Goal: Feedback & Contribution: Submit feedback/report problem

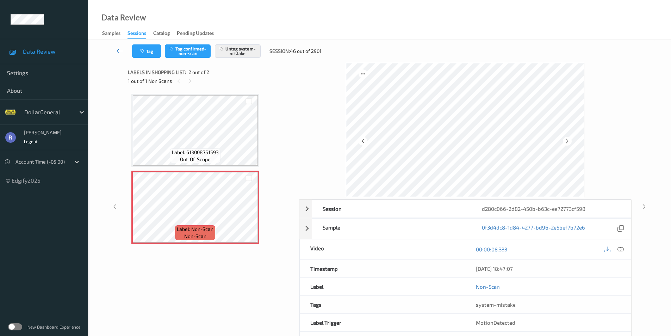
click at [117, 49] on icon at bounding box center [120, 50] width 6 height 7
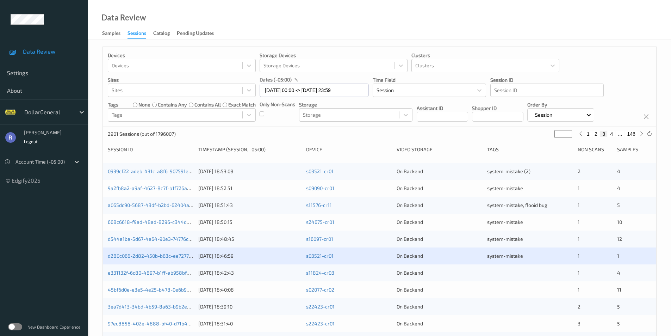
scroll to position [35, 0]
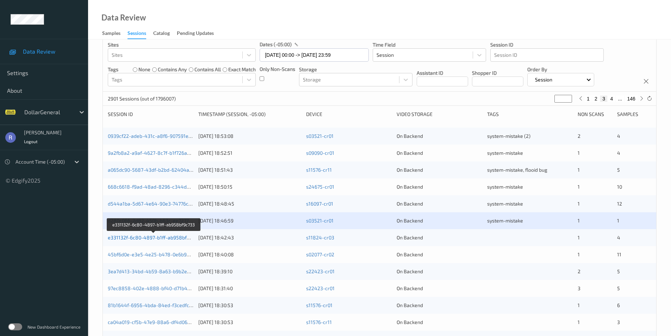
click at [141, 237] on link "e331132f-6c80-4897-b1ff-ab958bf9c733" at bounding box center [154, 237] width 92 height 6
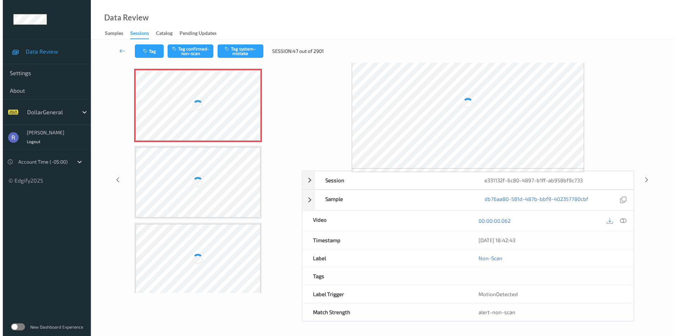
scroll to position [29, 0]
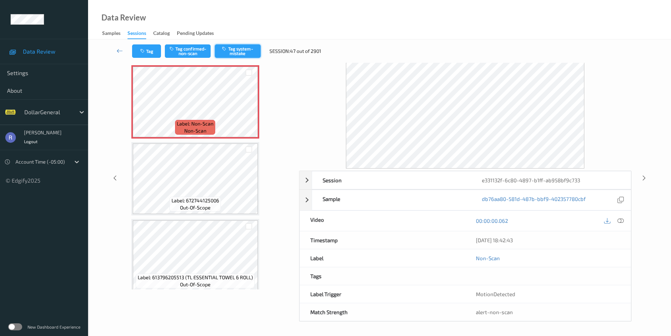
click at [246, 53] on button "Tag system-mistake" at bounding box center [238, 50] width 46 height 13
click at [148, 51] on button "Tag" at bounding box center [146, 50] width 29 height 13
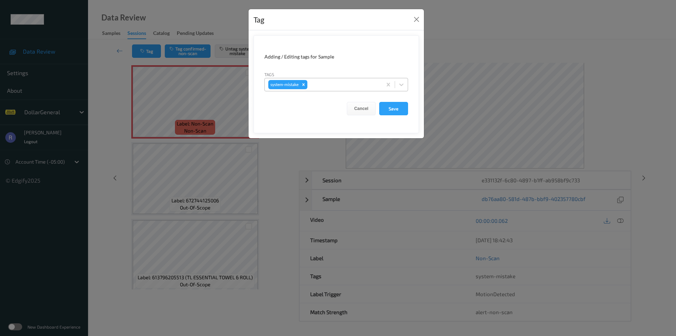
click at [365, 86] on div at bounding box center [344, 84] width 70 height 8
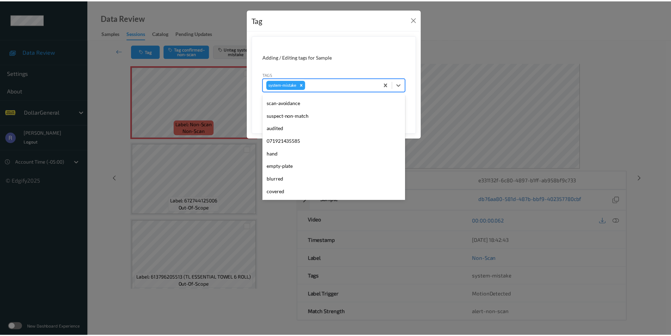
scroll to position [141, 0]
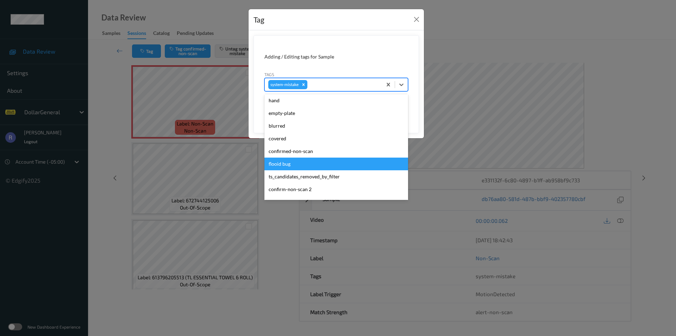
click at [294, 162] on div "flooid bug" at bounding box center [336, 163] width 144 height 13
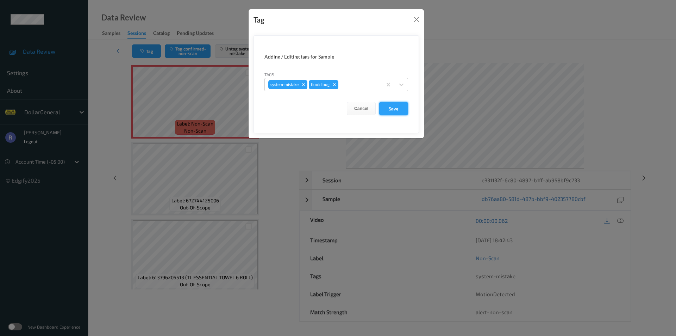
click at [401, 108] on button "Save" at bounding box center [393, 108] width 29 height 13
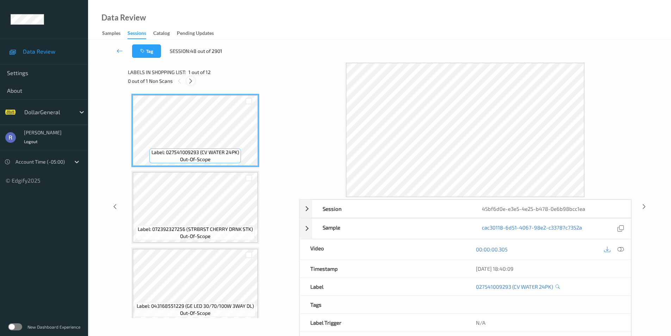
click at [193, 81] on icon at bounding box center [191, 81] width 6 height 6
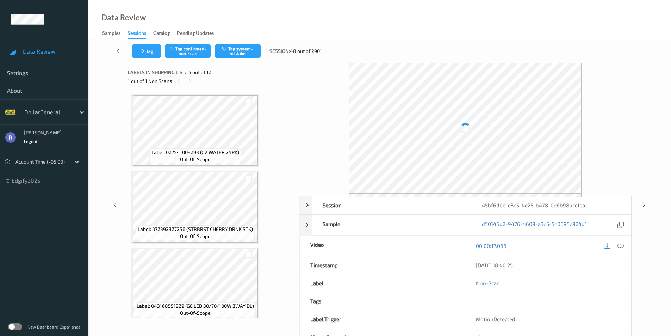
scroll to position [234, 0]
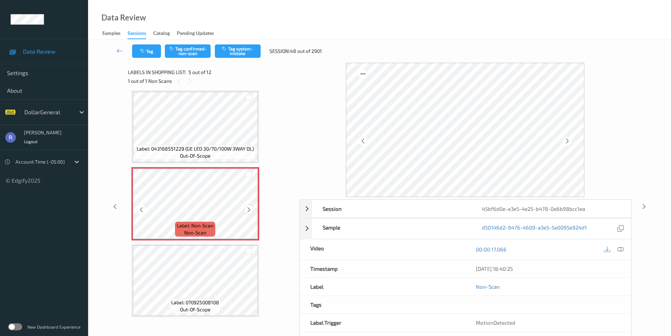
click at [248, 208] on icon at bounding box center [249, 209] width 6 height 6
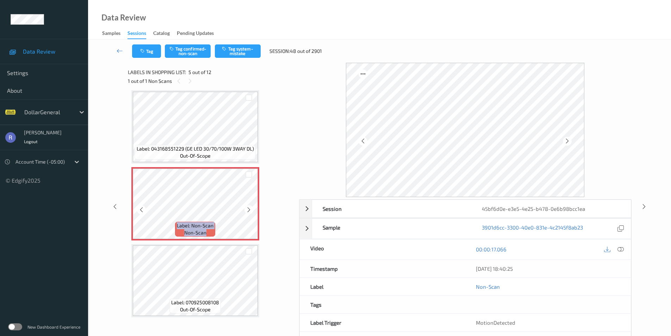
click at [248, 208] on icon at bounding box center [249, 209] width 6 height 6
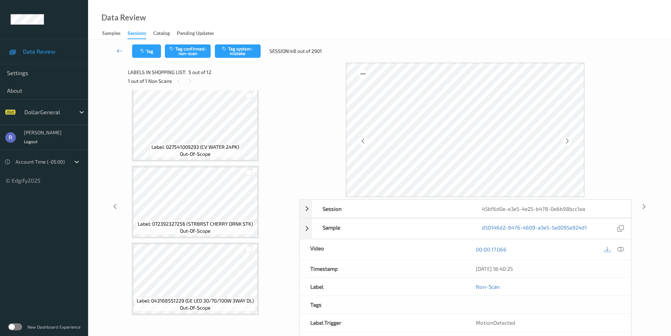
scroll to position [0, 0]
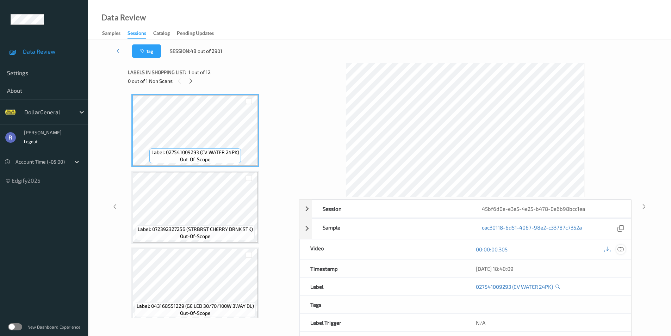
click at [620, 248] on icon at bounding box center [620, 249] width 6 height 6
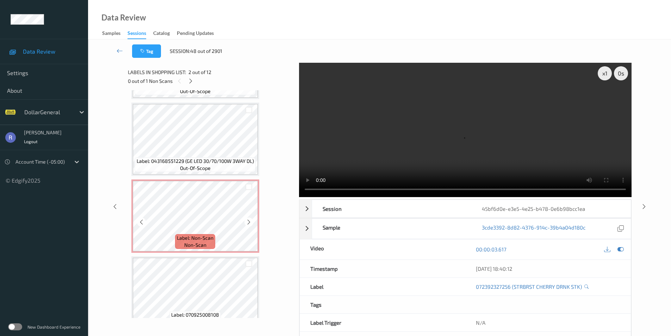
scroll to position [247, 0]
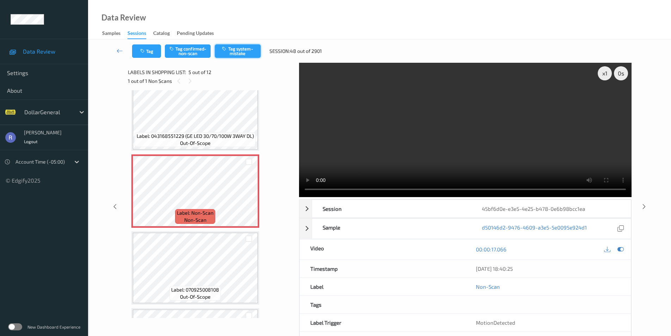
click at [250, 51] on button "Tag system-mistake" at bounding box center [238, 50] width 46 height 13
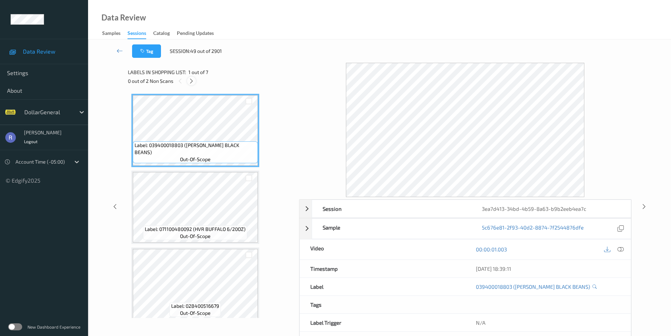
click at [192, 77] on div at bounding box center [191, 80] width 9 height 9
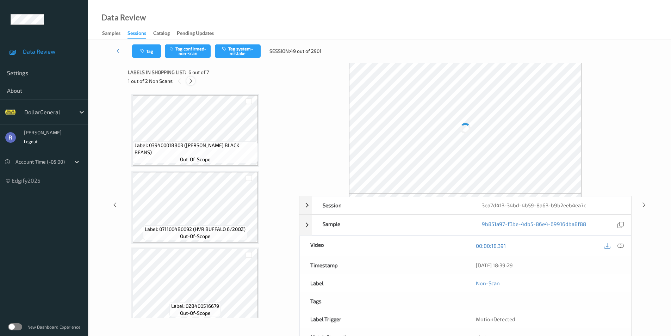
scroll to position [311, 0]
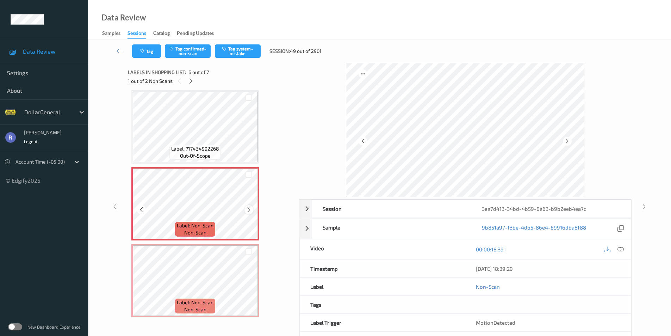
click at [250, 208] on icon at bounding box center [249, 209] width 6 height 6
click at [249, 208] on icon at bounding box center [249, 209] width 6 height 6
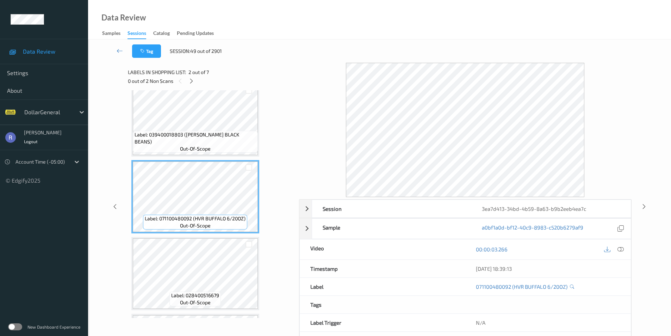
scroll to position [0, 0]
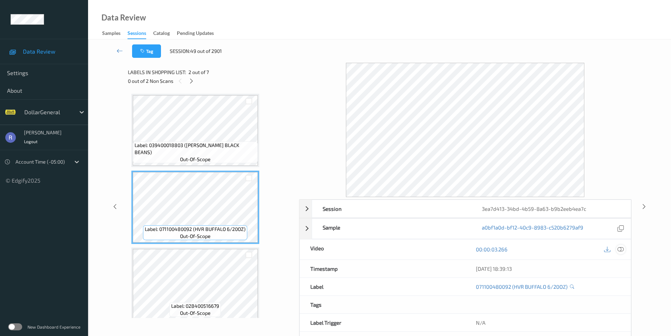
click at [622, 247] on icon at bounding box center [620, 249] width 6 height 6
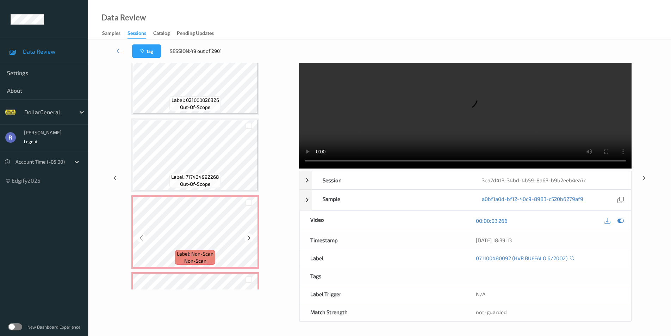
scroll to position [282, 0]
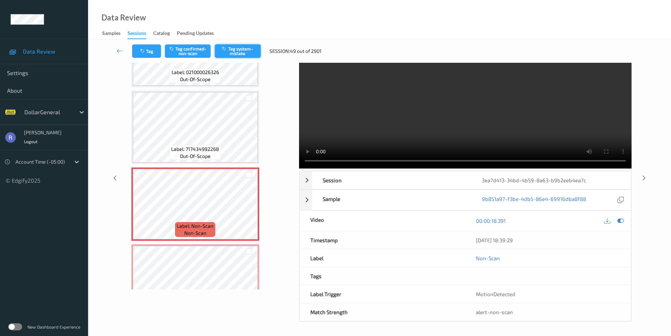
click at [243, 47] on button "Tag system-mistake" at bounding box center [238, 50] width 46 height 13
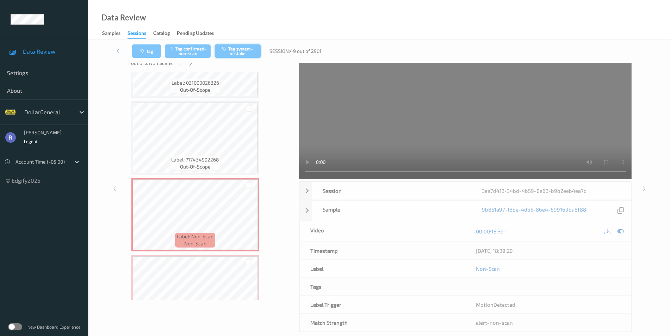
scroll to position [0, 0]
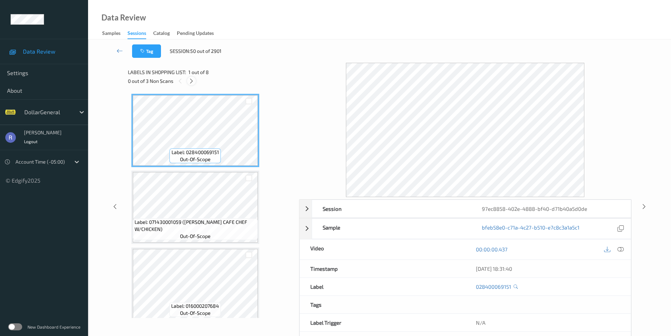
click at [190, 79] on icon at bounding box center [191, 81] width 6 height 6
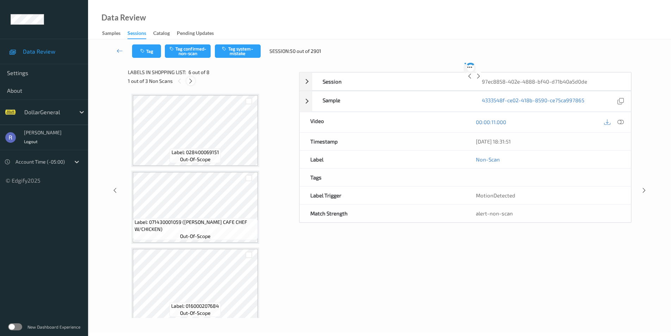
scroll to position [311, 0]
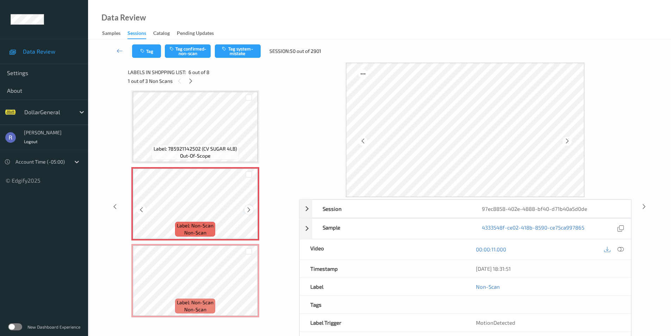
click at [250, 210] on icon at bounding box center [249, 209] width 6 height 6
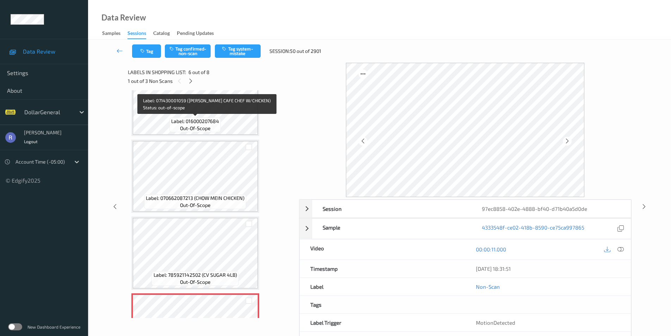
scroll to position [282, 0]
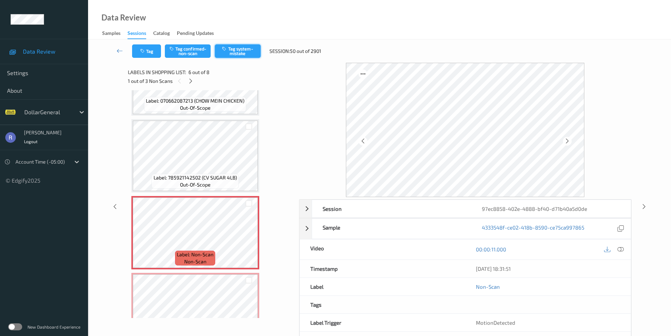
click at [228, 49] on button "Tag system-mistake" at bounding box center [238, 50] width 46 height 13
click at [189, 81] on icon at bounding box center [191, 81] width 6 height 6
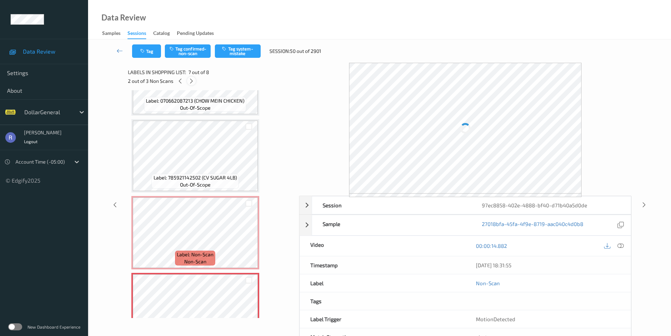
scroll to position [387, 0]
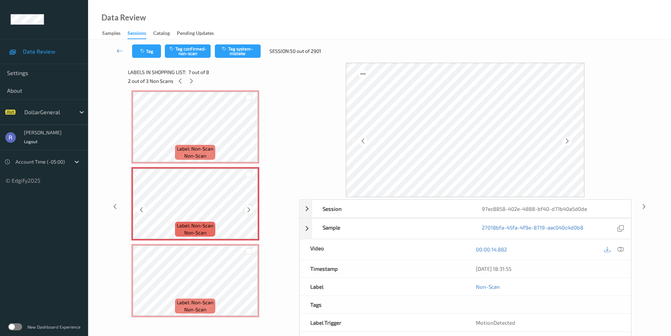
click at [248, 210] on icon at bounding box center [249, 209] width 6 height 6
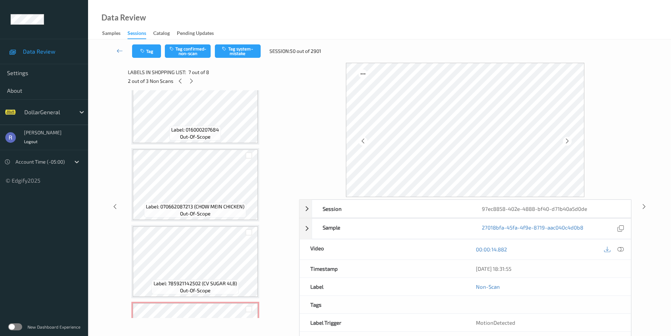
scroll to position [0, 0]
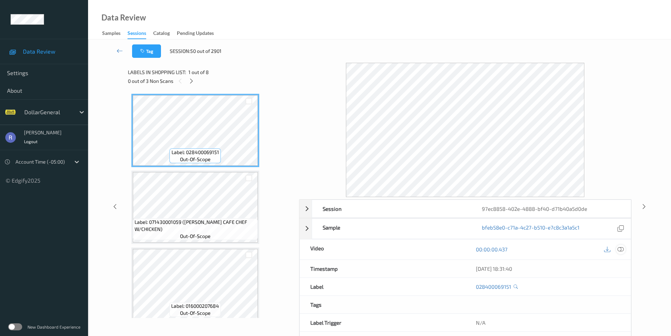
click at [622, 249] on icon at bounding box center [620, 249] width 6 height 6
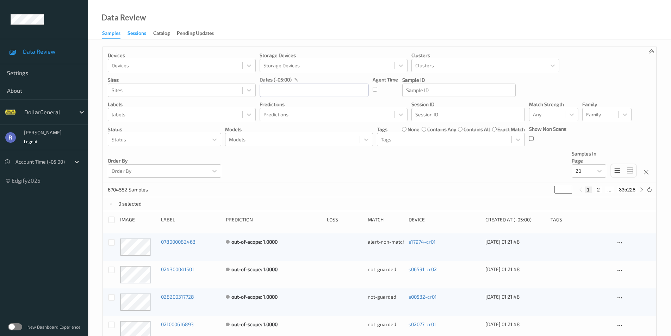
click at [137, 34] on div "Sessions" at bounding box center [136, 34] width 19 height 9
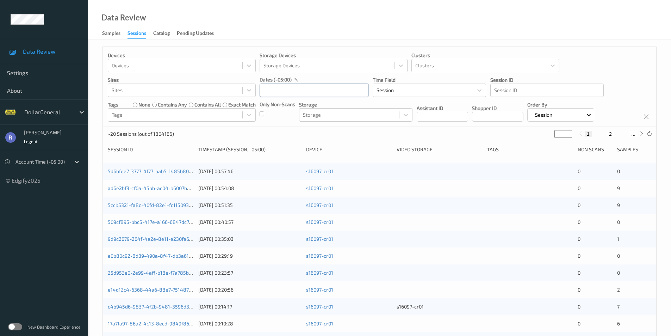
click at [278, 93] on input "text" at bounding box center [314, 89] width 109 height 13
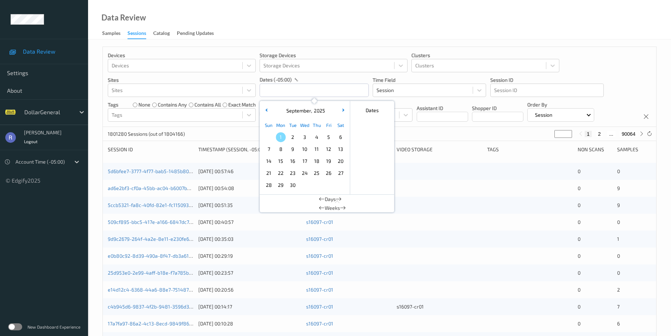
click at [318, 148] on span "11" at bounding box center [317, 149] width 10 height 10
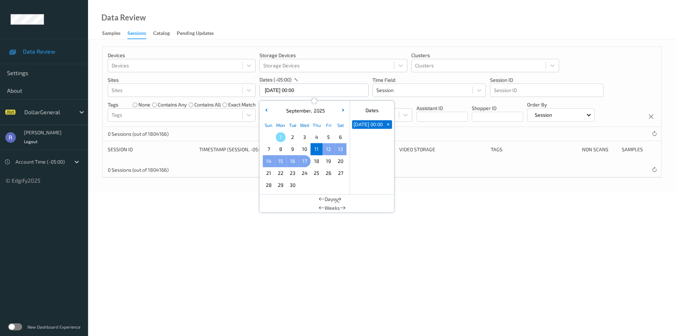
click at [306, 162] on span "17" at bounding box center [305, 161] width 10 height 10
click at [234, 170] on div "0 Sessions (out of 1804166)" at bounding box center [382, 170] width 559 height 14
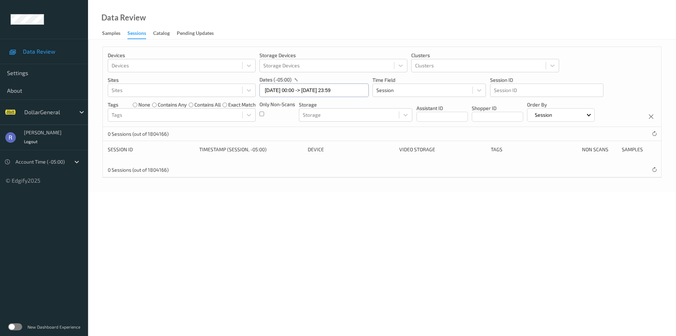
click at [267, 91] on input "[DATE] 00:00 -> [DATE] 23:59" at bounding box center [314, 89] width 109 height 13
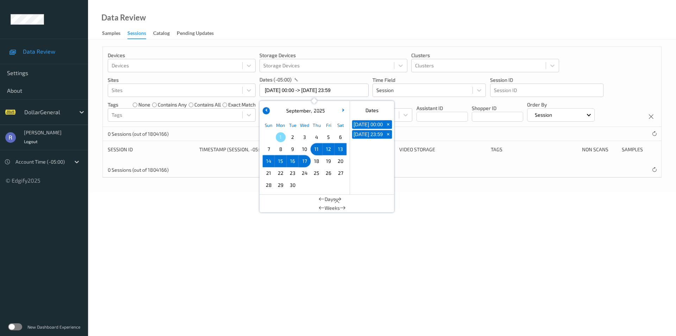
click at [266, 110] on icon "button" at bounding box center [266, 109] width 3 height 3
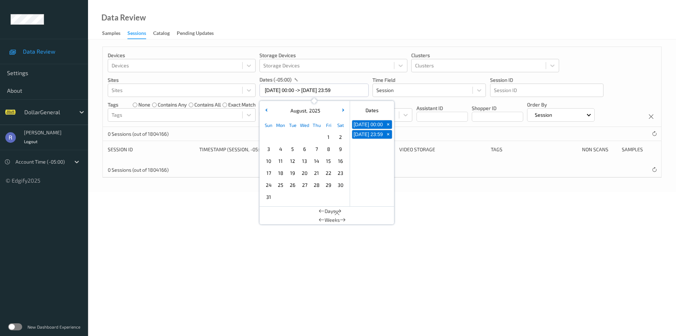
click at [279, 158] on span "11" at bounding box center [281, 161] width 10 height 10
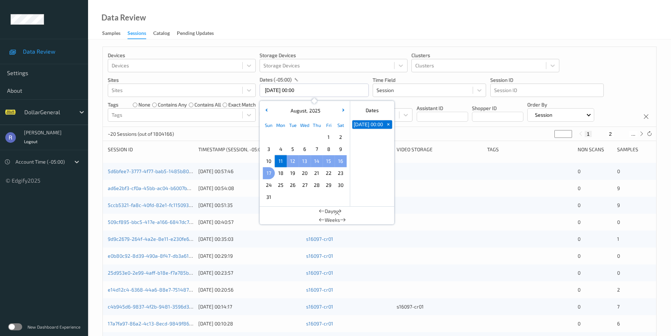
click at [268, 171] on span "17" at bounding box center [269, 173] width 10 height 10
type input "[DATE] 00:00 -> [DATE] 23:59"
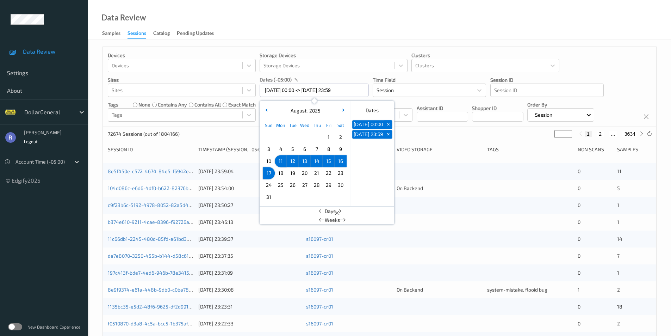
click at [233, 130] on div "72674 Sessions (out of 1804166) * 1 2 ... 3634" at bounding box center [379, 134] width 553 height 14
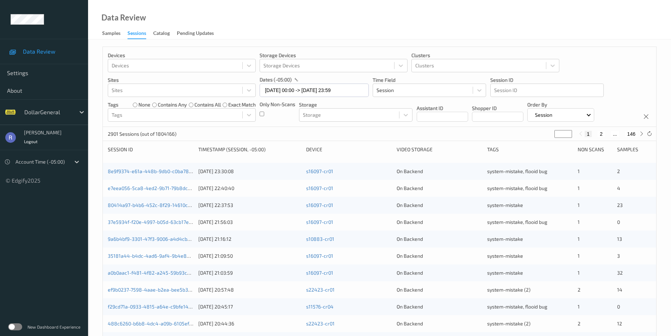
type input "*"
click at [567, 131] on input "*" at bounding box center [563, 134] width 18 height 8
type input "*"
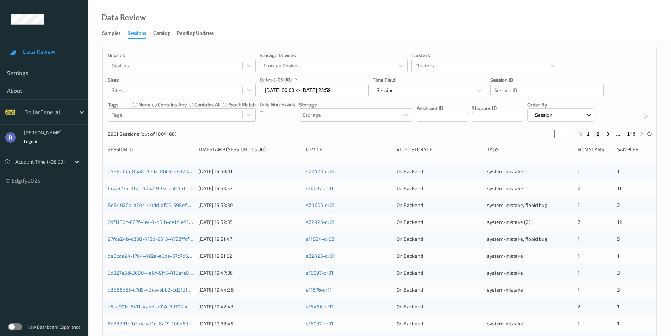
type input "*"
click at [567, 131] on input "*" at bounding box center [563, 134] width 18 height 8
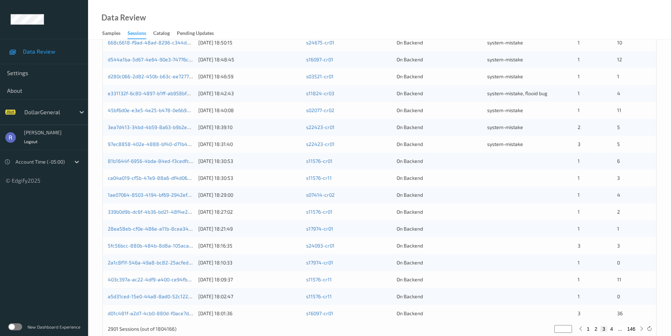
scroll to position [194, 0]
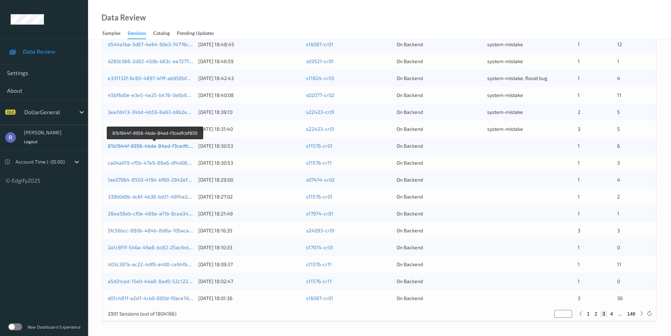
click at [141, 148] on link "81b1644f-6956-4bda-84ed-f3cedfcbf850" at bounding box center [155, 146] width 95 height 6
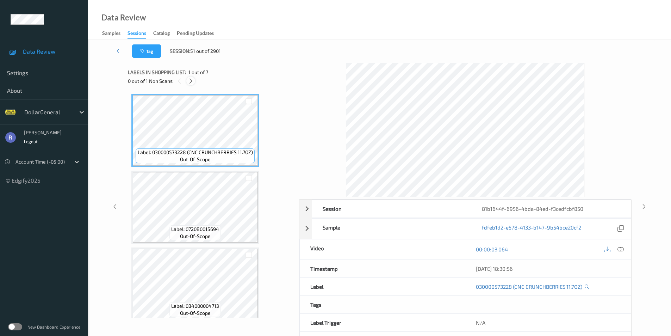
click at [189, 82] on icon at bounding box center [191, 81] width 6 height 6
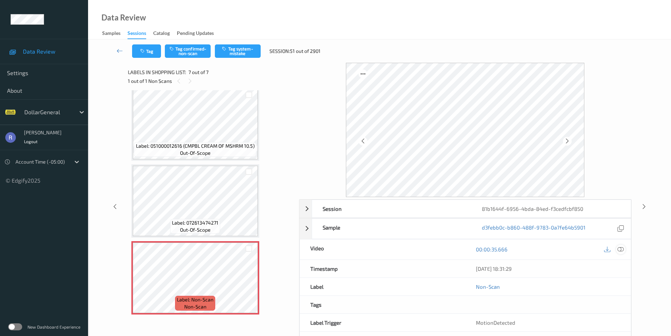
click at [622, 248] on icon at bounding box center [620, 249] width 6 height 6
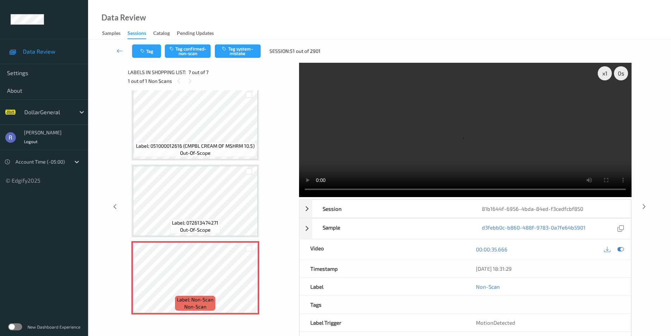
click at [287, 189] on div "Label: 030000573228 (CNC CRUNCHBERRIES 11.7OZ) out-of-scope Label: 072080015694…" at bounding box center [211, 203] width 166 height 227
click at [248, 280] on div at bounding box center [248, 283] width 9 height 9
click at [236, 50] on button "Tag system-mistake" at bounding box center [238, 50] width 46 height 13
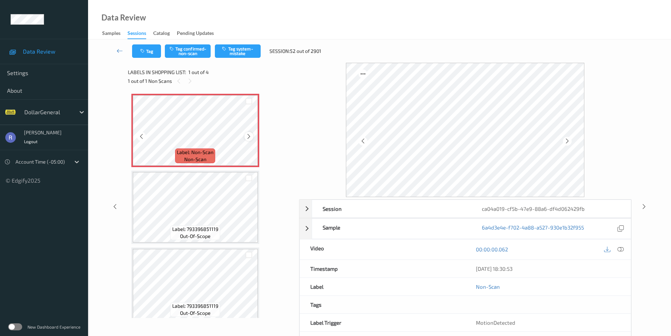
click at [246, 137] on icon at bounding box center [249, 136] width 6 height 6
click at [251, 46] on button "Tag system-mistake" at bounding box center [238, 50] width 46 height 13
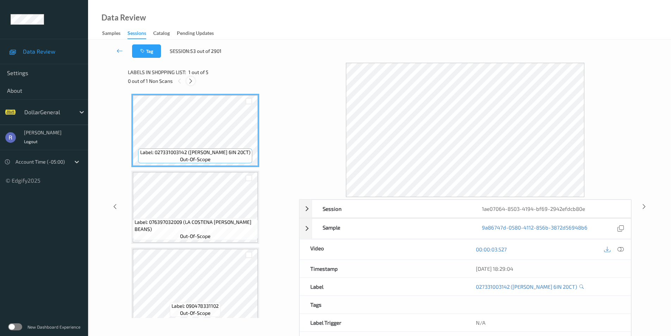
click at [191, 80] on icon at bounding box center [191, 81] width 6 height 6
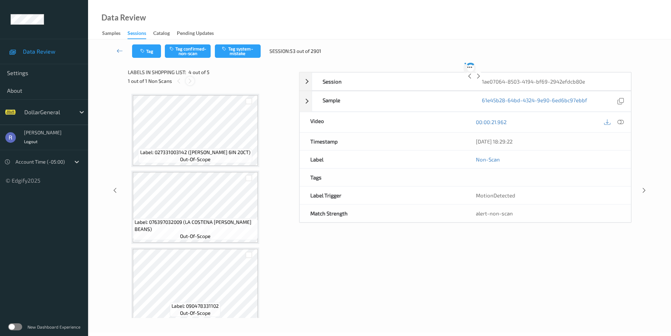
scroll to position [157, 0]
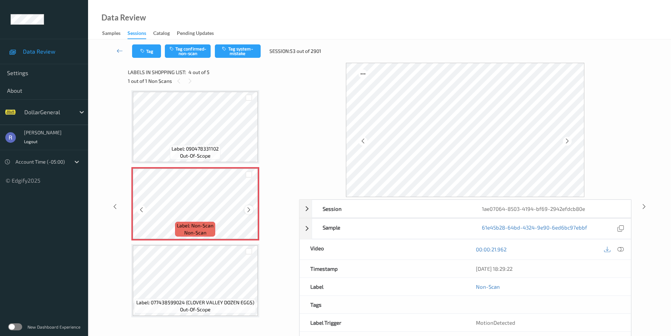
click at [249, 209] on icon at bounding box center [249, 209] width 6 height 6
click at [248, 209] on icon at bounding box center [249, 209] width 6 height 6
click at [244, 48] on button "Tag system-mistake" at bounding box center [238, 50] width 46 height 13
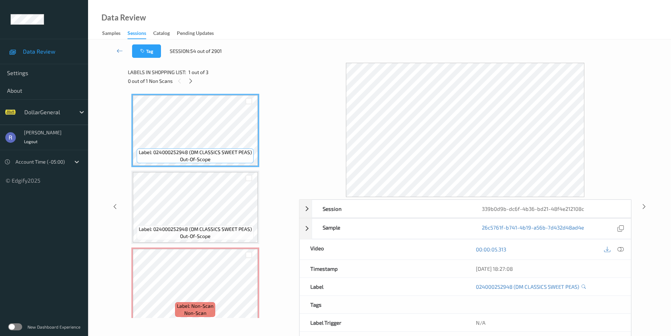
click at [190, 82] on icon at bounding box center [191, 81] width 6 height 6
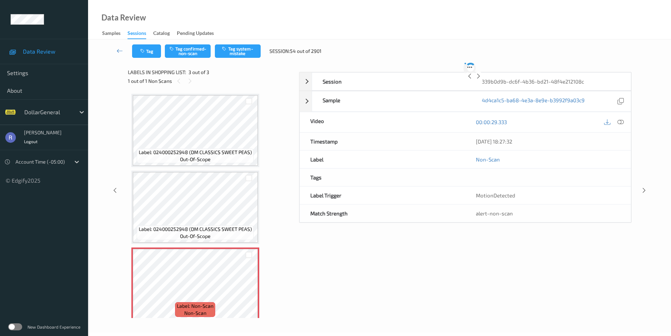
scroll to position [6, 0]
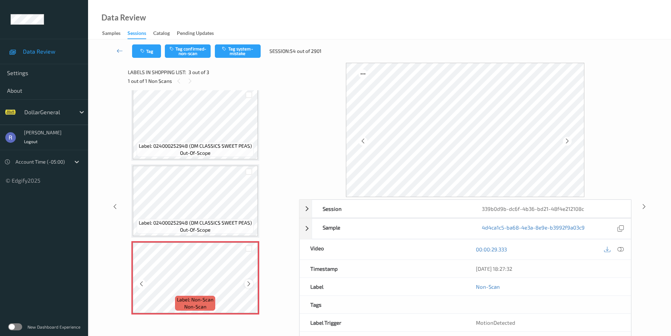
click at [247, 282] on icon at bounding box center [249, 283] width 6 height 6
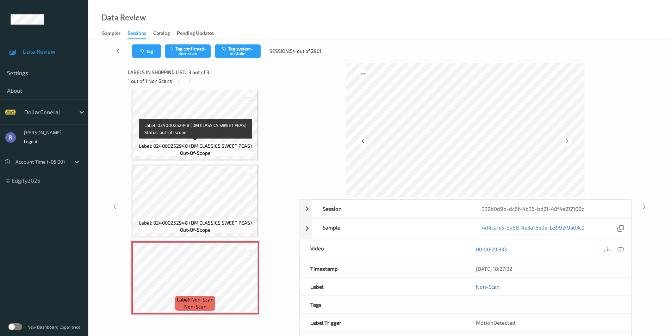
scroll to position [0, 0]
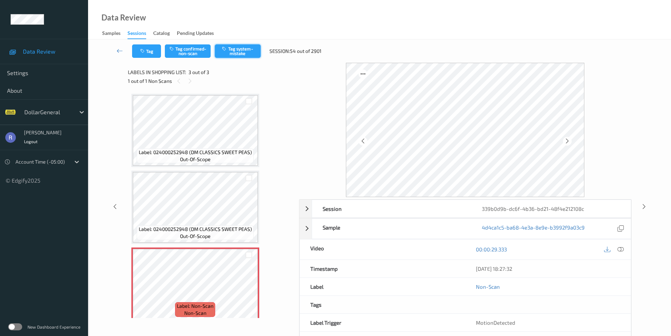
click at [239, 52] on button "Tag system-mistake" at bounding box center [238, 50] width 46 height 13
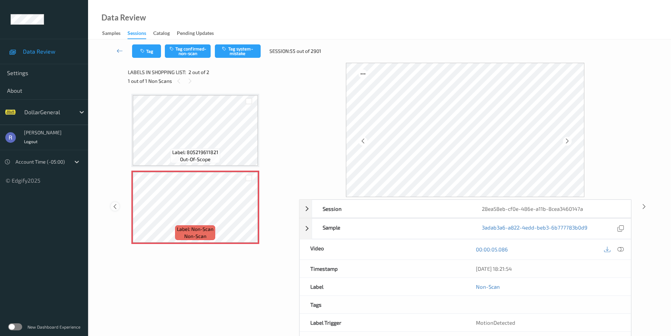
click at [117, 208] on icon at bounding box center [115, 206] width 6 height 6
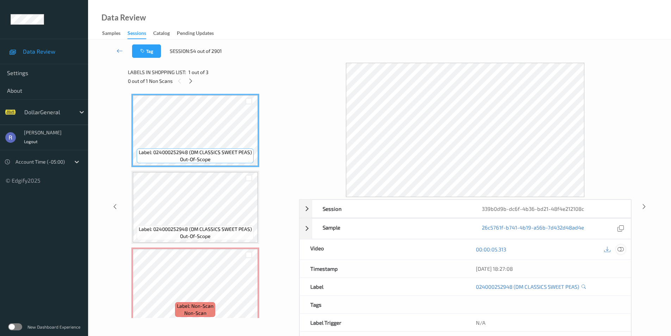
click at [620, 250] on icon at bounding box center [620, 249] width 6 height 6
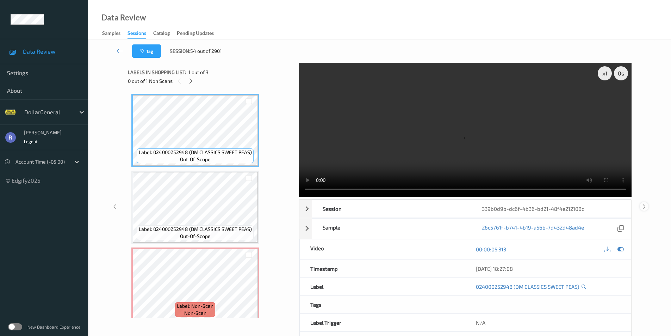
click at [646, 204] on icon at bounding box center [644, 206] width 6 height 6
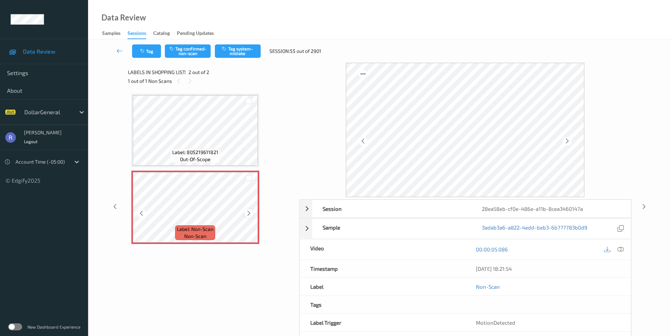
click at [251, 211] on icon at bounding box center [249, 213] width 6 height 6
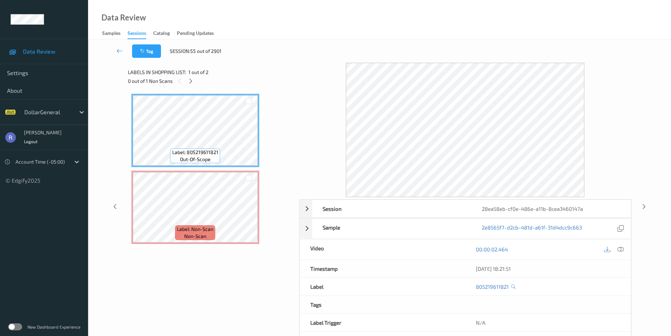
click at [625, 247] on div "00:00:02.464" at bounding box center [548, 249] width 166 height 20
click at [623, 249] on icon at bounding box center [620, 249] width 6 height 6
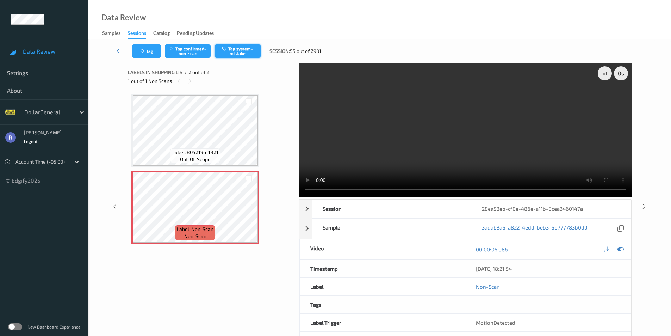
click at [240, 51] on button "Tag system-mistake" at bounding box center [238, 50] width 46 height 13
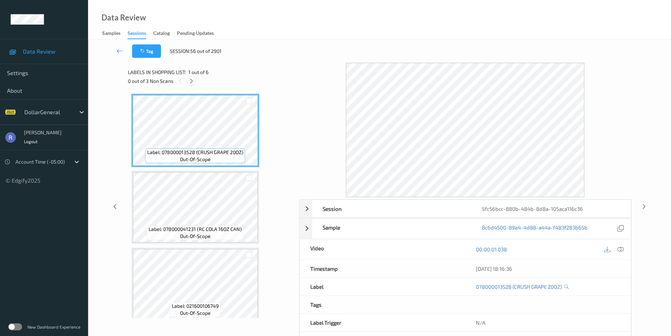
click at [192, 81] on icon at bounding box center [191, 81] width 6 height 6
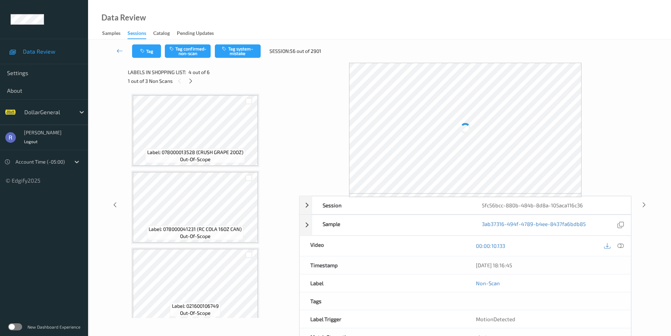
scroll to position [157, 0]
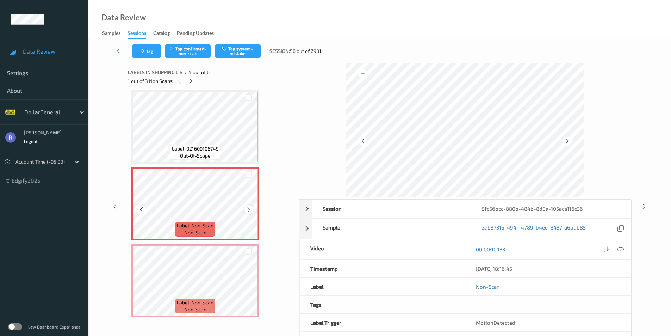
click at [249, 210] on icon at bounding box center [249, 209] width 6 height 6
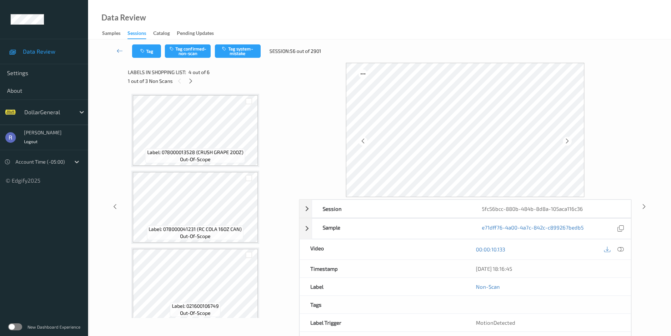
scroll to position [106, 0]
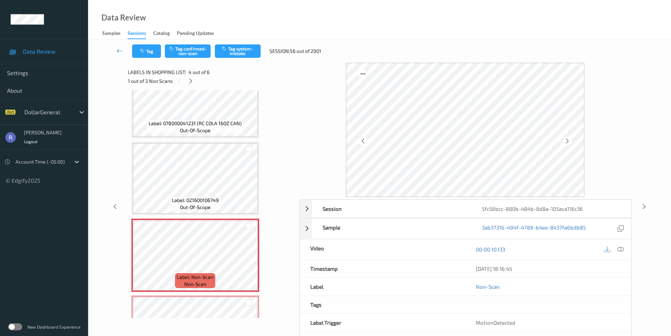
click at [240, 44] on div "Tag Tag confirmed-non-scan Tag system-mistake Session: 56 out of 2901" at bounding box center [379, 50] width 554 height 23
click at [241, 49] on button "Tag system-mistake" at bounding box center [238, 50] width 46 height 13
click at [189, 81] on icon at bounding box center [191, 81] width 6 height 6
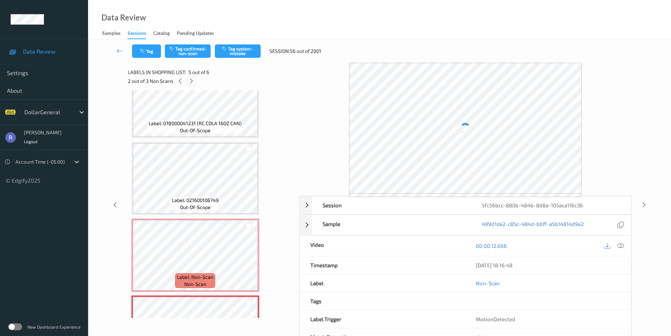
scroll to position [234, 0]
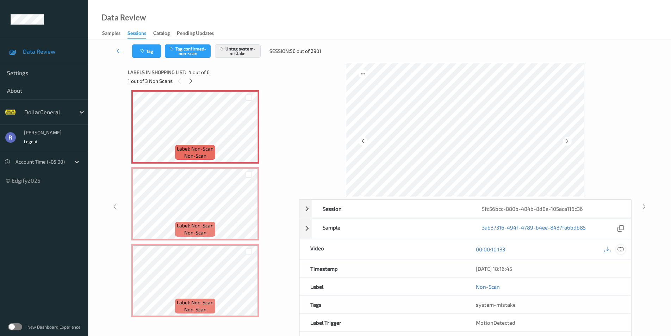
click at [623, 251] on icon at bounding box center [620, 249] width 6 height 6
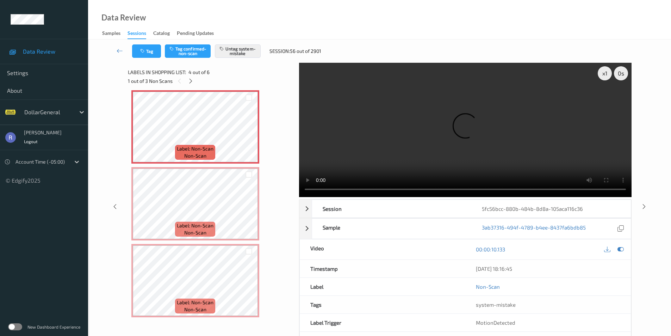
click at [367, 193] on video at bounding box center [465, 130] width 332 height 134
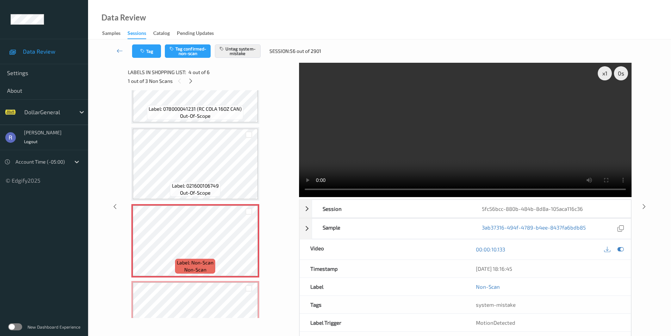
scroll to position [201, 0]
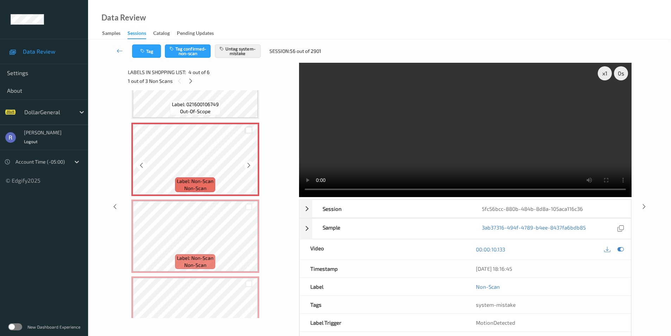
click at [249, 132] on div at bounding box center [248, 130] width 7 height 7
click at [250, 206] on div at bounding box center [248, 207] width 7 height 7
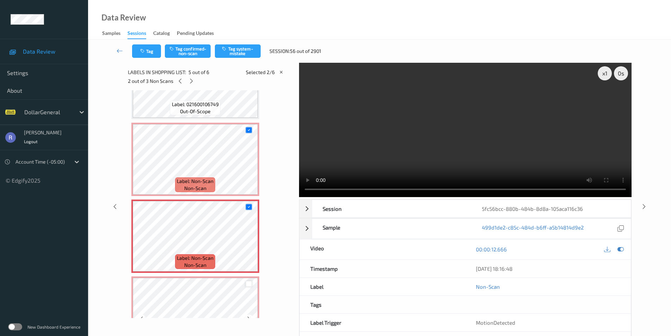
click at [247, 281] on div at bounding box center [248, 283] width 7 height 7
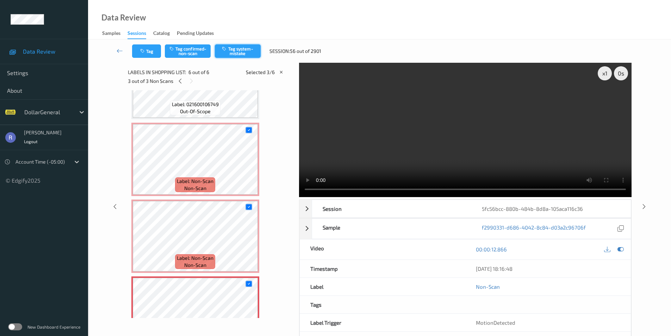
click at [244, 46] on button "Tag system-mistake" at bounding box center [238, 50] width 46 height 13
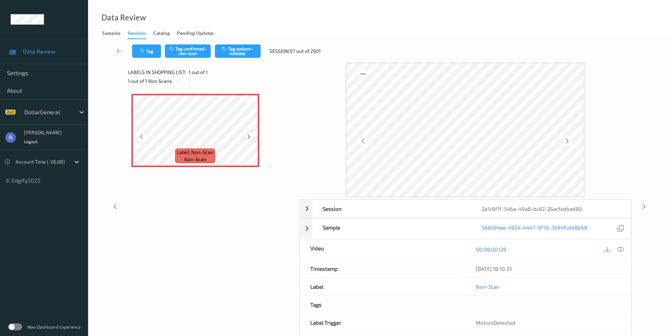
click at [251, 137] on icon at bounding box center [249, 136] width 6 height 6
click at [252, 137] on icon at bounding box center [249, 136] width 6 height 6
click at [620, 249] on icon at bounding box center [620, 249] width 6 height 6
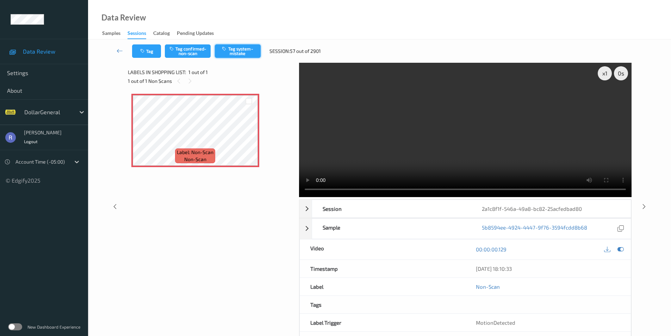
click at [256, 44] on button "Tag system-mistake" at bounding box center [238, 50] width 46 height 13
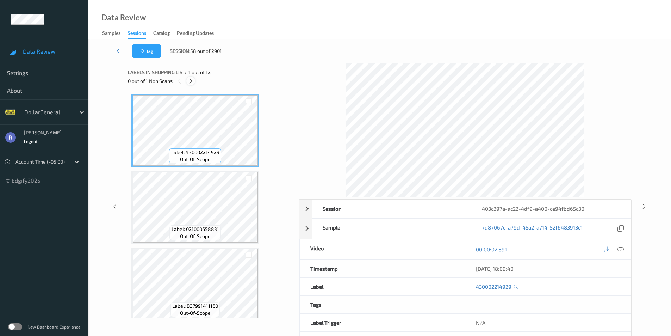
click at [189, 80] on icon at bounding box center [191, 81] width 6 height 6
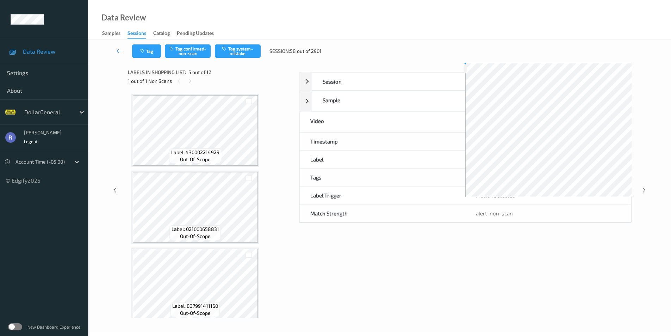
scroll to position [234, 0]
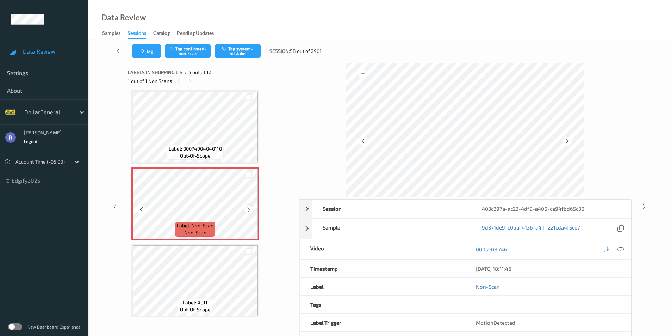
click at [249, 209] on icon at bounding box center [249, 209] width 6 height 6
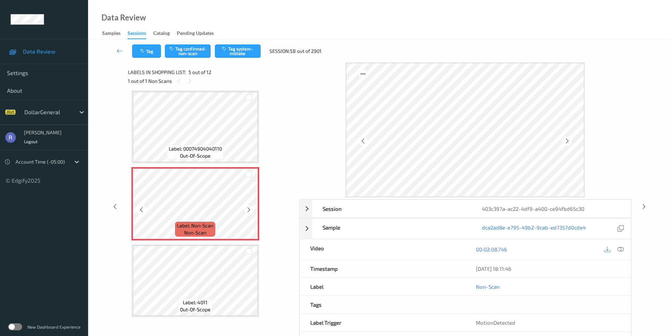
click at [249, 209] on icon at bounding box center [249, 209] width 6 height 6
click at [250, 209] on icon at bounding box center [249, 209] width 6 height 6
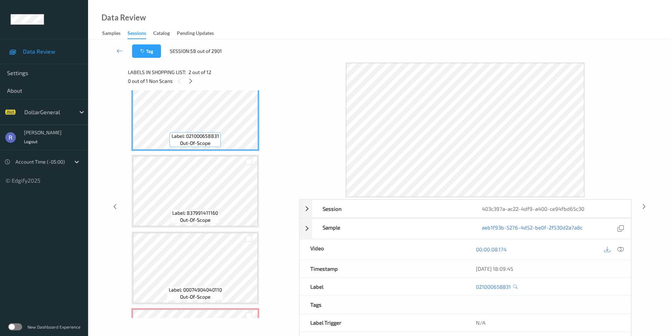
scroll to position [0, 0]
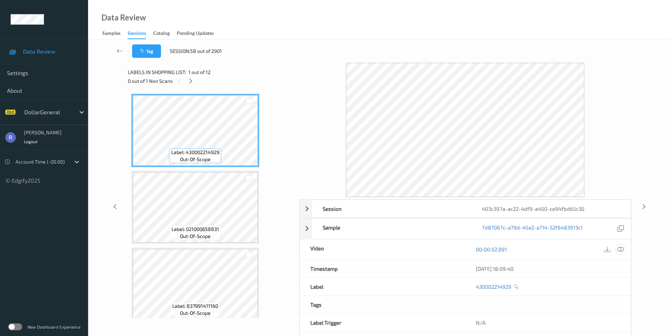
click at [619, 249] on icon at bounding box center [620, 249] width 6 height 6
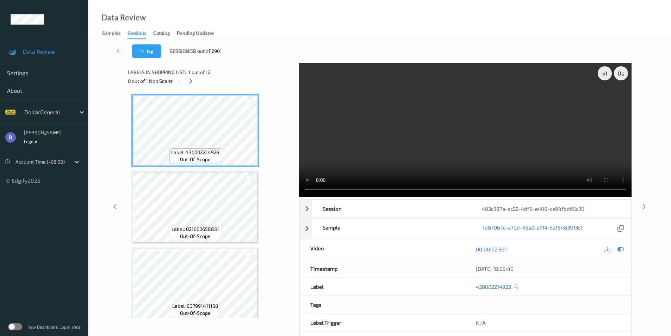
scroll to position [199, 0]
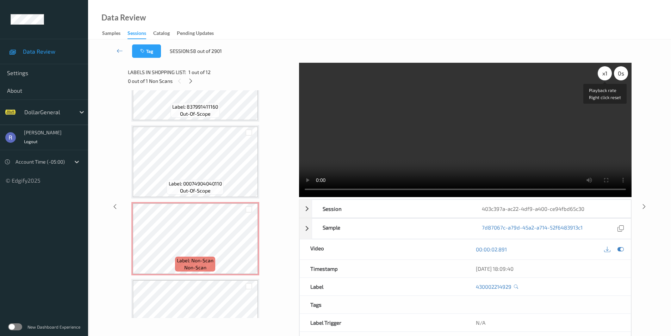
click at [605, 73] on div "x 1" at bounding box center [605, 73] width 14 height 14
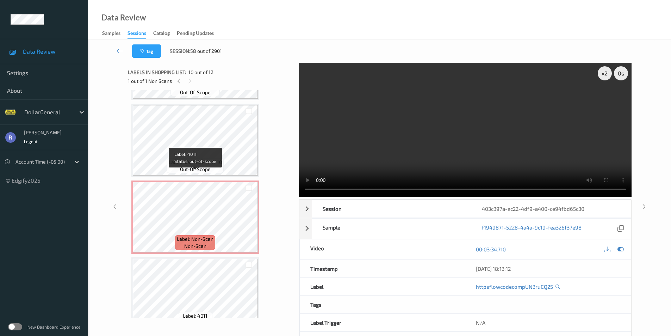
scroll to position [169, 0]
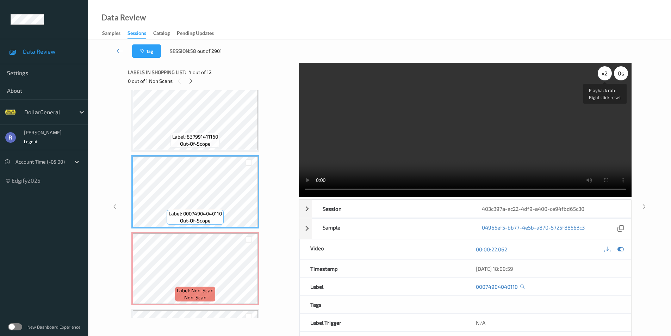
click at [606, 74] on div "x 2" at bounding box center [605, 73] width 14 height 14
click at [601, 74] on div "x 4" at bounding box center [605, 73] width 14 height 14
click at [601, 74] on div "x 8" at bounding box center [605, 73] width 14 height 14
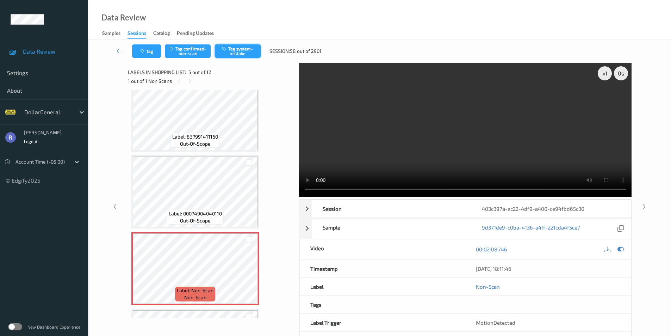
click at [248, 52] on button "Tag system-mistake" at bounding box center [238, 50] width 46 height 13
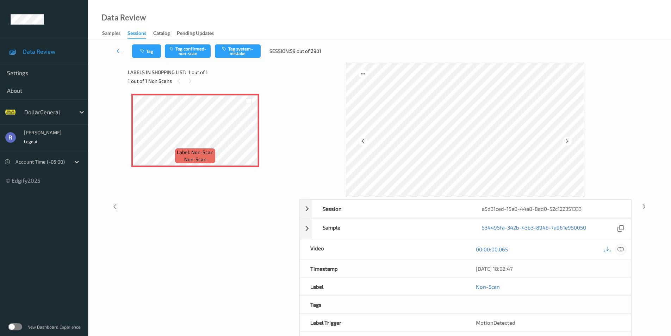
click at [621, 249] on icon at bounding box center [620, 249] width 6 height 6
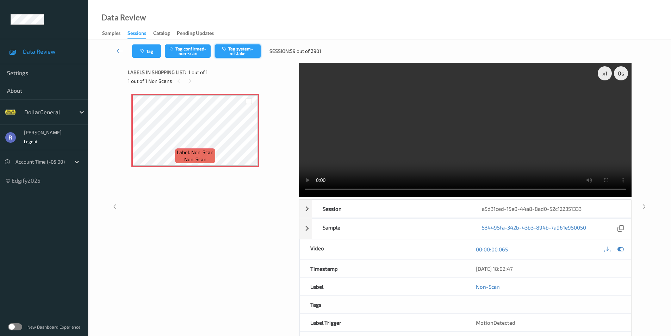
click at [244, 51] on button "Tag system-mistake" at bounding box center [238, 50] width 46 height 13
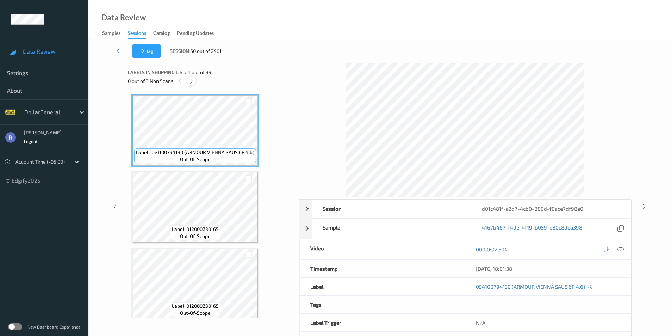
click at [193, 81] on icon at bounding box center [191, 81] width 6 height 6
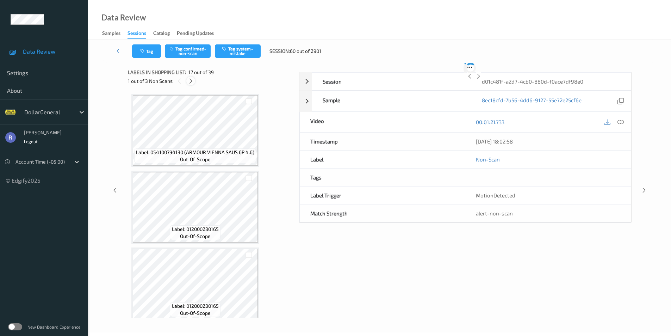
scroll to position [1155, 0]
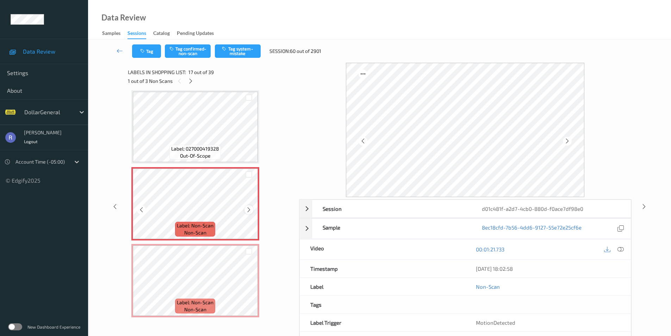
click at [246, 208] on icon at bounding box center [249, 209] width 6 height 6
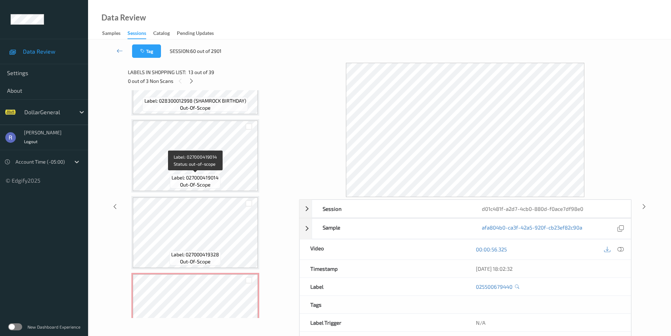
scroll to position [1120, 0]
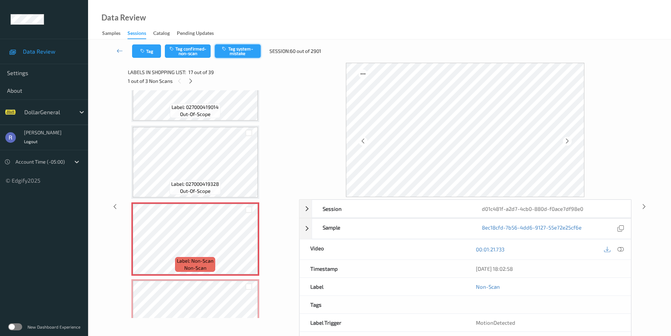
click at [248, 53] on button "Tag system-mistake" at bounding box center [238, 50] width 46 height 13
click at [189, 81] on icon at bounding box center [191, 81] width 6 height 6
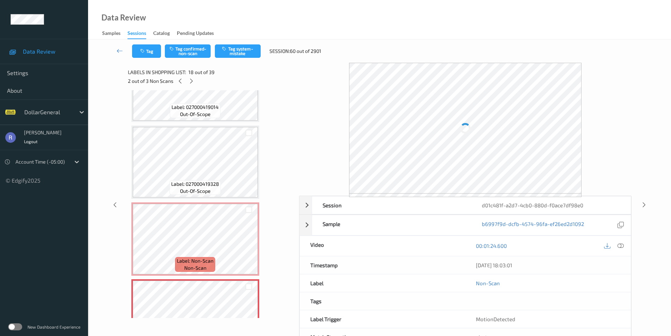
scroll to position [1232, 0]
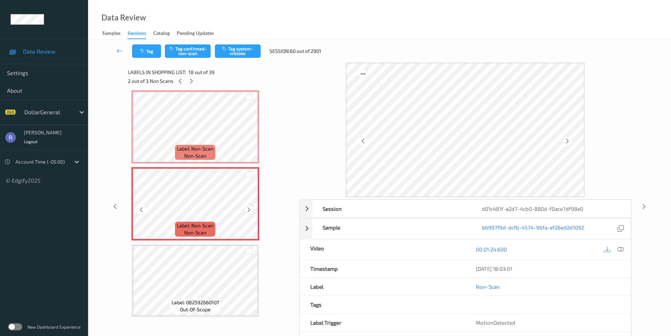
click at [248, 208] on icon at bounding box center [249, 209] width 6 height 6
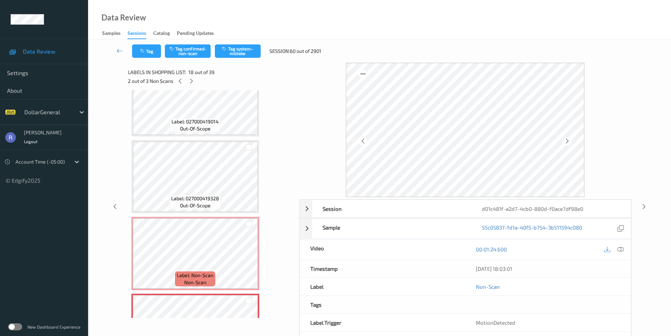
scroll to position [1161, 0]
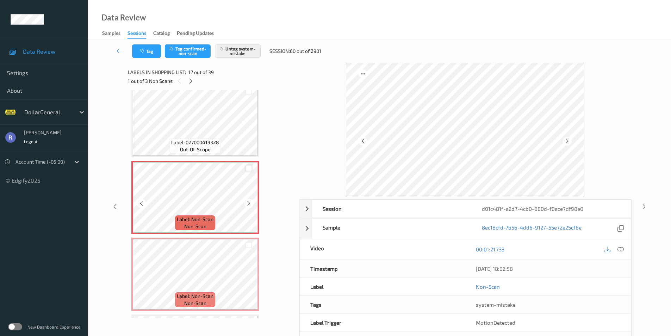
click at [247, 168] on div at bounding box center [248, 168] width 7 height 7
click at [247, 168] on icon at bounding box center [249, 168] width 5 height 5
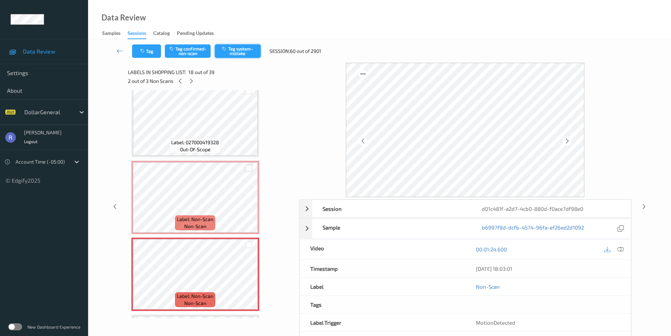
click at [245, 52] on button "Tag system-mistake" at bounding box center [238, 50] width 46 height 13
click at [191, 80] on icon at bounding box center [191, 81] width 6 height 6
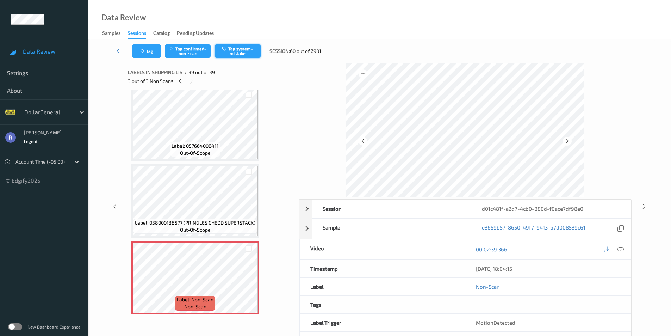
click at [242, 48] on button "Tag system-mistake" at bounding box center [238, 50] width 46 height 13
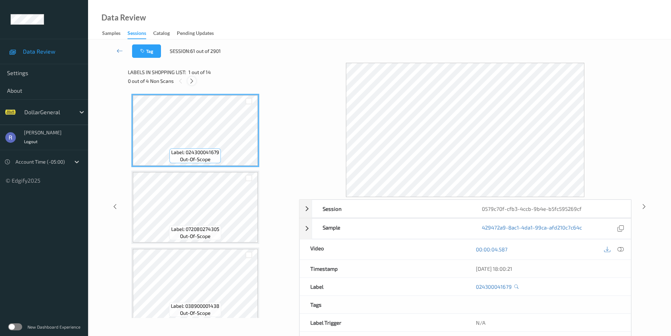
click at [192, 81] on icon at bounding box center [192, 81] width 6 height 6
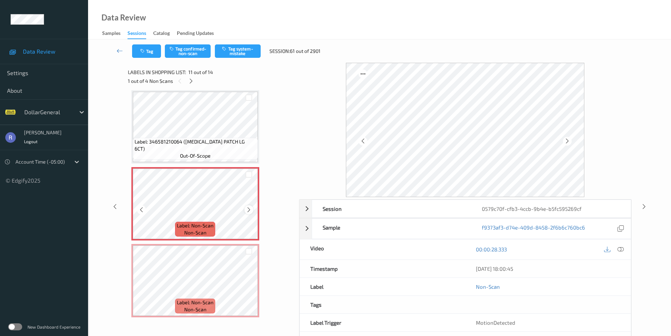
click at [248, 208] on icon at bounding box center [249, 209] width 6 height 6
click at [247, 50] on button "Tag system-mistake" at bounding box center [238, 50] width 46 height 13
click at [189, 78] on icon at bounding box center [191, 81] width 6 height 6
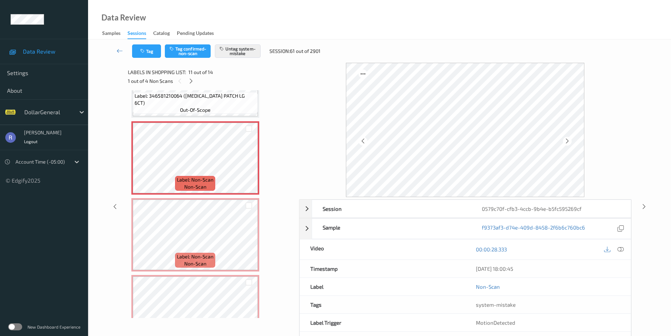
scroll to position [775, 0]
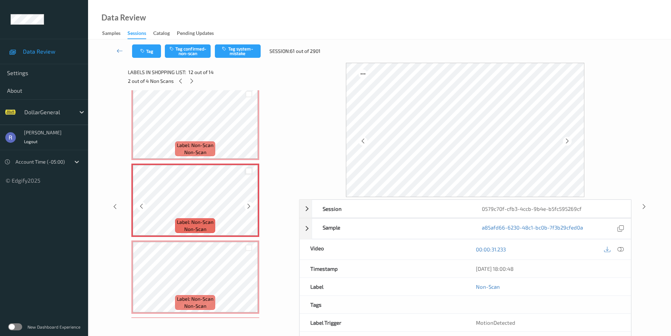
click at [249, 171] on div at bounding box center [248, 171] width 7 height 7
click at [248, 247] on div at bounding box center [248, 247] width 7 height 7
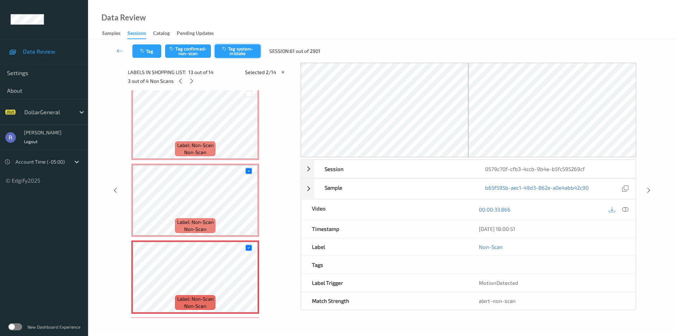
click at [248, 49] on button "Tag system-mistake" at bounding box center [238, 50] width 46 height 13
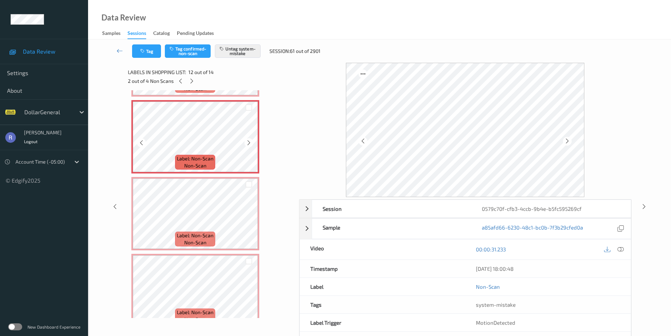
scroll to position [851, 0]
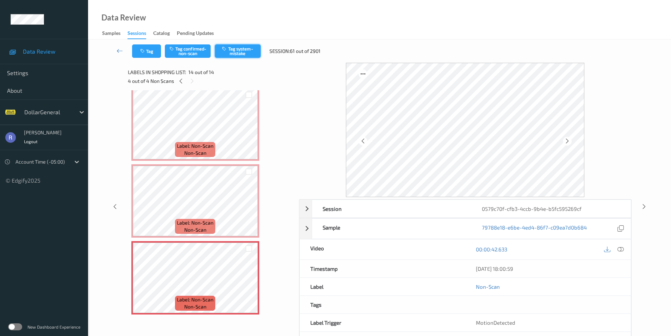
click at [245, 48] on button "Tag system-mistake" at bounding box center [238, 50] width 46 height 13
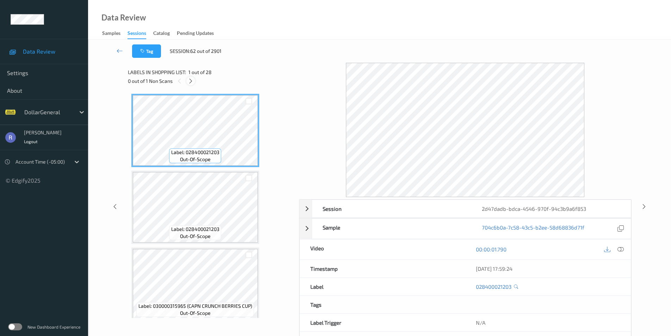
click at [188, 80] on icon at bounding box center [191, 81] width 6 height 6
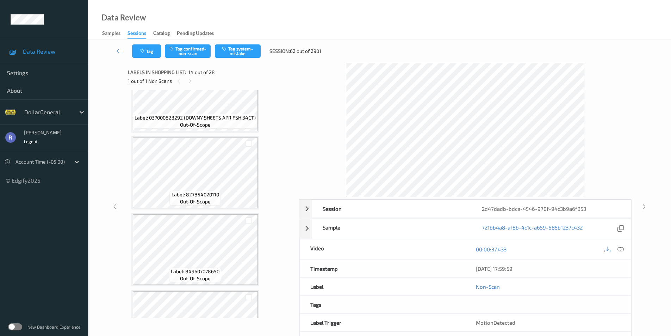
scroll to position [1010, 0]
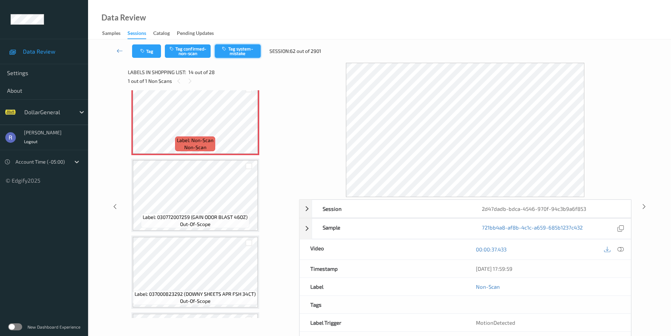
click at [250, 50] on button "Tag system-mistake" at bounding box center [238, 50] width 46 height 13
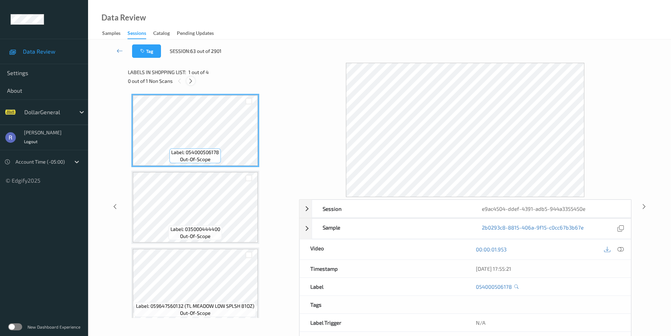
click at [192, 80] on icon at bounding box center [191, 81] width 6 height 6
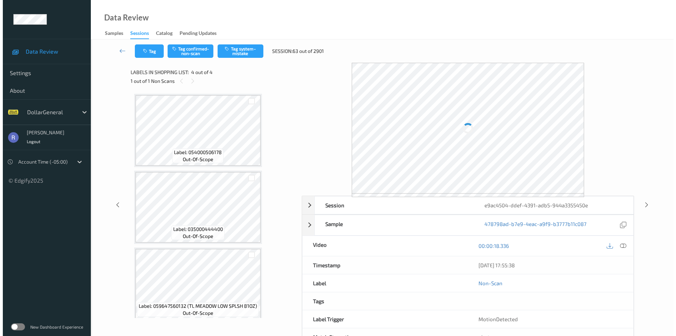
scroll to position [83, 0]
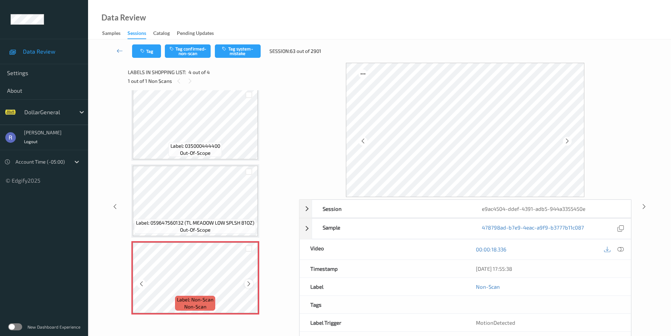
click at [248, 283] on icon at bounding box center [249, 283] width 6 height 6
click at [241, 52] on button "Tag system-mistake" at bounding box center [238, 50] width 46 height 13
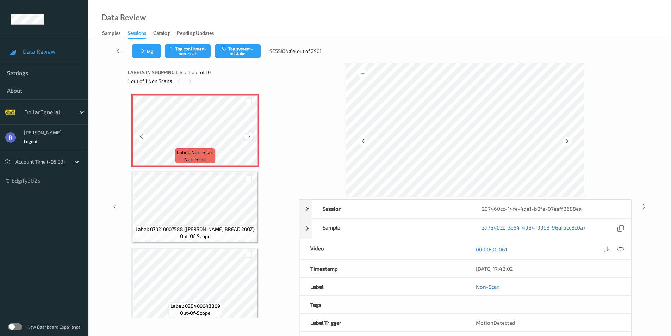
click at [249, 135] on icon at bounding box center [249, 136] width 6 height 6
click at [247, 136] on icon at bounding box center [249, 136] width 6 height 6
click at [243, 51] on button "Tag system-mistake" at bounding box center [238, 50] width 46 height 13
click at [249, 136] on icon at bounding box center [249, 136] width 6 height 6
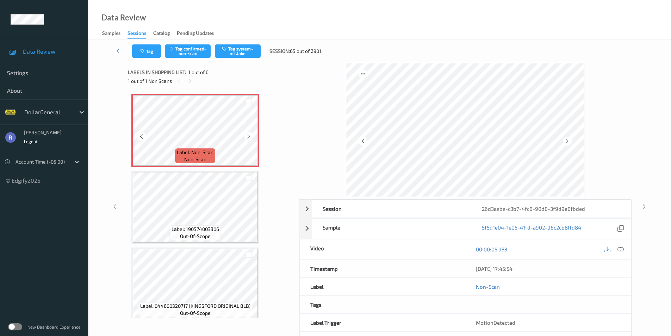
click at [249, 136] on icon at bounding box center [249, 136] width 6 height 6
click at [239, 47] on button "Tag system-mistake" at bounding box center [238, 50] width 46 height 13
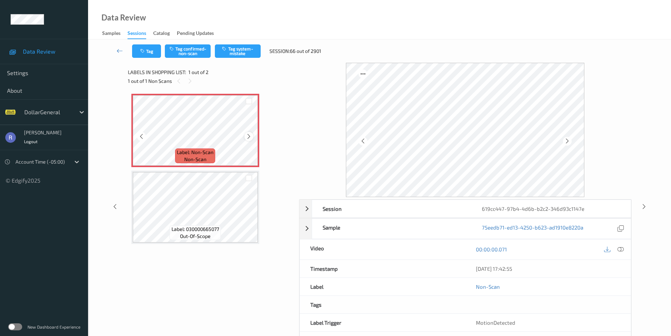
click at [249, 136] on icon at bounding box center [249, 136] width 6 height 6
click at [248, 135] on icon at bounding box center [249, 136] width 6 height 6
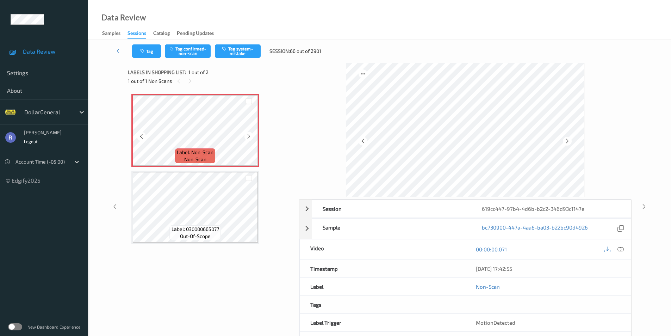
click at [248, 135] on icon at bounding box center [249, 136] width 6 height 6
click at [242, 48] on button "Tag system-mistake" at bounding box center [238, 50] width 46 height 13
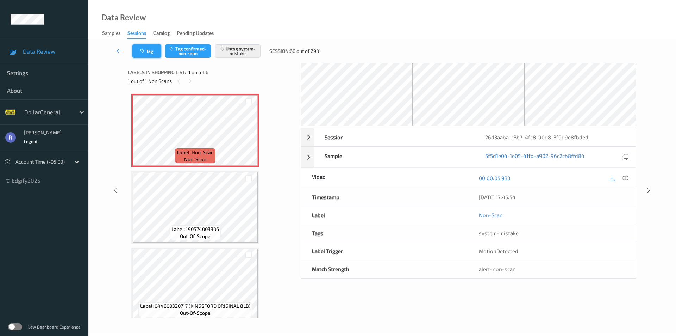
click at [151, 49] on button "Tag" at bounding box center [146, 50] width 29 height 13
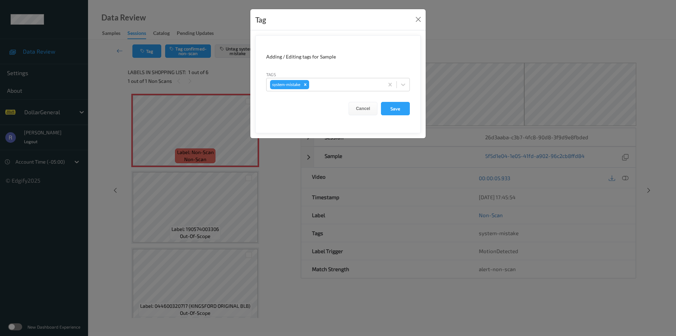
click at [342, 93] on form "Adding / Editing tags for Sample Tags system-mistake Cancel Save" at bounding box center [338, 84] width 166 height 98
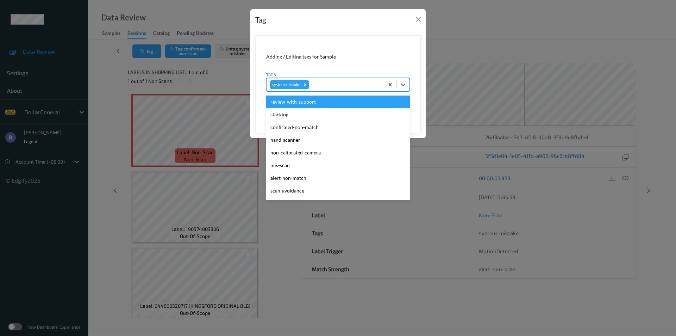
click at [333, 81] on div at bounding box center [346, 84] width 70 height 8
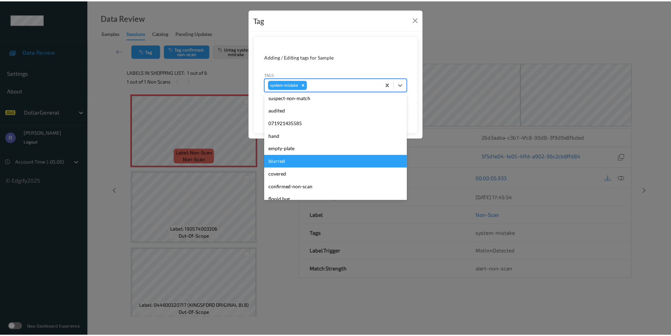
scroll to position [141, 0]
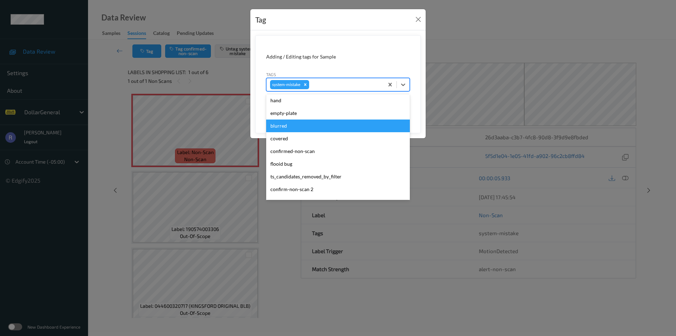
click at [293, 166] on div "flooid bug" at bounding box center [338, 163] width 144 height 13
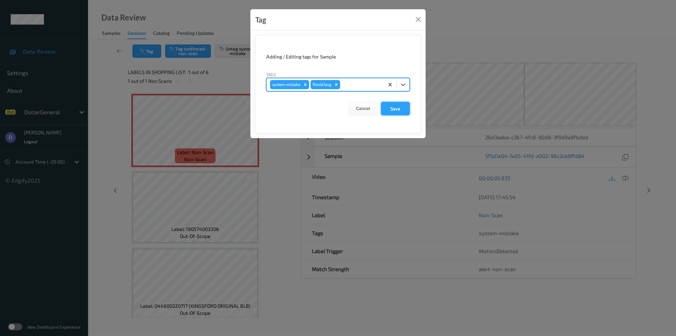
click at [400, 106] on button "Save" at bounding box center [395, 108] width 29 height 13
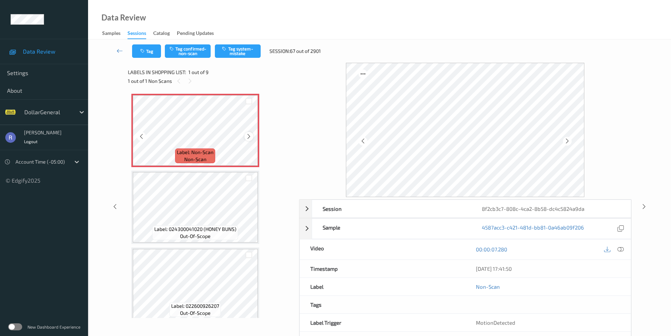
click at [248, 136] on icon at bounding box center [249, 136] width 6 height 6
click at [622, 246] on icon at bounding box center [620, 249] width 6 height 6
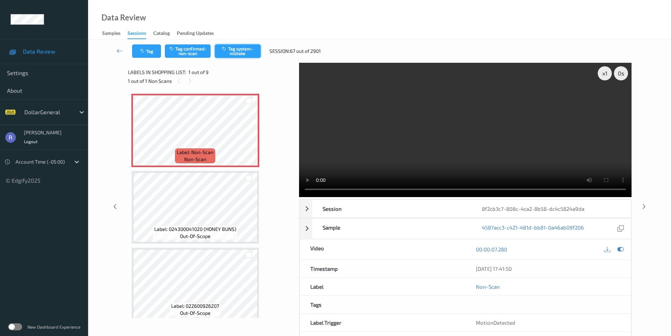
click at [238, 49] on button "Tag system-mistake" at bounding box center [238, 50] width 46 height 13
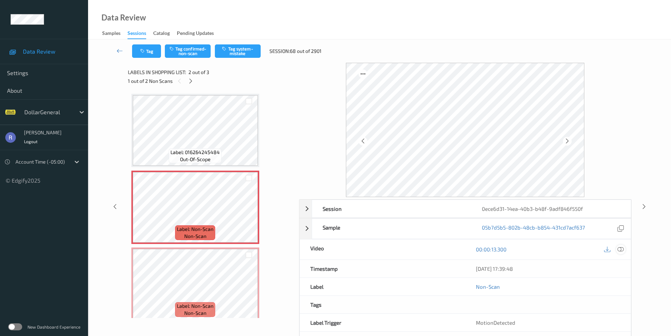
click at [622, 246] on icon at bounding box center [620, 249] width 6 height 6
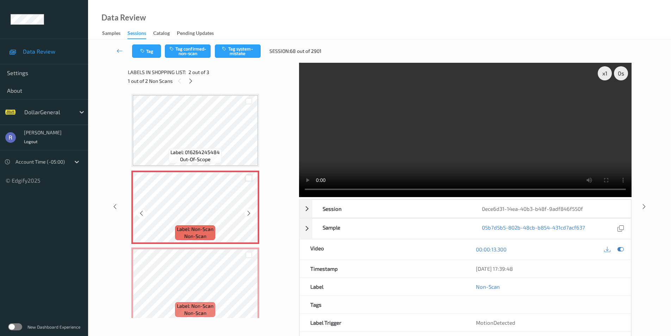
click at [248, 179] on div at bounding box center [248, 178] width 7 height 7
click at [250, 254] on div at bounding box center [248, 254] width 7 height 7
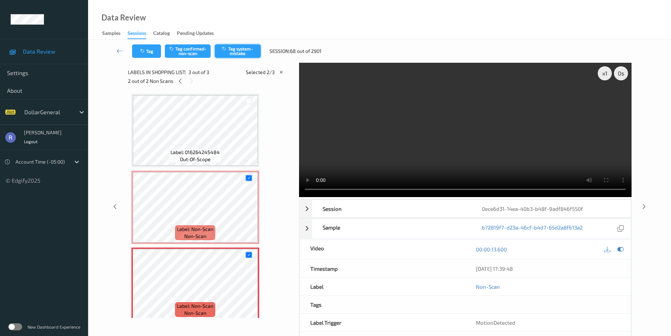
click at [242, 52] on button "Tag system-mistake" at bounding box center [238, 50] width 46 height 13
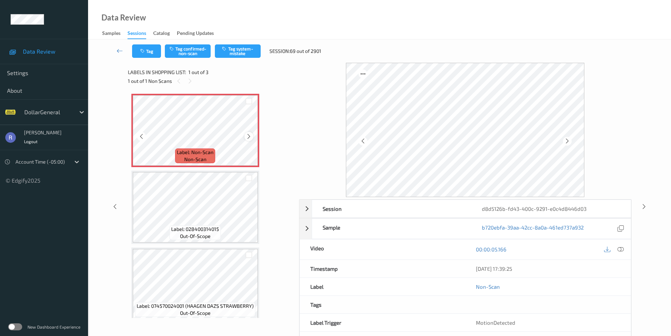
click at [248, 135] on icon at bounding box center [249, 136] width 6 height 6
click at [620, 249] on icon at bounding box center [620, 249] width 6 height 6
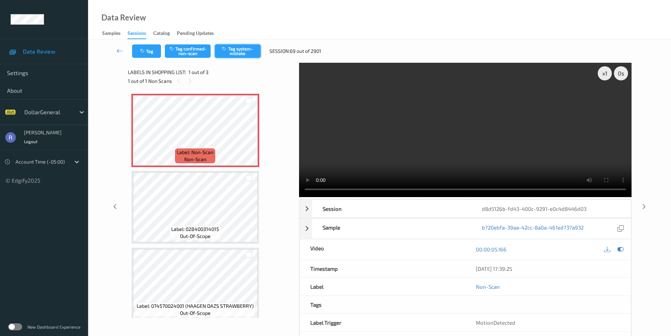
click at [240, 53] on button "Tag system-mistake" at bounding box center [238, 50] width 46 height 13
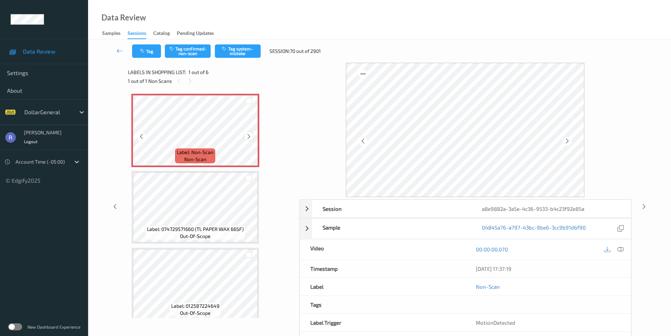
click at [247, 136] on icon at bounding box center [249, 136] width 6 height 6
click at [619, 248] on icon at bounding box center [620, 249] width 6 height 6
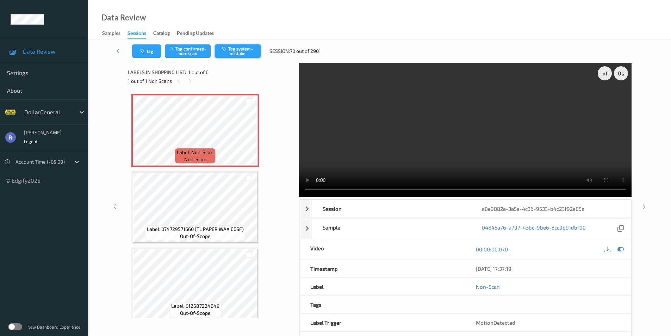
click at [239, 48] on button "Tag system-mistake" at bounding box center [238, 50] width 46 height 13
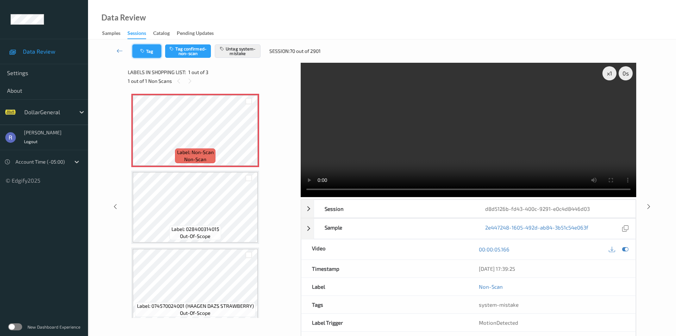
click at [153, 52] on button "Tag" at bounding box center [146, 50] width 29 height 13
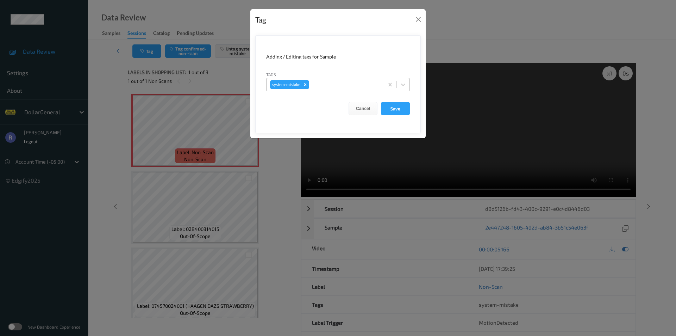
click at [320, 85] on div at bounding box center [346, 84] width 70 height 8
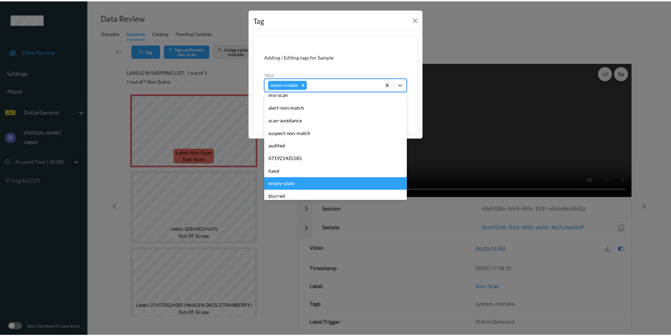
scroll to position [106, 0]
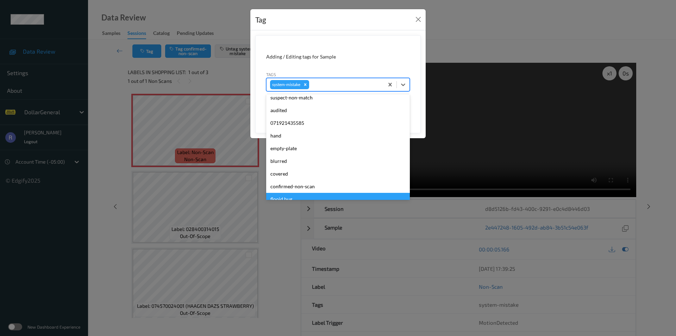
click at [283, 196] on div "flooid bug" at bounding box center [338, 199] width 144 height 13
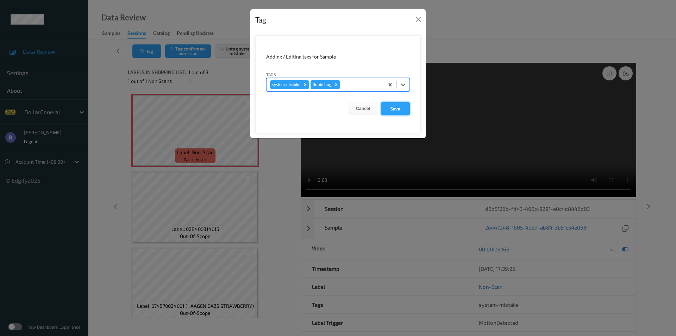
click at [395, 107] on button "Save" at bounding box center [395, 108] width 29 height 13
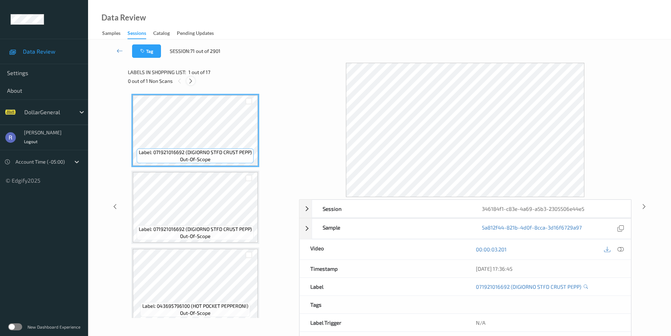
click at [191, 79] on icon at bounding box center [191, 81] width 6 height 6
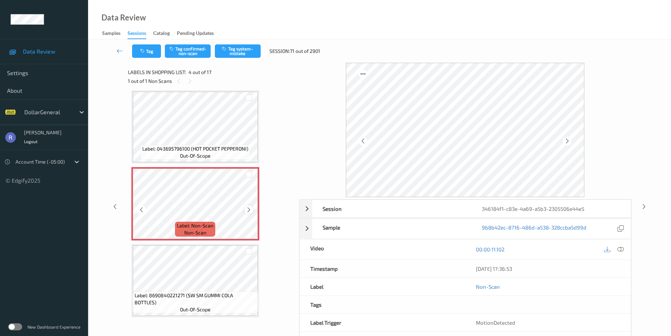
click at [249, 209] on icon at bounding box center [249, 209] width 6 height 6
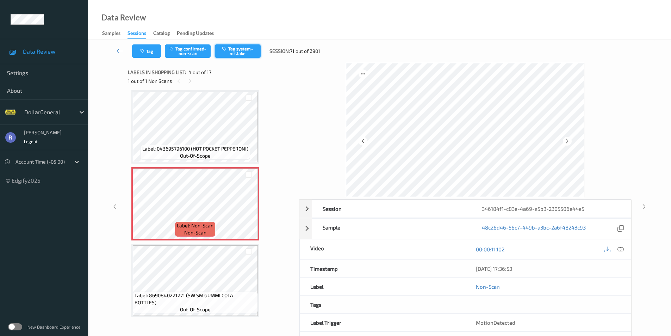
click at [237, 52] on button "Tag system-mistake" at bounding box center [238, 50] width 46 height 13
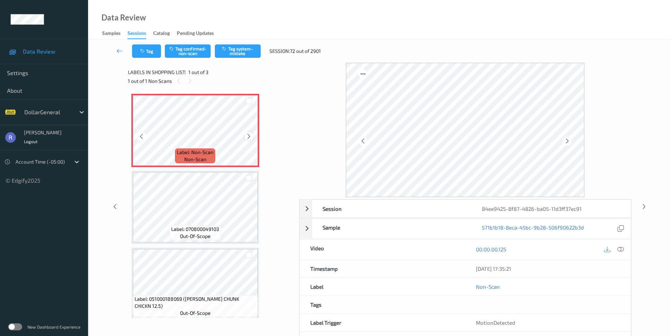
click at [247, 136] on icon at bounding box center [249, 136] width 6 height 6
click at [243, 50] on button "Tag system-mistake" at bounding box center [238, 50] width 46 height 13
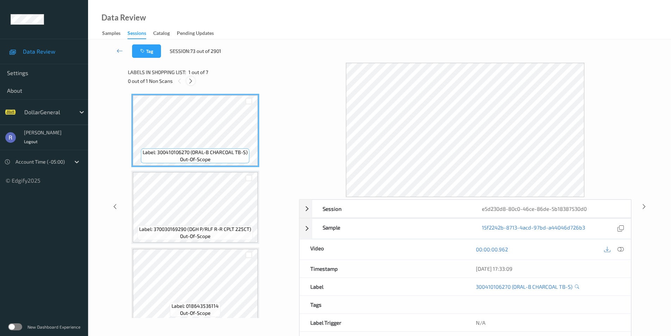
click at [192, 80] on icon at bounding box center [191, 81] width 6 height 6
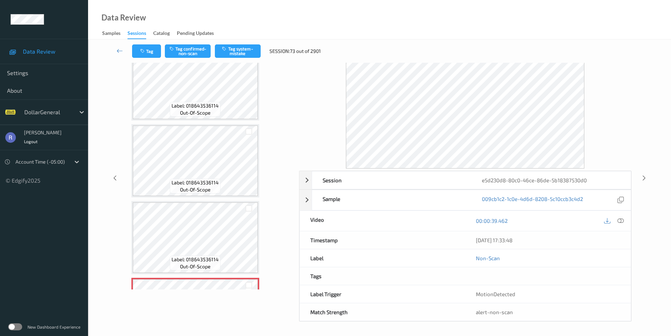
scroll to position [243, 0]
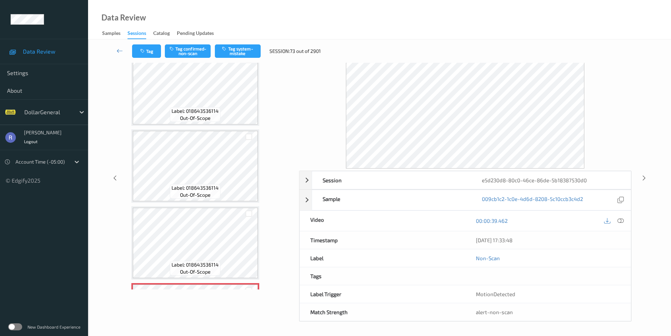
click at [243, 44] on div "Tag Tag confirmed-non-scan Tag system-mistake Session: 73 out of 2901" at bounding box center [379, 50] width 554 height 23
click at [244, 50] on button "Tag system-mistake" at bounding box center [238, 50] width 46 height 13
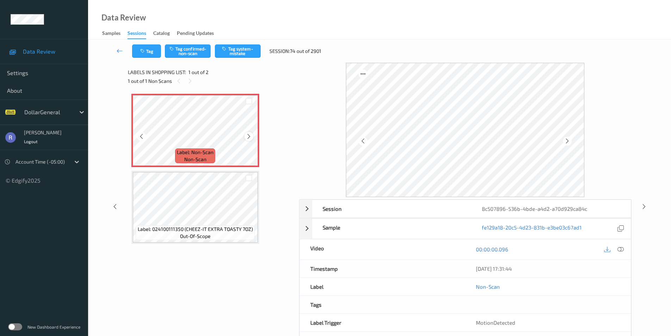
click at [247, 135] on icon at bounding box center [249, 136] width 6 height 6
click at [244, 51] on button "Tag system-mistake" at bounding box center [238, 50] width 46 height 13
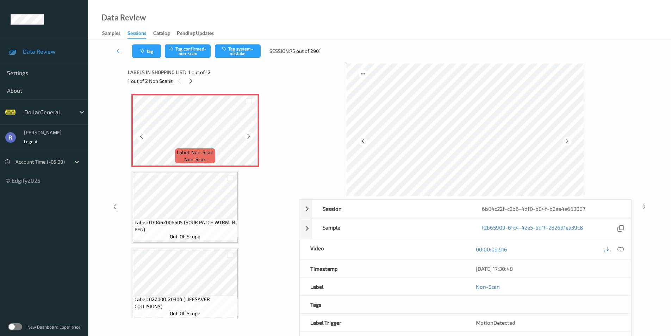
click at [247, 136] on icon at bounding box center [249, 136] width 6 height 6
click at [619, 251] on icon at bounding box center [620, 249] width 6 height 6
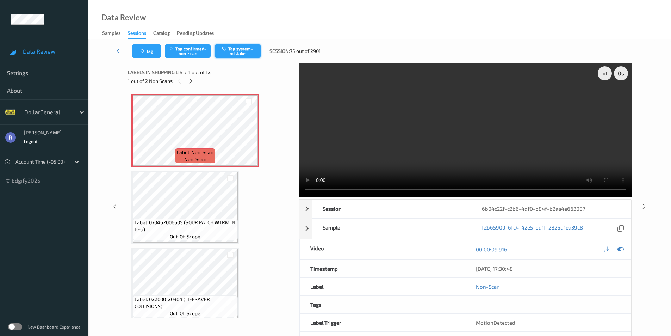
click at [246, 51] on button "Tag system-mistake" at bounding box center [238, 50] width 46 height 13
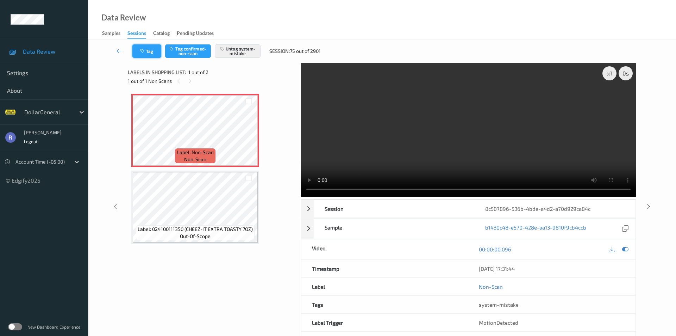
click at [149, 52] on button "Tag" at bounding box center [146, 50] width 29 height 13
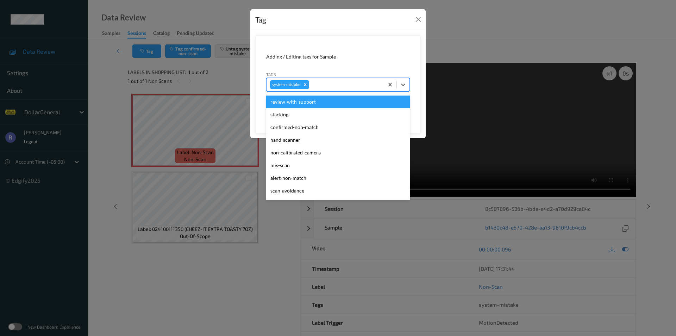
click at [341, 84] on div at bounding box center [346, 84] width 70 height 8
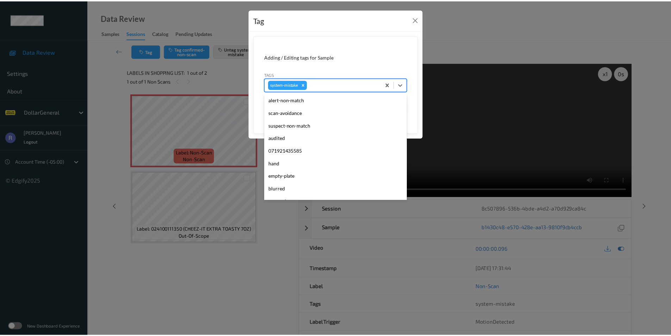
scroll to position [141, 0]
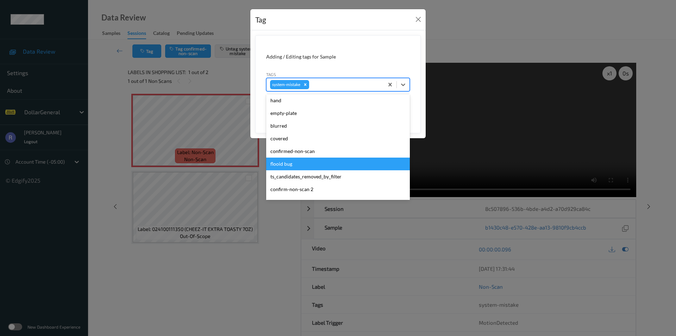
click at [279, 163] on div "flooid bug" at bounding box center [338, 163] width 144 height 13
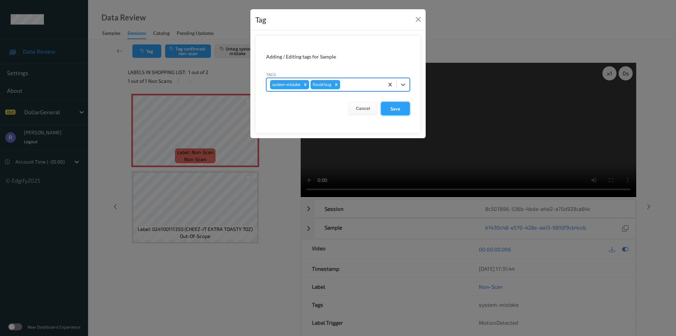
click at [397, 110] on button "Save" at bounding box center [395, 108] width 29 height 13
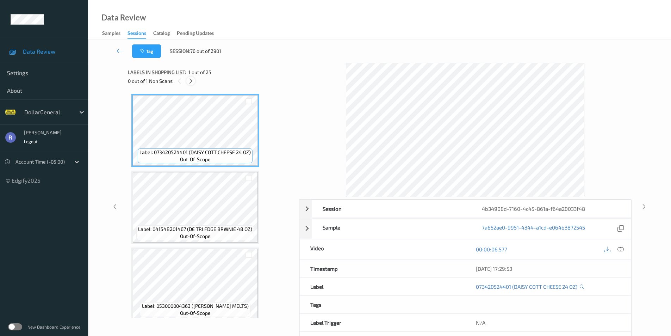
click at [191, 82] on icon at bounding box center [191, 81] width 6 height 6
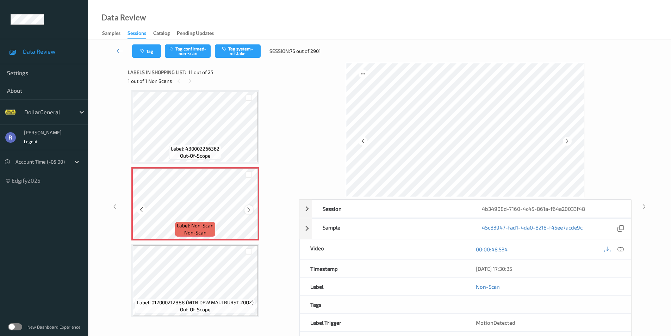
click at [248, 210] on icon at bounding box center [249, 209] width 6 height 6
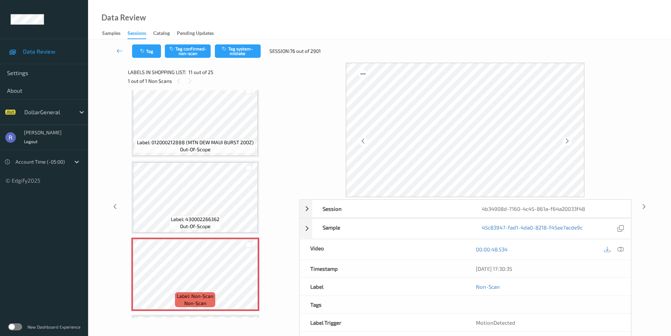
click at [207, 216] on span "Label: 430002266362" at bounding box center [195, 219] width 49 height 7
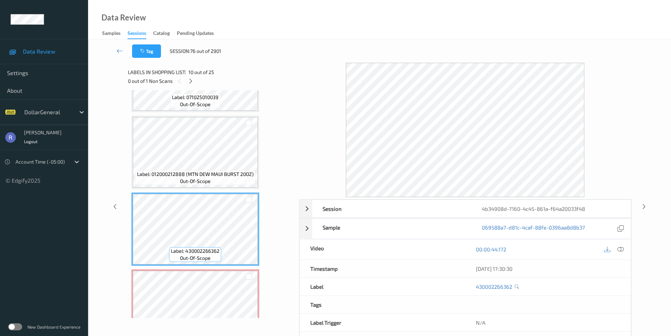
scroll to position [554, 0]
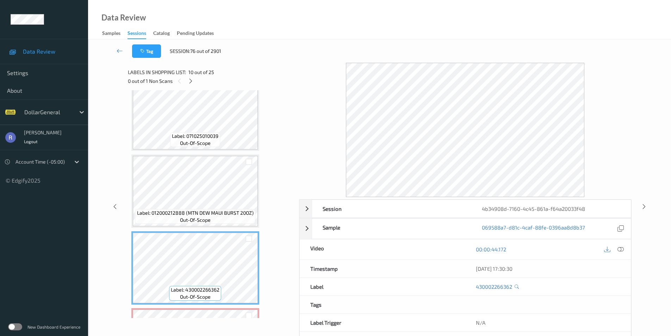
click at [207, 209] on div "Label: 012000212888 (MTN DEW MAUI BURST 20OZ) out-of-scope" at bounding box center [195, 216] width 120 height 15
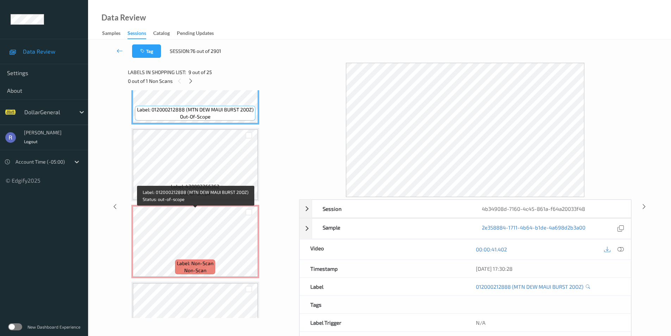
scroll to position [659, 0]
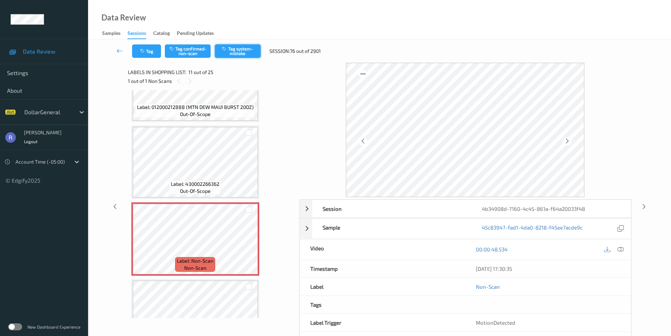
click at [233, 52] on button "Tag system-mistake" at bounding box center [238, 50] width 46 height 13
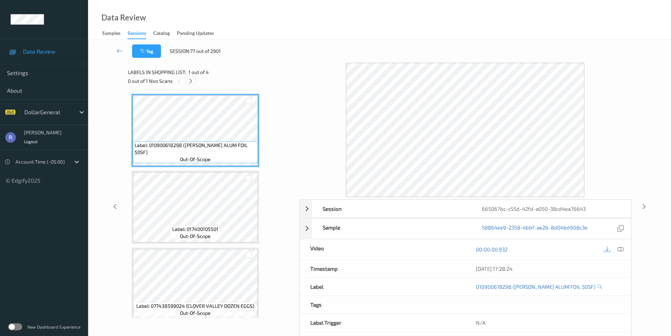
click at [191, 79] on icon at bounding box center [191, 81] width 6 height 6
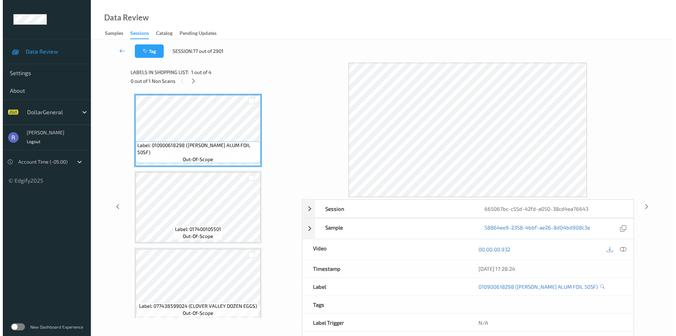
scroll to position [83, 0]
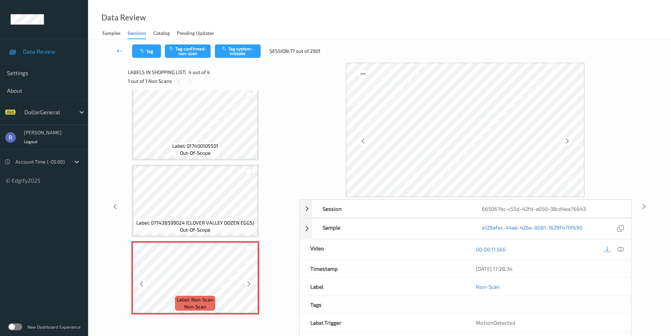
click at [246, 282] on icon at bounding box center [249, 283] width 6 height 6
click at [246, 49] on button "Tag system-mistake" at bounding box center [238, 50] width 46 height 13
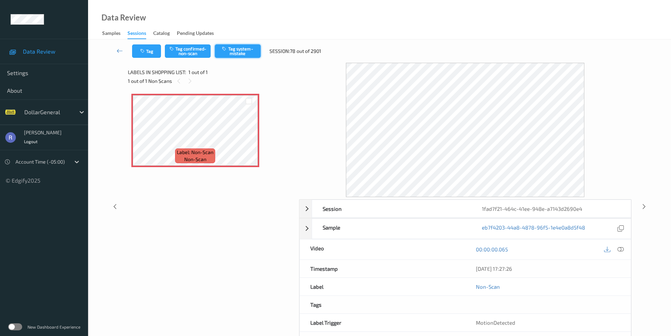
click at [242, 46] on button "Tag system-mistake" at bounding box center [238, 50] width 46 height 13
click at [147, 51] on button "Tag" at bounding box center [146, 50] width 29 height 13
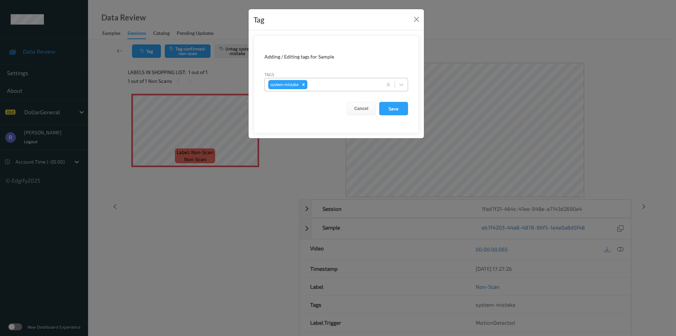
click at [321, 85] on div at bounding box center [344, 84] width 70 height 8
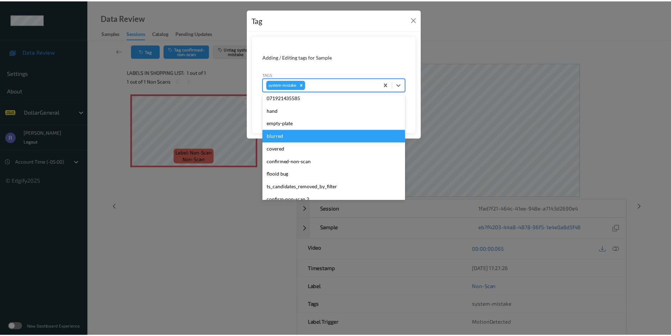
scroll to position [141, 0]
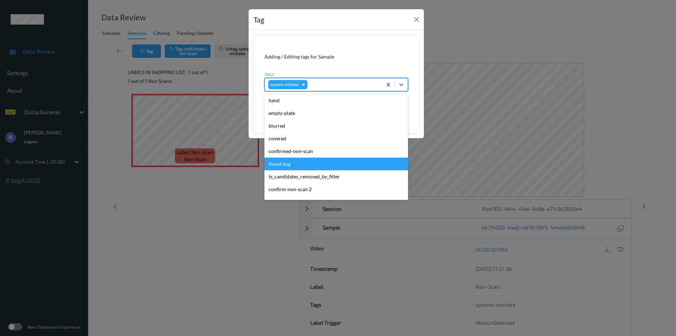
click at [280, 163] on div "flooid bug" at bounding box center [336, 163] width 144 height 13
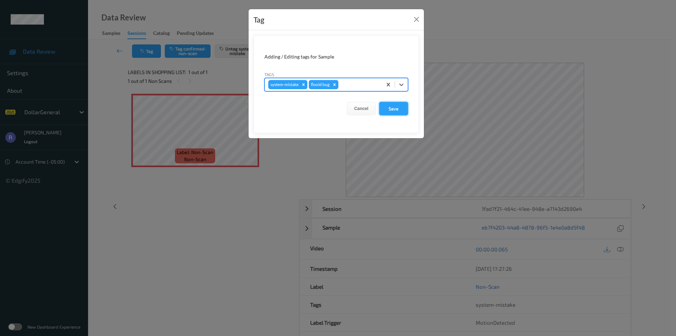
click at [389, 107] on button "Save" at bounding box center [393, 108] width 29 height 13
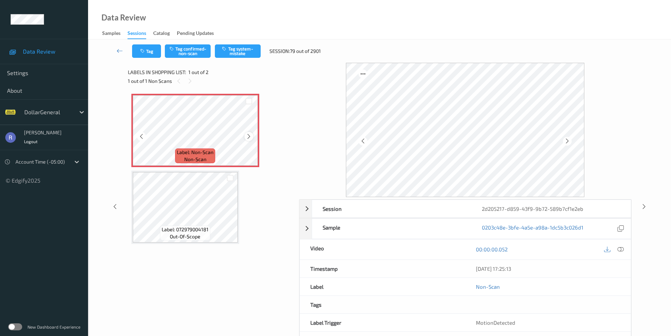
click at [250, 137] on icon at bounding box center [249, 136] width 6 height 6
click at [236, 51] on button "Tag system-mistake" at bounding box center [238, 50] width 46 height 13
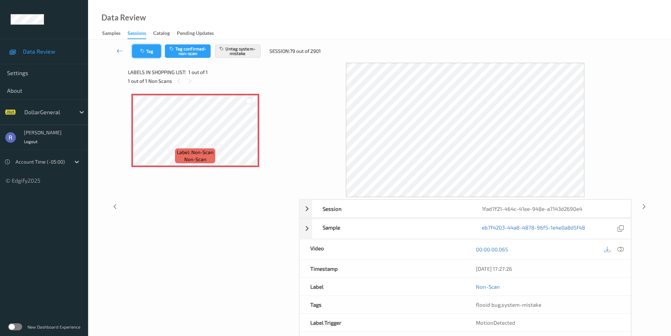
click at [152, 51] on button "Tag" at bounding box center [146, 50] width 29 height 13
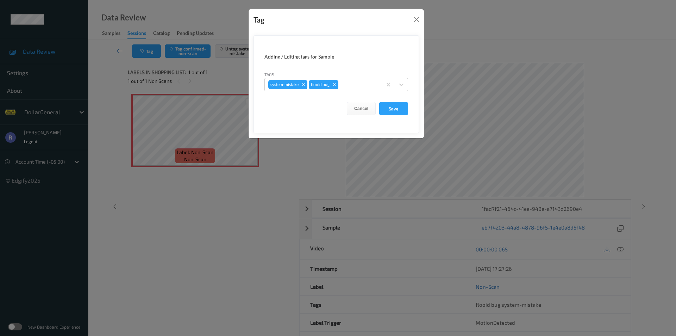
click at [274, 186] on div "Tag Adding / Editing tags for Sample Tags system-mistake flooid bug Cancel Save" at bounding box center [338, 168] width 676 height 336
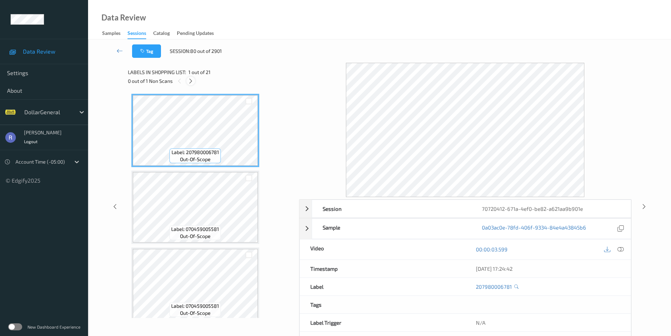
click at [189, 78] on icon at bounding box center [191, 81] width 6 height 6
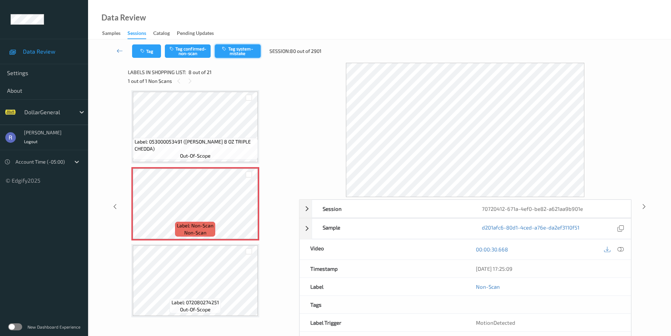
click at [236, 49] on button "Tag system-mistake" at bounding box center [238, 50] width 46 height 13
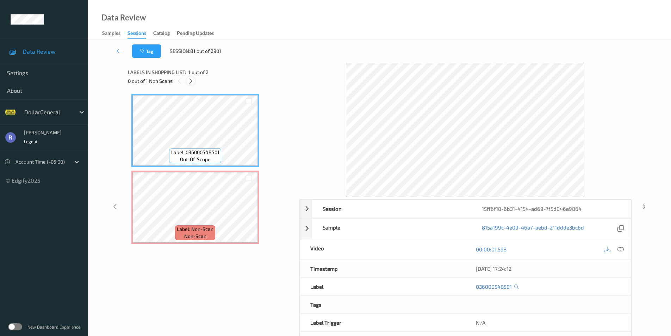
click at [191, 79] on icon at bounding box center [191, 81] width 6 height 6
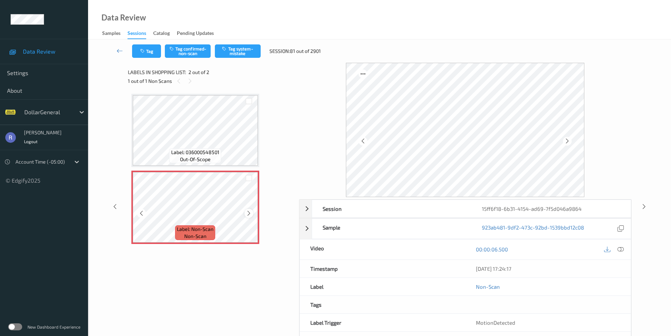
click at [249, 213] on icon at bounding box center [249, 213] width 6 height 6
click at [246, 51] on button "Tag system-mistake" at bounding box center [238, 50] width 46 height 13
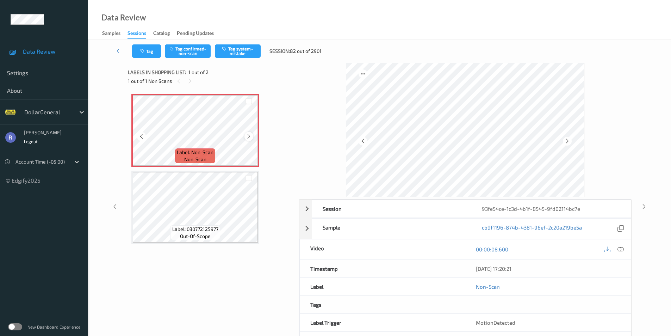
click at [247, 135] on icon at bounding box center [249, 136] width 6 height 6
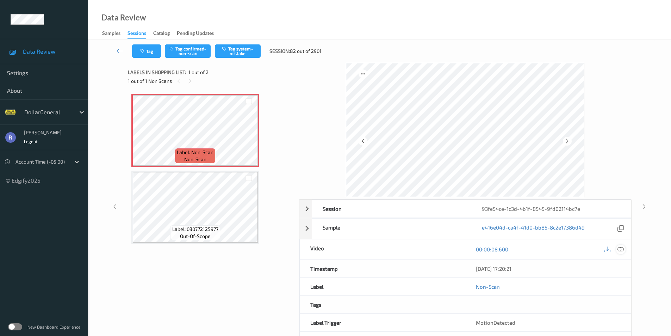
click at [621, 250] on icon at bounding box center [620, 249] width 6 height 6
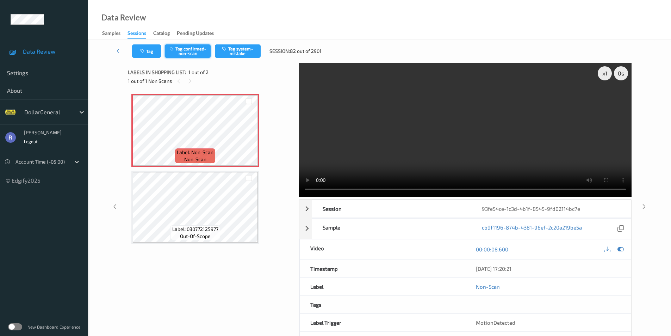
click at [186, 52] on button "Tag confirmed-non-scan" at bounding box center [188, 50] width 46 height 13
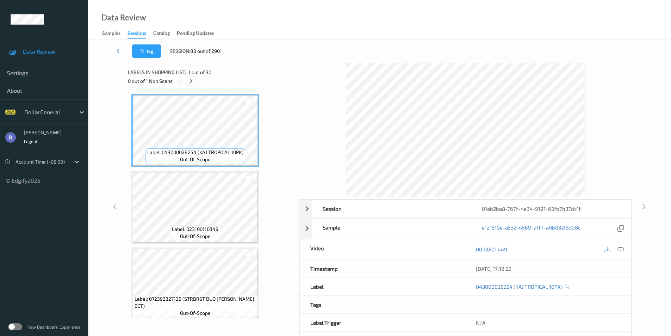
click at [190, 80] on icon at bounding box center [191, 81] width 6 height 6
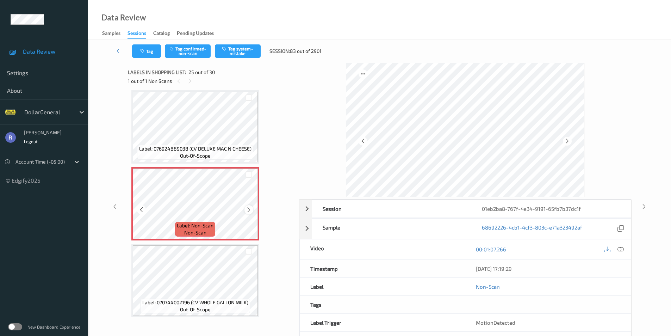
click at [249, 207] on icon at bounding box center [249, 209] width 6 height 6
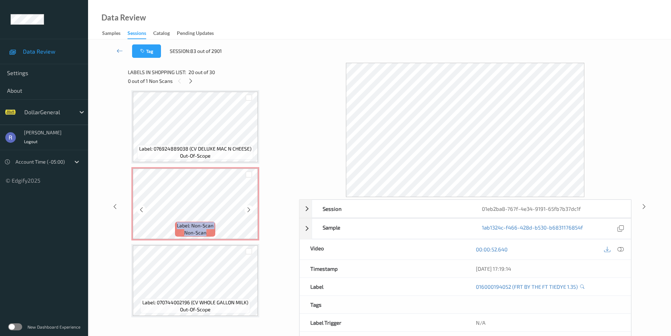
scroll to position [1875, 0]
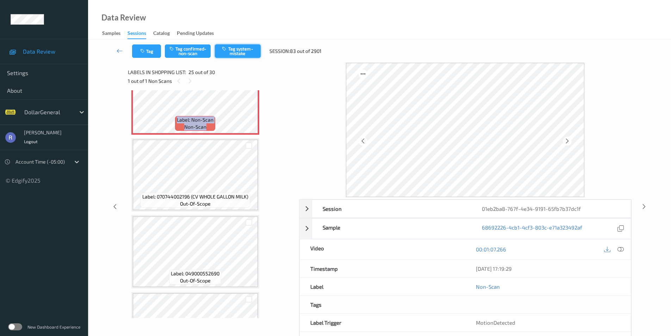
click at [241, 47] on button "Tag system-mistake" at bounding box center [238, 50] width 46 height 13
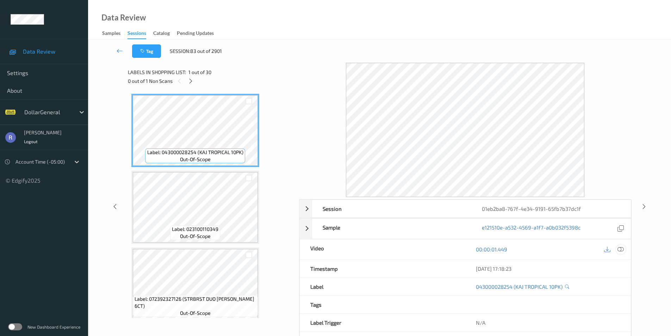
click at [621, 249] on icon at bounding box center [620, 249] width 6 height 6
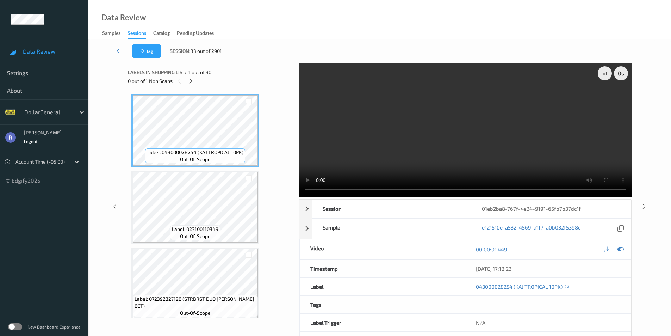
click at [275, 189] on div "x 1 0 s Session 01eb2ba8-767f-4e34-9191-65fb7b37dc1f Session ID 01eb2ba8-767f-4…" at bounding box center [380, 206] width 504 height 287
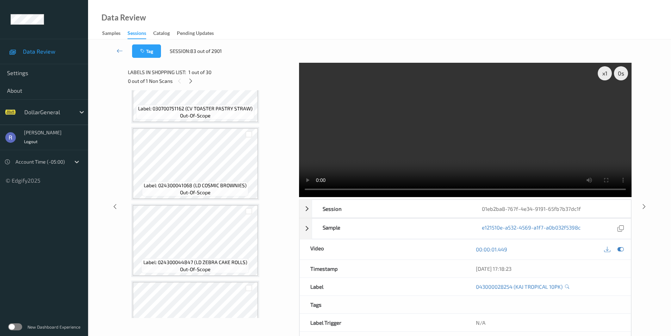
scroll to position [740, 0]
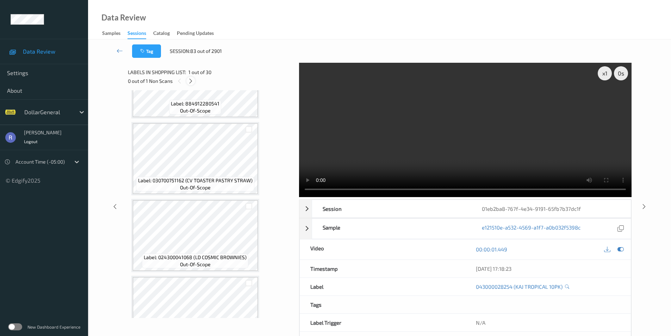
click at [191, 80] on icon at bounding box center [191, 81] width 6 height 6
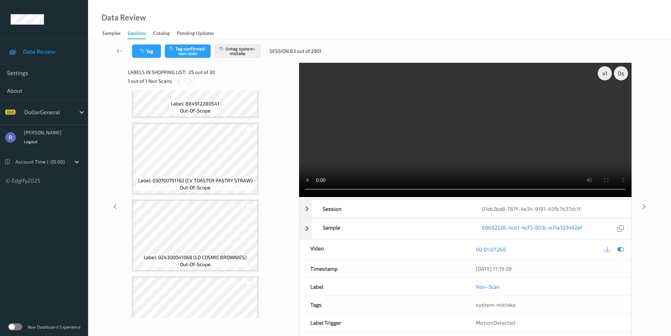
scroll to position [1769, 0]
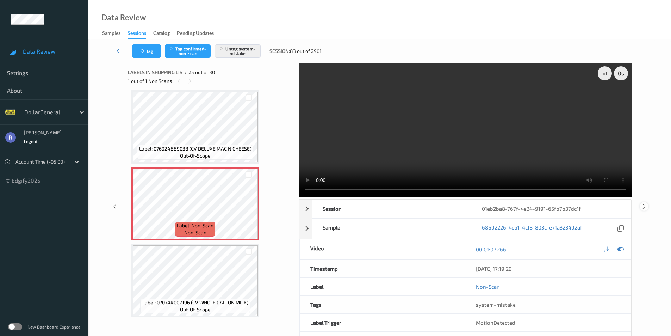
click at [647, 204] on div at bounding box center [644, 206] width 9 height 9
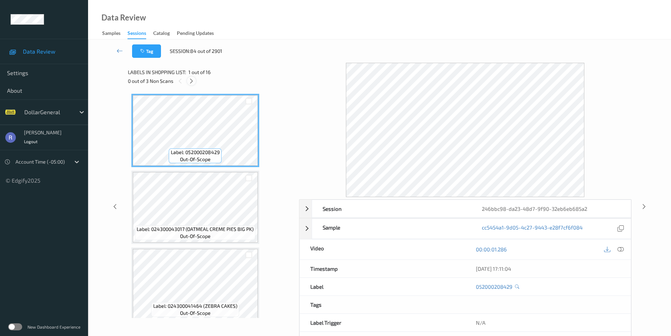
click at [191, 81] on icon at bounding box center [191, 81] width 6 height 6
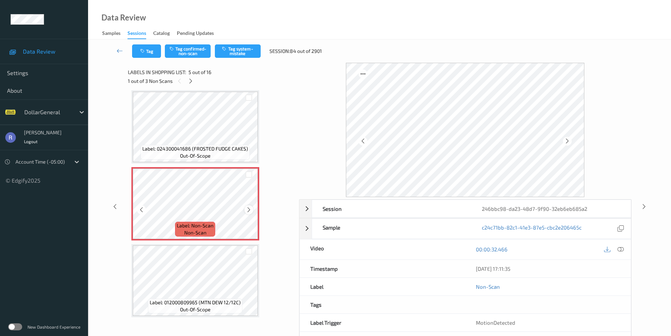
click at [250, 208] on icon at bounding box center [249, 209] width 6 height 6
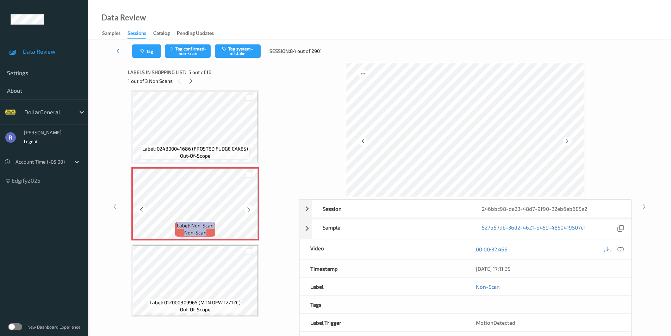
click at [250, 208] on icon at bounding box center [249, 209] width 6 height 6
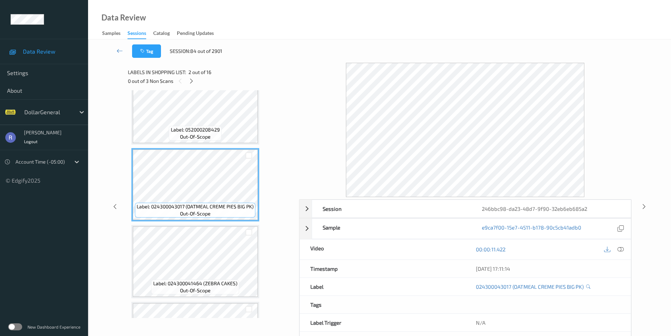
scroll to position [0, 0]
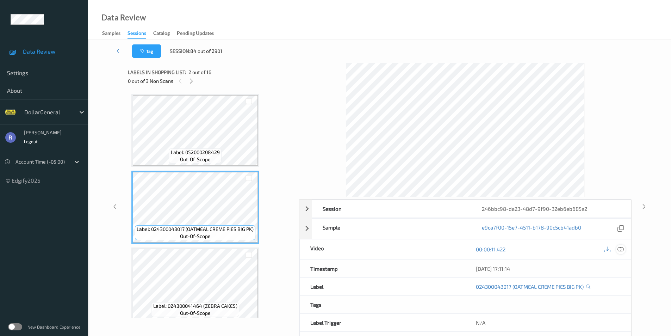
click at [620, 249] on icon at bounding box center [620, 249] width 6 height 6
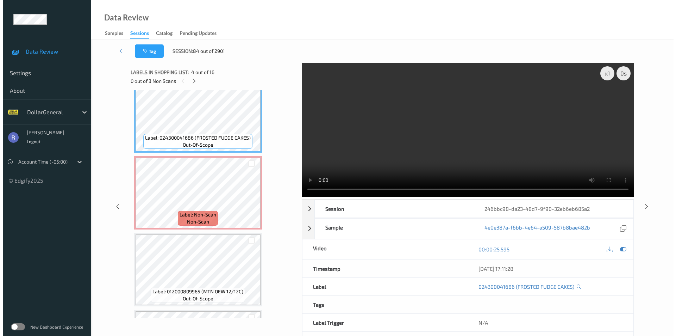
scroll to position [247, 0]
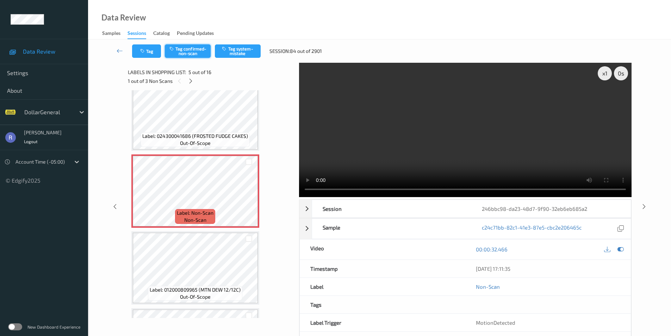
click at [196, 53] on button "Tag confirmed-non-scan" at bounding box center [188, 50] width 46 height 13
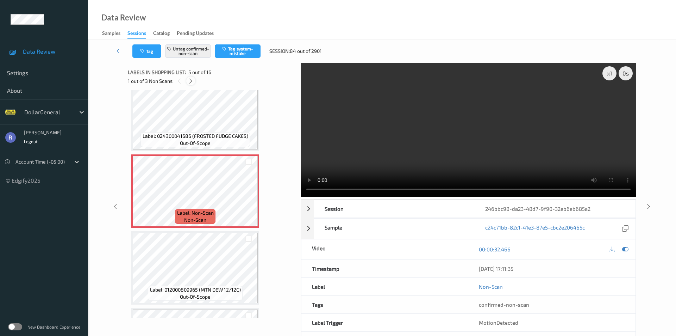
click at [191, 80] on icon at bounding box center [191, 81] width 6 height 6
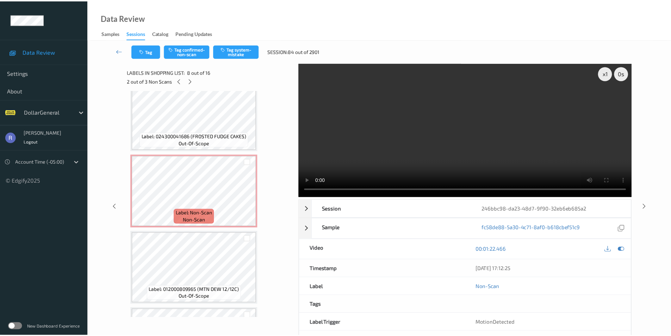
scroll to position [464, 0]
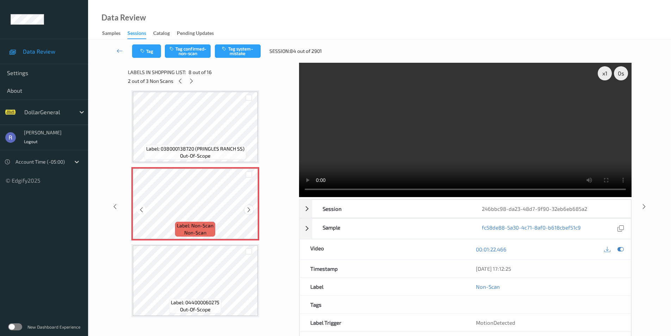
click at [249, 210] on icon at bounding box center [249, 209] width 6 height 6
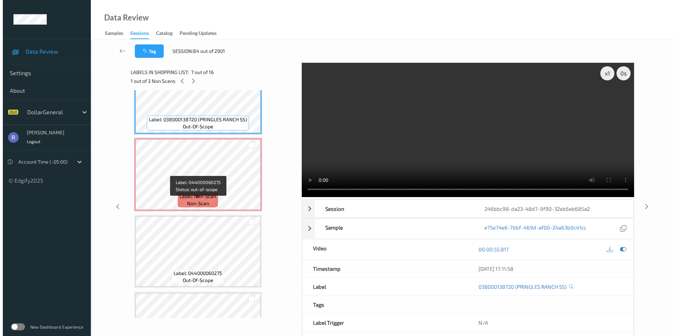
scroll to position [493, 0]
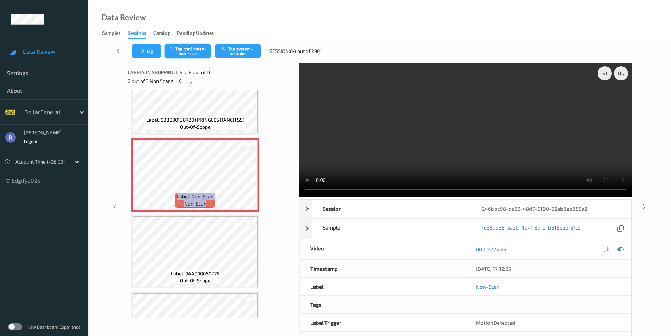
click at [194, 49] on button "Tag confirmed-non-scan" at bounding box center [188, 50] width 46 height 13
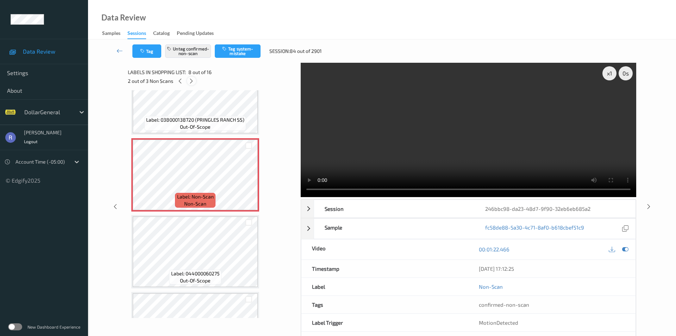
click at [190, 80] on icon at bounding box center [191, 81] width 6 height 6
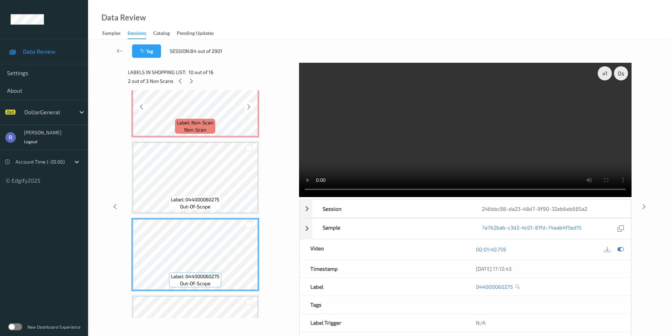
scroll to position [560, 0]
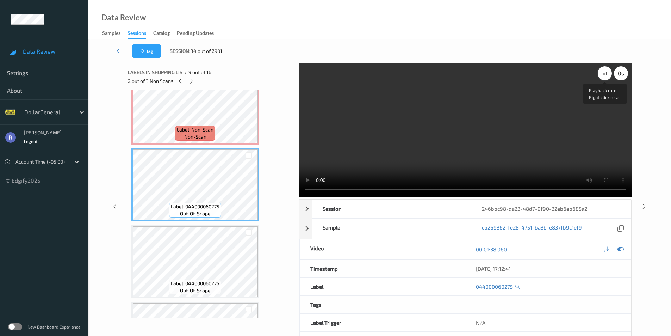
click at [600, 76] on div "x 1" at bounding box center [605, 73] width 14 height 14
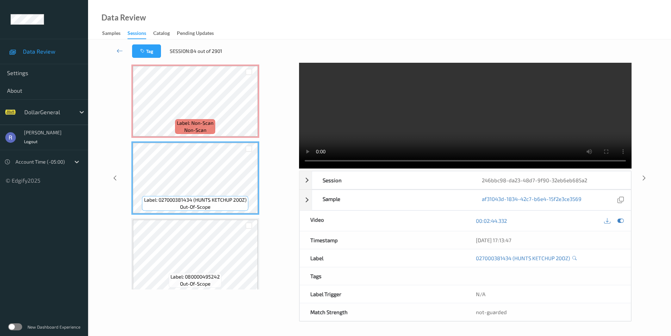
scroll to position [842, 0]
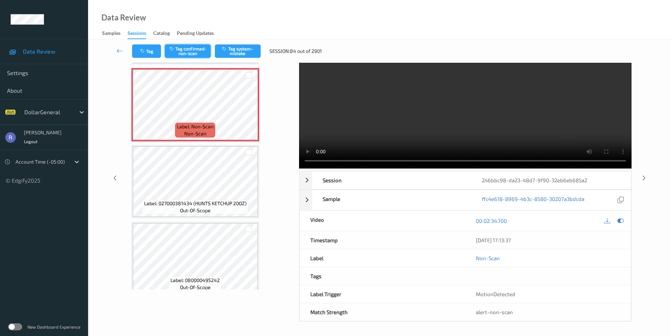
click at [190, 52] on button "Tag confirmed-non-scan" at bounding box center [188, 50] width 46 height 13
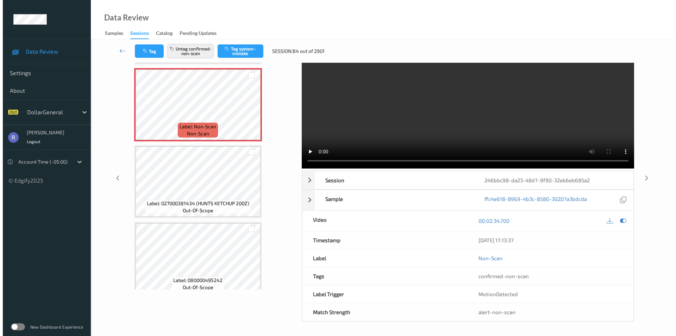
scroll to position [0, 0]
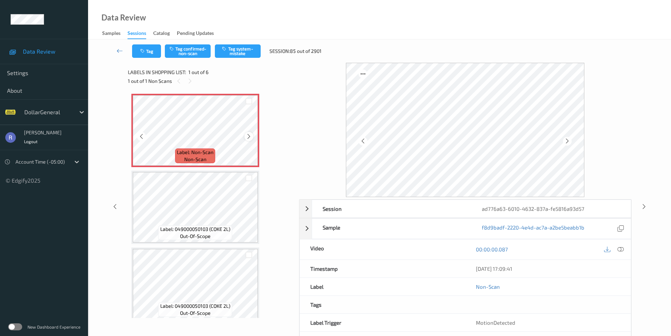
click at [246, 134] on icon at bounding box center [249, 136] width 6 height 6
click at [242, 50] on button "Tag system-mistake" at bounding box center [238, 50] width 46 height 13
click at [153, 50] on button "Tag" at bounding box center [146, 50] width 29 height 13
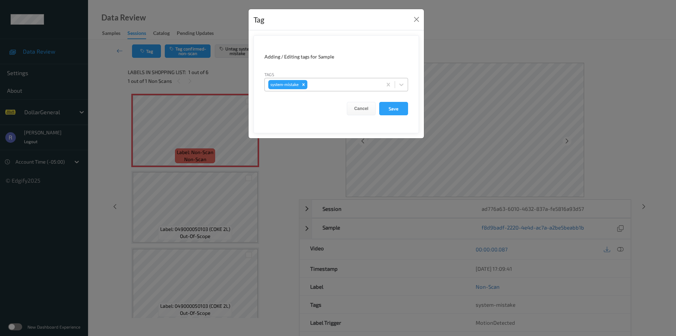
click at [322, 84] on div at bounding box center [344, 84] width 70 height 8
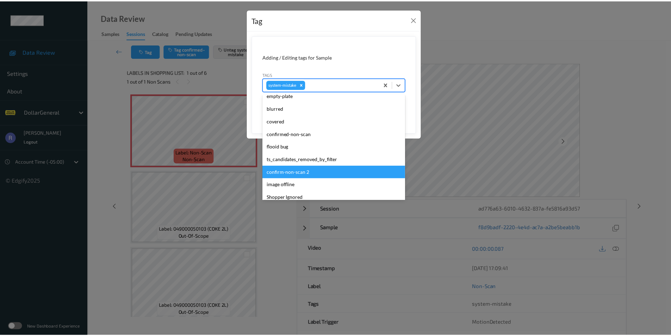
scroll to position [176, 0]
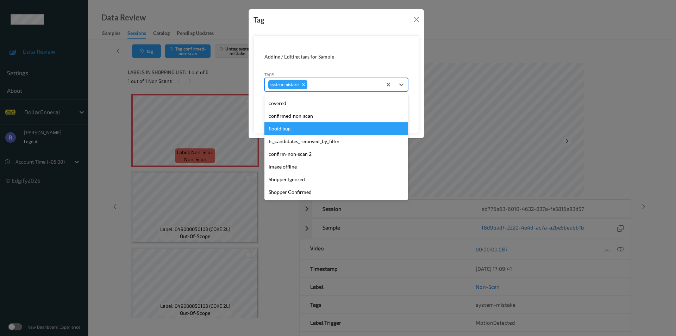
click at [285, 126] on div "flooid bug" at bounding box center [336, 128] width 144 height 13
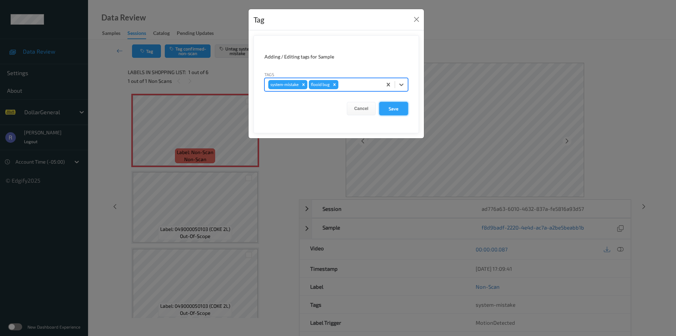
click at [398, 105] on button "Save" at bounding box center [393, 108] width 29 height 13
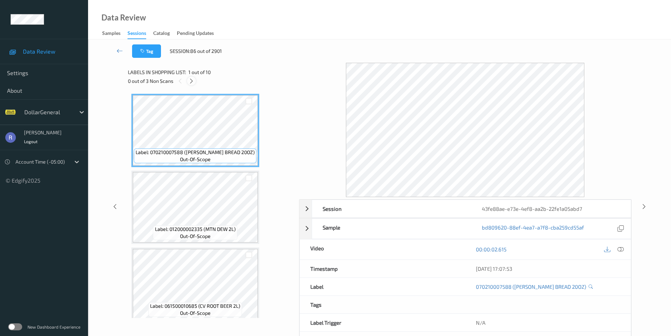
click at [190, 80] on icon at bounding box center [191, 81] width 6 height 6
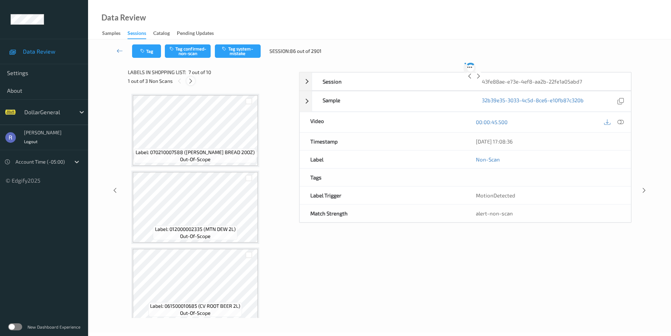
scroll to position [387, 0]
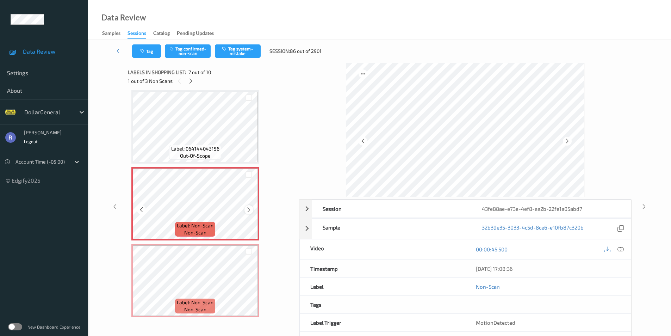
click at [248, 209] on icon at bounding box center [249, 209] width 6 height 6
click at [247, 209] on icon at bounding box center [249, 209] width 6 height 6
click at [195, 153] on span "out-of-scope" at bounding box center [195, 155] width 31 height 7
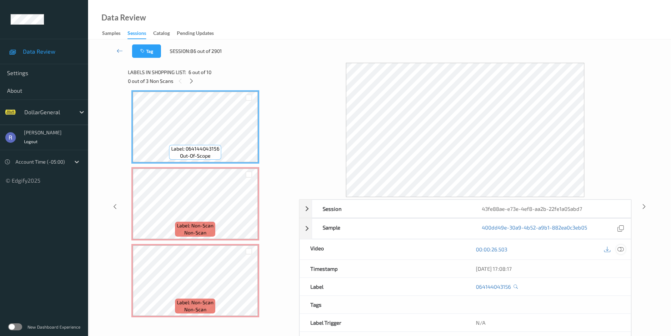
click at [619, 248] on icon at bounding box center [620, 249] width 6 height 6
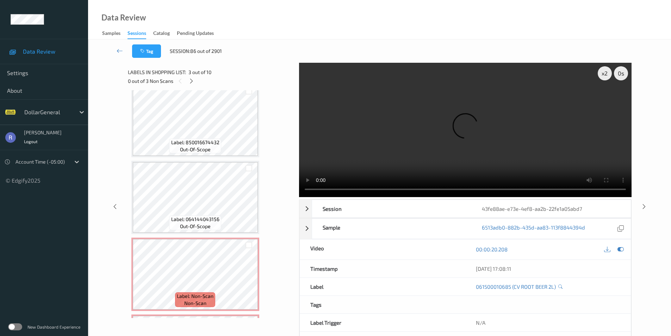
scroll to position [458, 0]
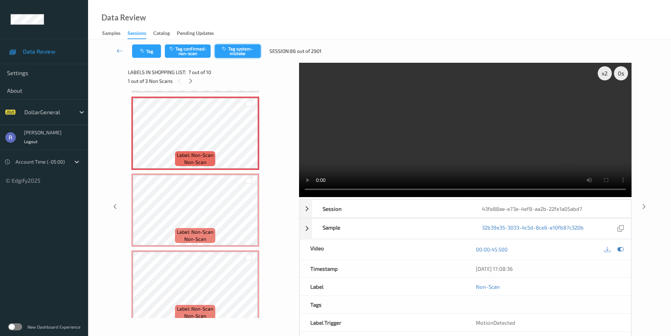
click at [241, 54] on button "Tag system-mistake" at bounding box center [238, 50] width 46 height 13
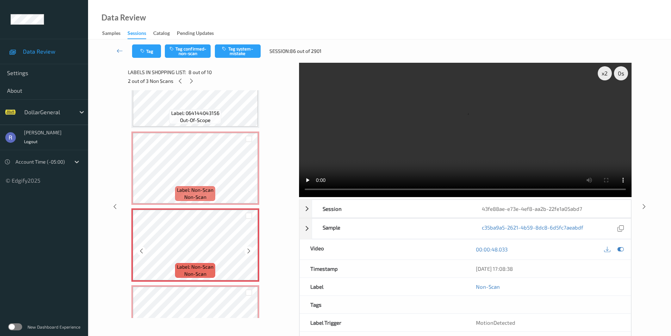
scroll to position [423, 0]
click at [248, 250] on icon at bounding box center [249, 251] width 6 height 6
click at [249, 249] on icon at bounding box center [249, 251] width 6 height 6
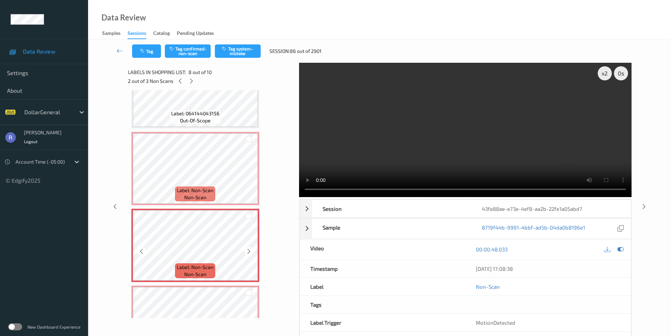
click at [249, 249] on icon at bounding box center [249, 251] width 6 height 6
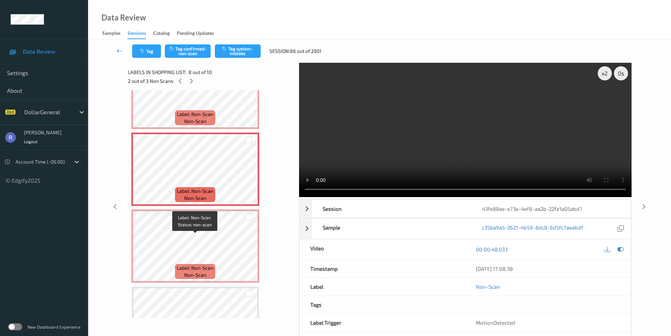
scroll to position [528, 0]
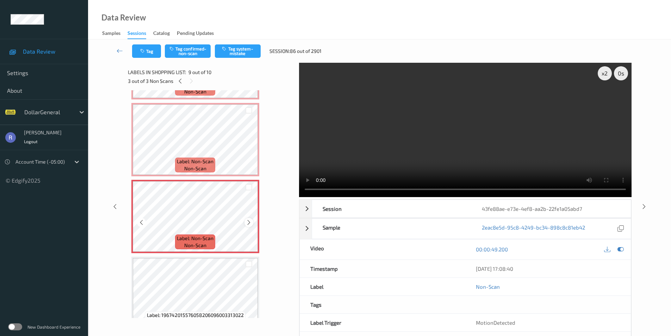
click at [250, 219] on icon at bounding box center [249, 222] width 6 height 6
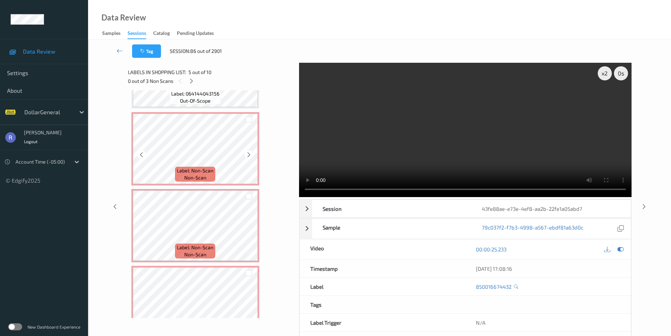
scroll to position [458, 0]
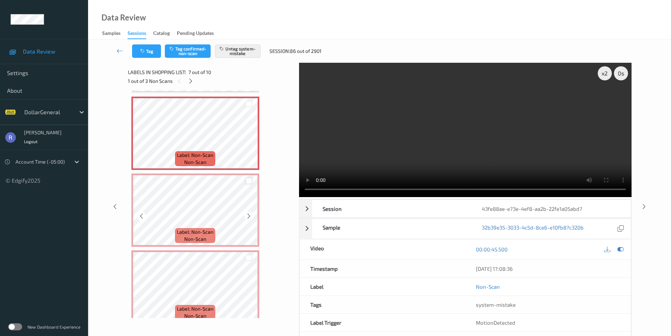
click at [250, 181] on div at bounding box center [248, 180] width 7 height 7
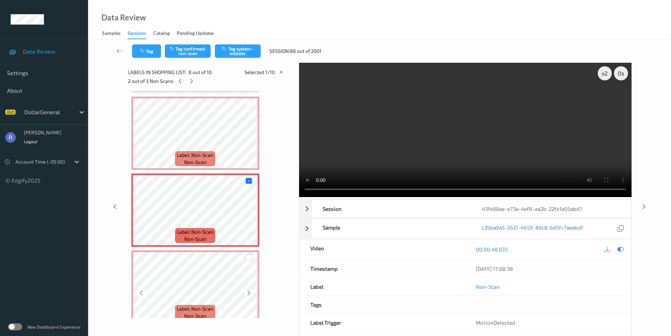
click at [249, 259] on div at bounding box center [248, 257] width 7 height 7
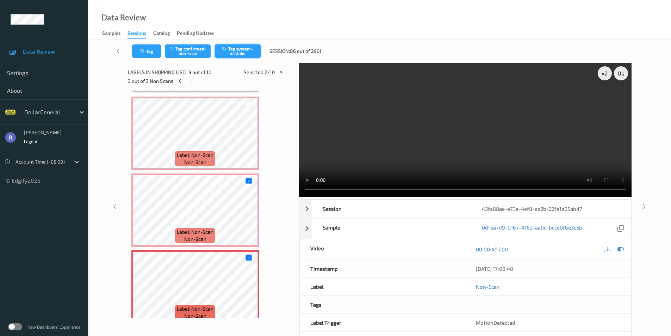
click at [250, 52] on button "Tag system-mistake" at bounding box center [238, 50] width 46 height 13
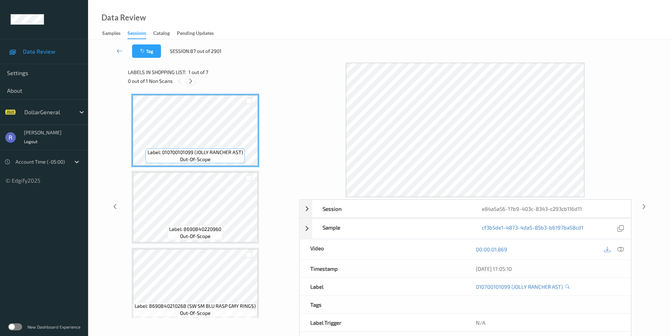
click at [190, 80] on icon at bounding box center [191, 81] width 6 height 6
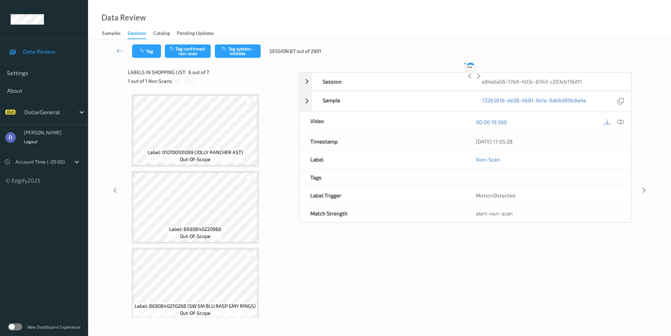
scroll to position [311, 0]
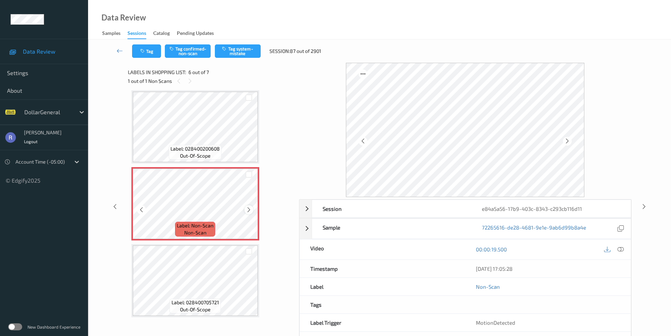
click at [250, 209] on icon at bounding box center [249, 209] width 6 height 6
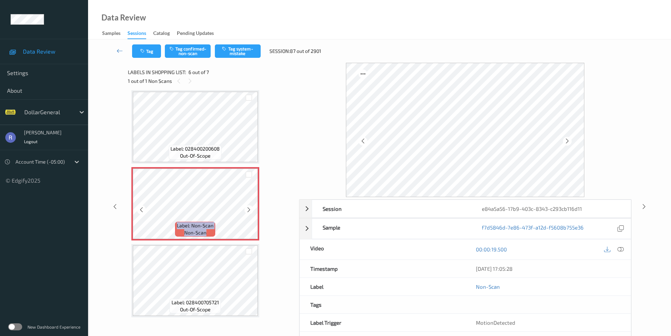
click at [250, 209] on icon at bounding box center [249, 209] width 6 height 6
click at [249, 210] on icon at bounding box center [249, 209] width 6 height 6
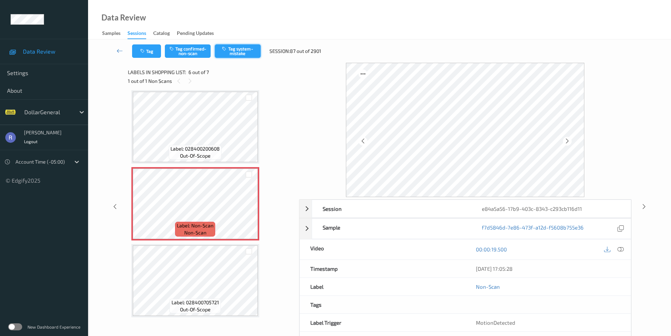
click at [237, 50] on button "Tag system-mistake" at bounding box center [238, 50] width 46 height 13
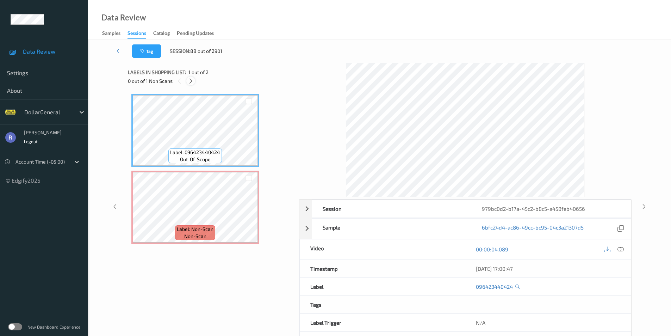
click at [191, 80] on icon at bounding box center [191, 81] width 6 height 6
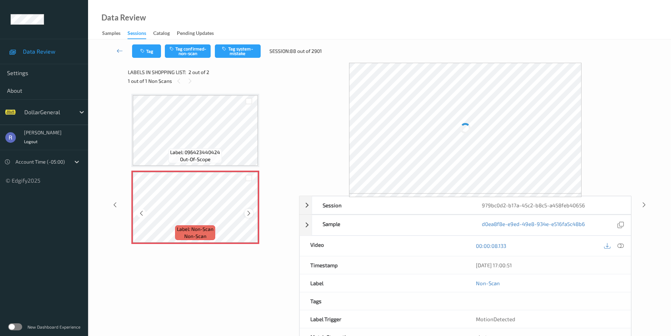
click at [245, 211] on div at bounding box center [248, 212] width 9 height 9
click at [250, 211] on icon at bounding box center [249, 213] width 6 height 6
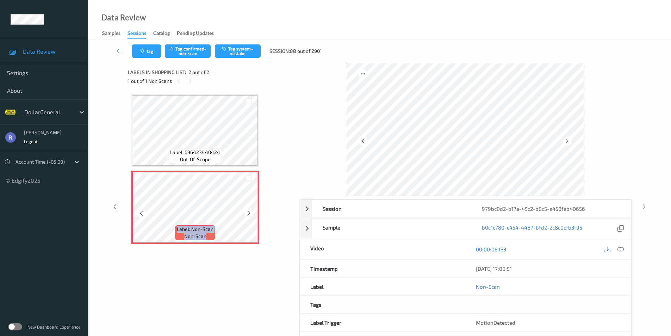
click at [250, 211] on icon at bounding box center [249, 213] width 6 height 6
click at [235, 49] on button "Tag system-mistake" at bounding box center [238, 50] width 46 height 13
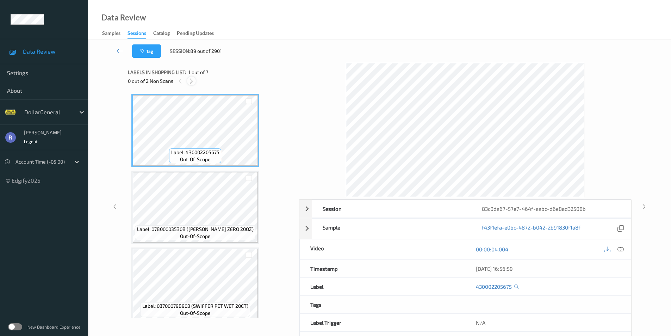
click at [193, 79] on icon at bounding box center [191, 81] width 6 height 6
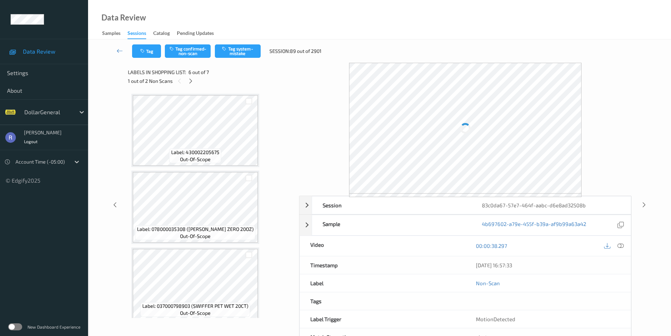
scroll to position [311, 0]
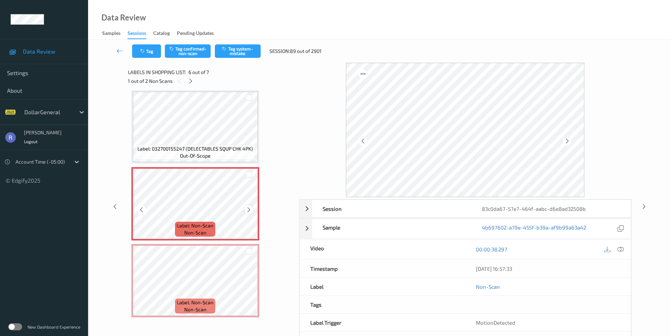
click at [250, 208] on icon at bounding box center [249, 209] width 6 height 6
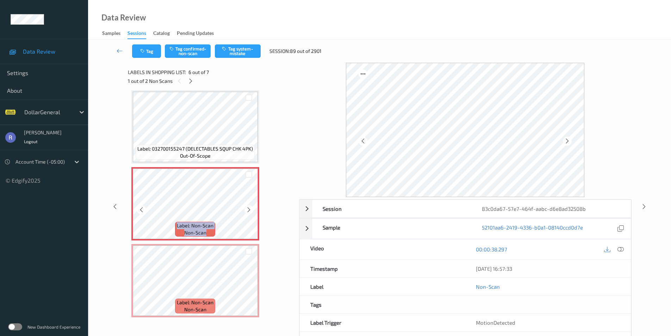
click at [250, 208] on icon at bounding box center [249, 209] width 6 height 6
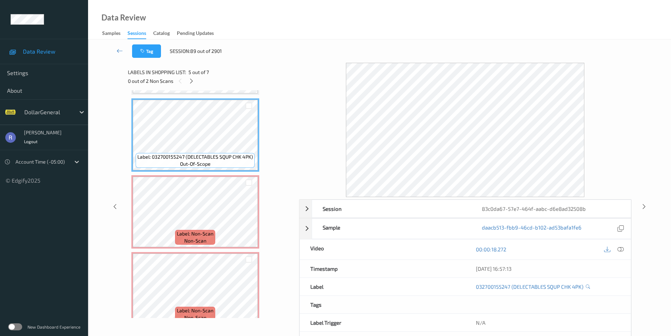
scroll to position [313, 0]
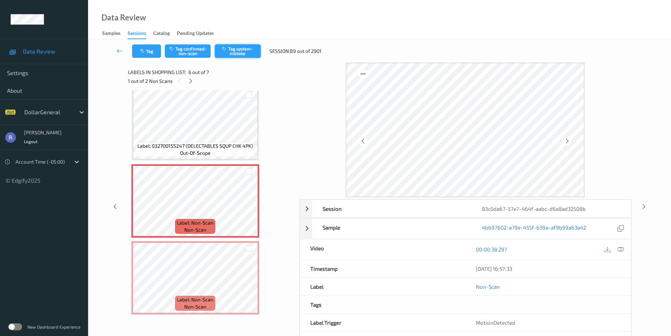
click at [241, 50] on button "Tag system-mistake" at bounding box center [238, 50] width 46 height 13
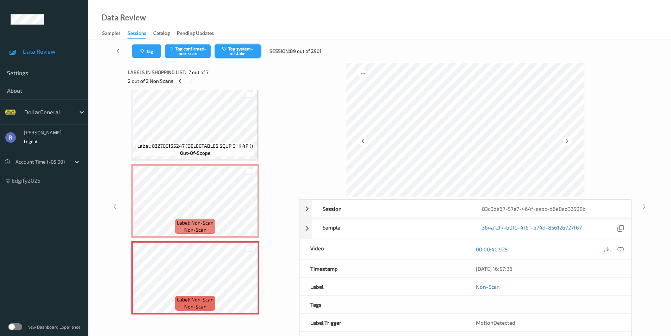
click at [248, 48] on button "Tag system-mistake" at bounding box center [238, 50] width 46 height 13
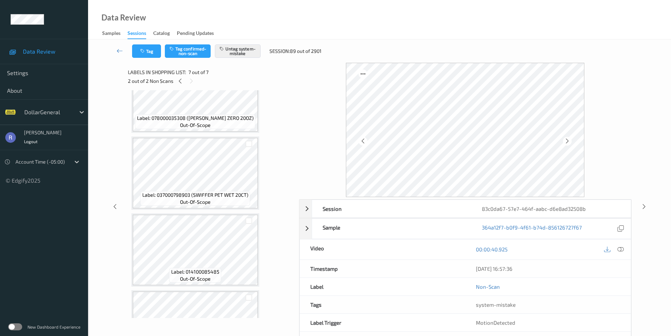
scroll to position [102, 0]
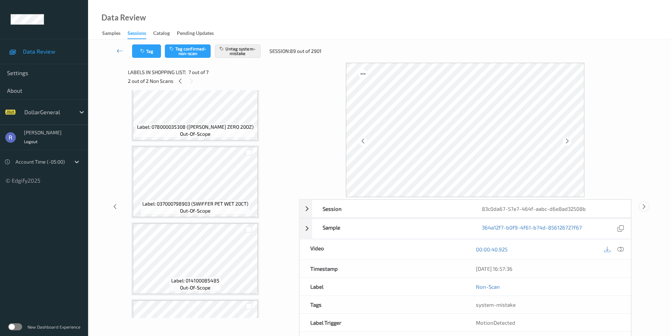
click at [644, 205] on icon at bounding box center [644, 206] width 6 height 6
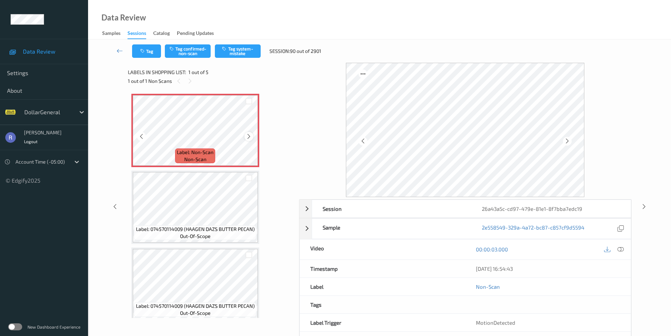
click at [249, 136] on icon at bounding box center [249, 136] width 6 height 6
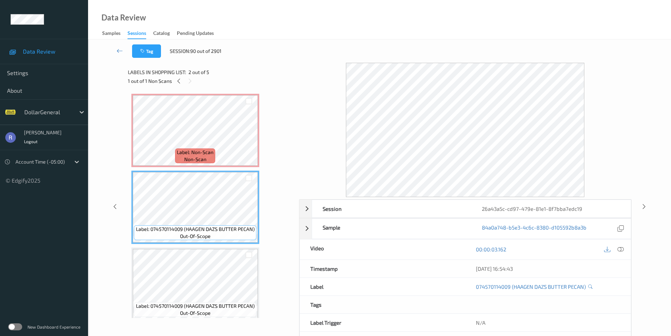
click at [211, 86] on div "Labels in shopping list: 2 out of 5 1 out of 1 Non Scans" at bounding box center [211, 76] width 166 height 27
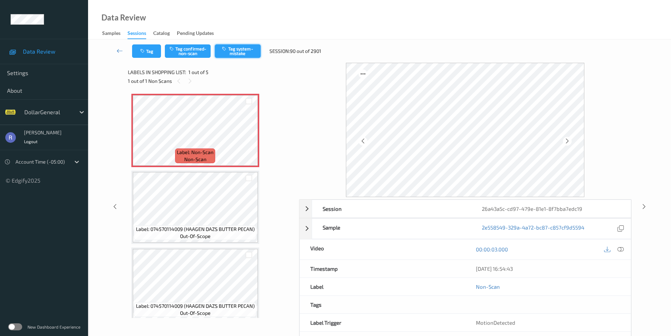
click at [241, 48] on button "Tag system-mistake" at bounding box center [238, 50] width 46 height 13
click at [246, 54] on button "Tag system-mistake" at bounding box center [238, 50] width 46 height 13
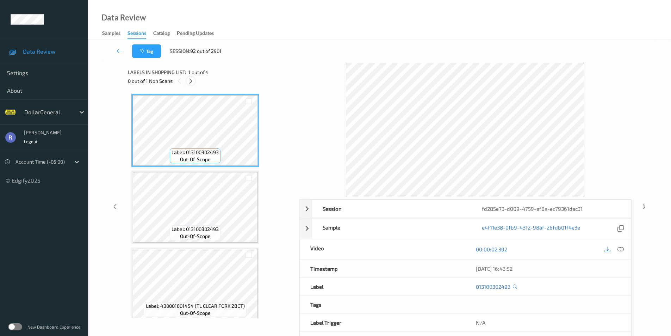
click at [191, 79] on icon at bounding box center [191, 81] width 6 height 6
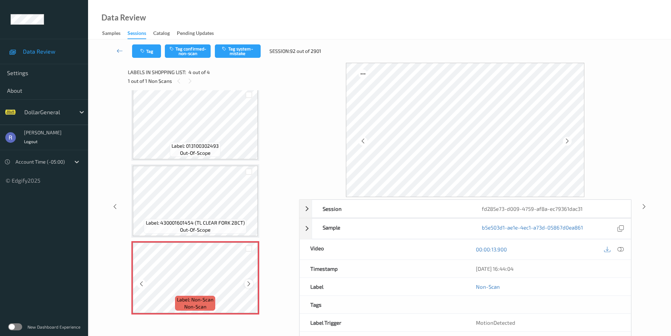
click at [247, 283] on icon at bounding box center [249, 283] width 6 height 6
click at [249, 282] on icon at bounding box center [249, 283] width 6 height 6
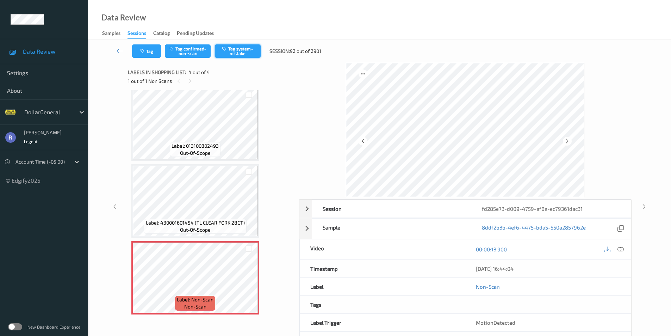
click at [244, 50] on button "Tag system-mistake" at bounding box center [238, 50] width 46 height 13
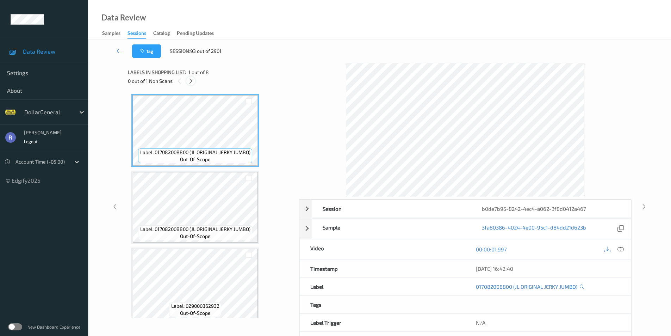
click at [189, 80] on icon at bounding box center [191, 81] width 6 height 6
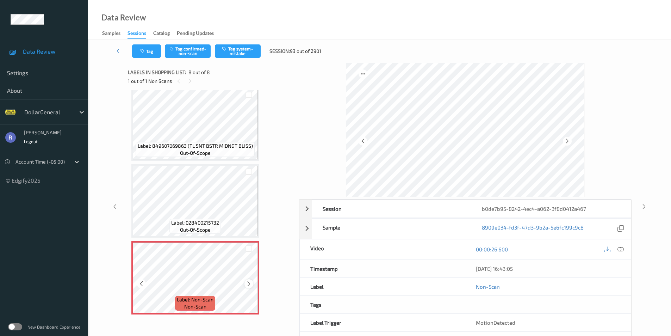
click at [248, 282] on icon at bounding box center [249, 283] width 6 height 6
click at [241, 52] on button "Tag system-mistake" at bounding box center [238, 50] width 46 height 13
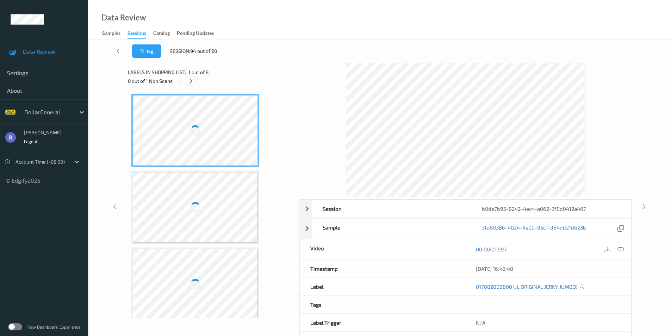
click at [190, 82] on icon at bounding box center [191, 81] width 6 height 6
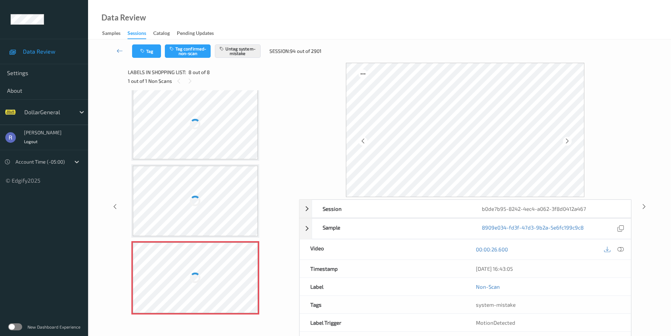
click at [198, 266] on div at bounding box center [195, 277] width 125 height 70
click at [116, 207] on icon at bounding box center [115, 206] width 6 height 6
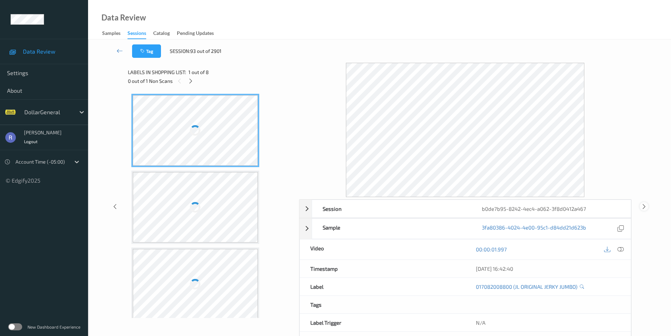
click at [643, 205] on icon at bounding box center [644, 206] width 6 height 6
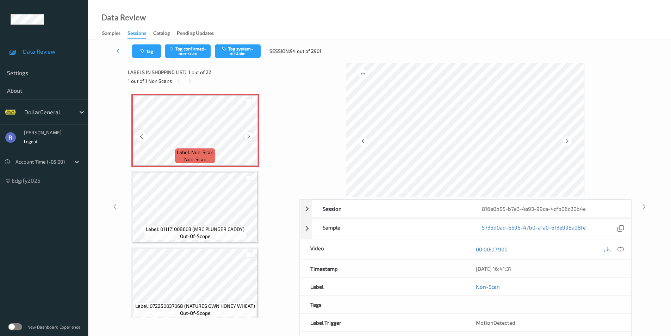
click at [250, 137] on icon at bounding box center [249, 136] width 6 height 6
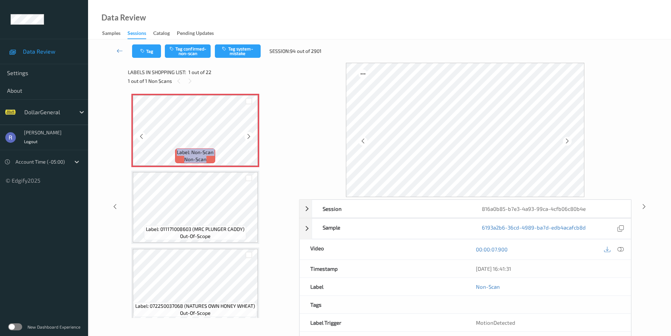
click at [250, 137] on icon at bounding box center [249, 136] width 6 height 6
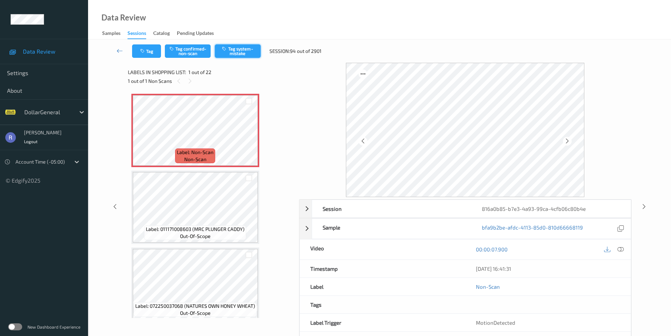
click at [247, 47] on button "Tag system-mistake" at bounding box center [238, 50] width 46 height 13
click at [241, 48] on button "Tag system-mistake" at bounding box center [238, 50] width 46 height 13
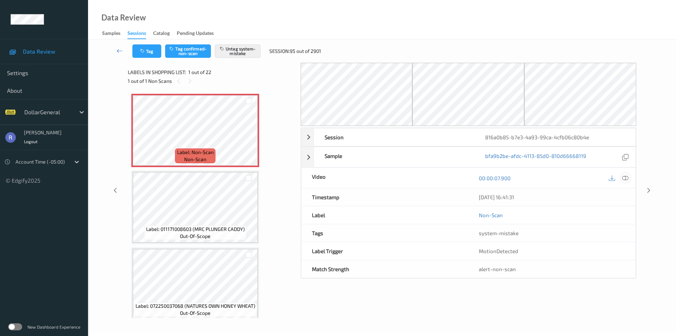
click at [628, 177] on icon at bounding box center [625, 178] width 6 height 6
click at [476, 88] on div at bounding box center [468, 94] width 112 height 63
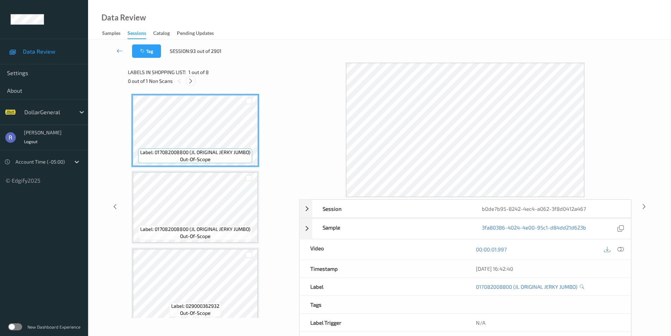
click at [191, 81] on icon at bounding box center [191, 81] width 6 height 6
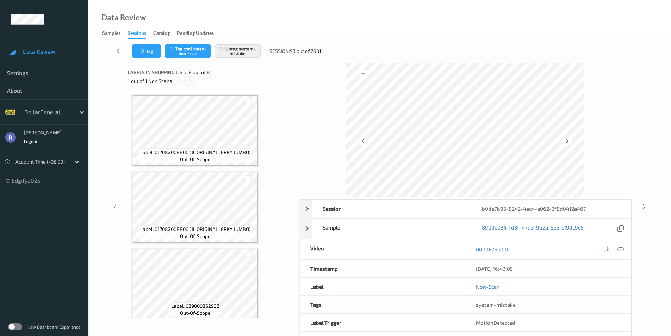
scroll to position [390, 0]
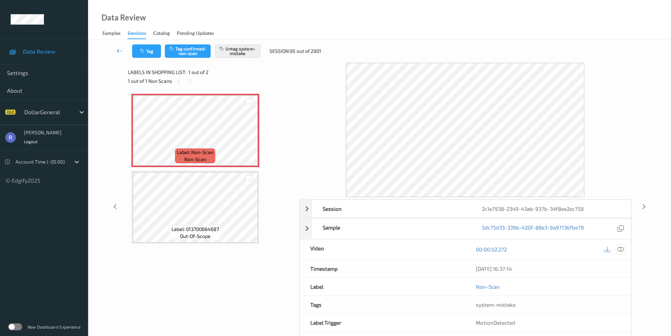
drag, startPoint x: 617, startPoint y: 248, endPoint x: 621, endPoint y: 249, distance: 3.6
click at [618, 248] on icon at bounding box center [620, 249] width 6 height 6
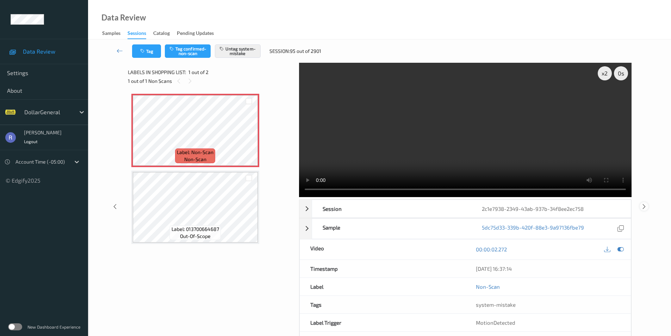
click at [642, 206] on icon at bounding box center [644, 206] width 6 height 6
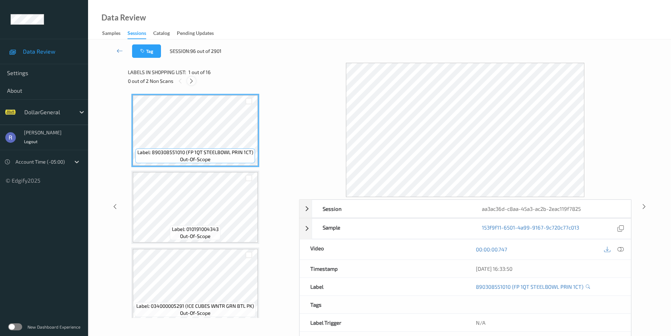
click at [191, 81] on icon at bounding box center [191, 81] width 6 height 6
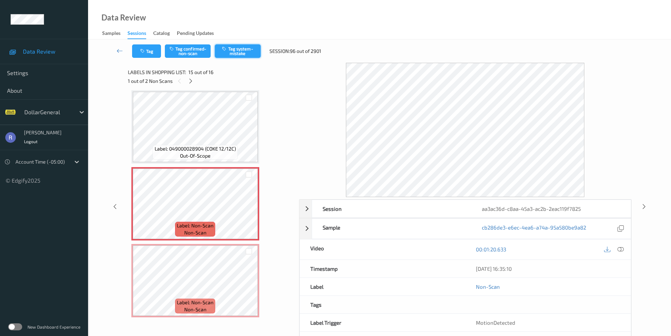
click at [247, 48] on button "Tag system-mistake" at bounding box center [238, 50] width 46 height 13
click at [191, 80] on icon at bounding box center [191, 81] width 6 height 6
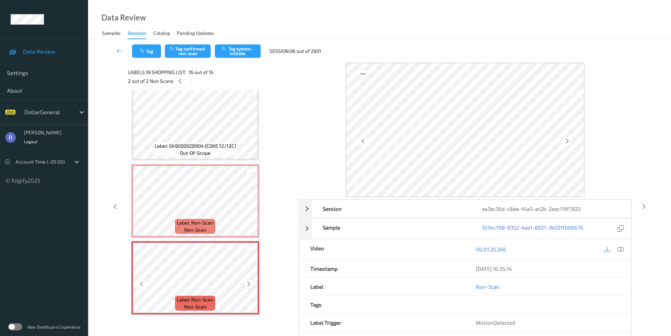
click at [246, 284] on icon at bounding box center [249, 283] width 6 height 6
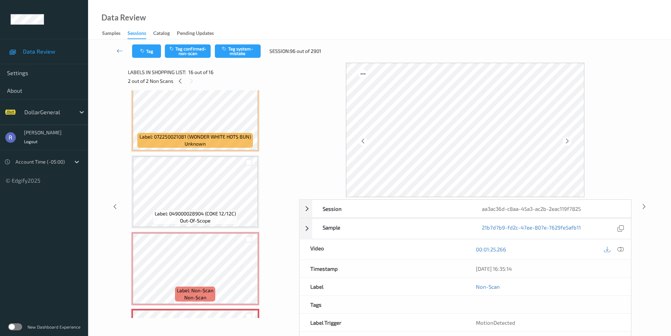
scroll to position [934, 0]
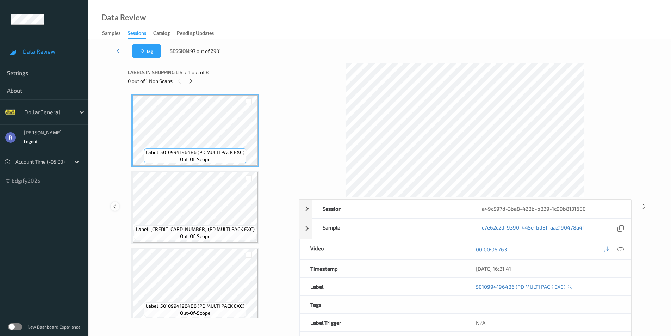
click at [116, 205] on icon at bounding box center [115, 206] width 6 height 6
click at [192, 81] on icon at bounding box center [191, 81] width 6 height 6
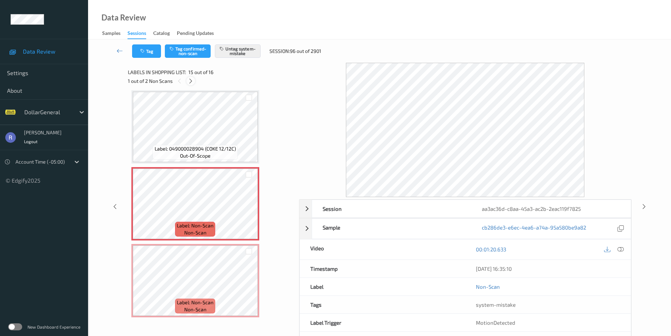
click at [192, 81] on icon at bounding box center [191, 81] width 6 height 6
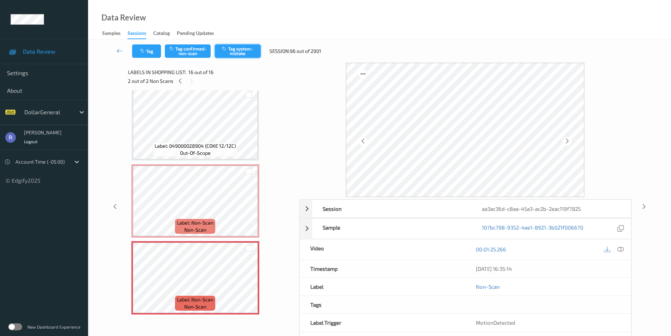
click at [237, 47] on button "Tag system-mistake" at bounding box center [238, 50] width 46 height 13
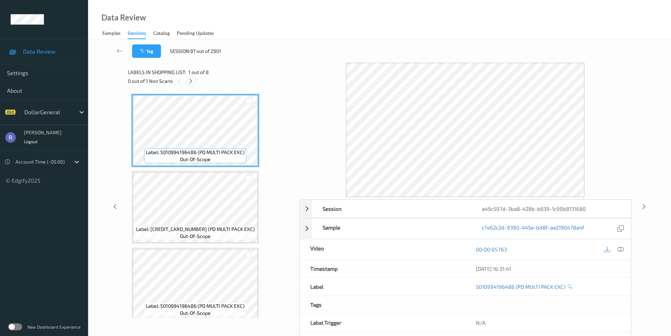
click at [190, 81] on icon at bounding box center [191, 81] width 6 height 6
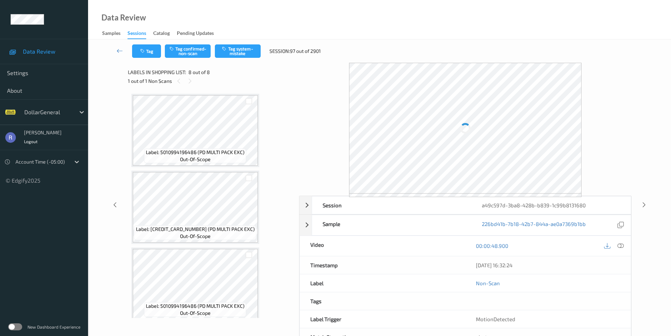
scroll to position [390, 0]
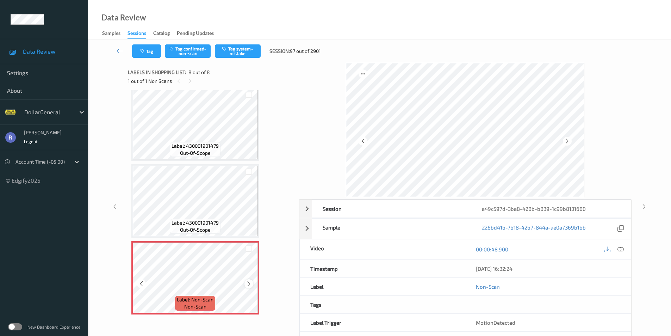
click at [250, 284] on icon at bounding box center [249, 283] width 6 height 6
click at [623, 250] on icon at bounding box center [620, 249] width 6 height 6
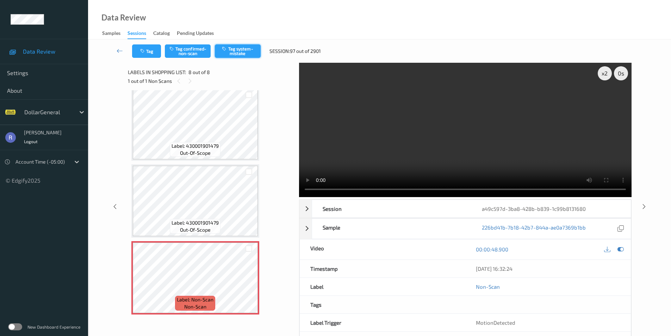
click at [244, 46] on button "Tag system-mistake" at bounding box center [238, 50] width 46 height 13
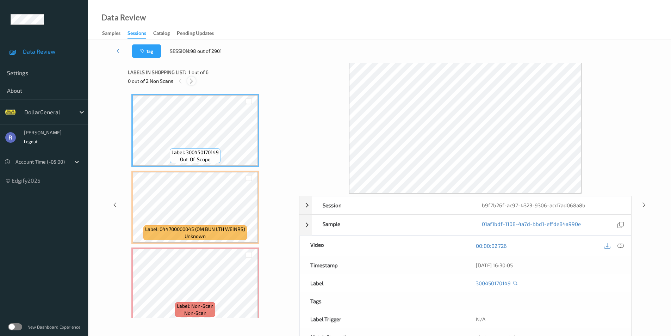
click at [190, 81] on icon at bounding box center [191, 81] width 6 height 6
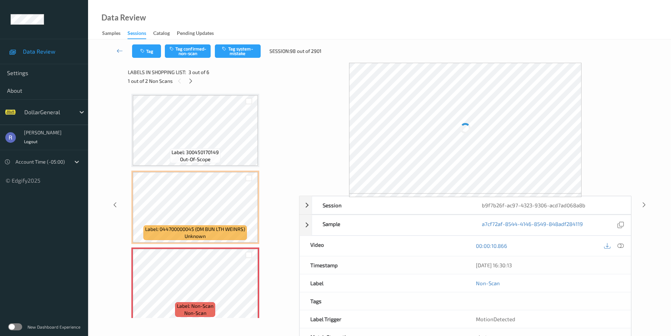
scroll to position [80, 0]
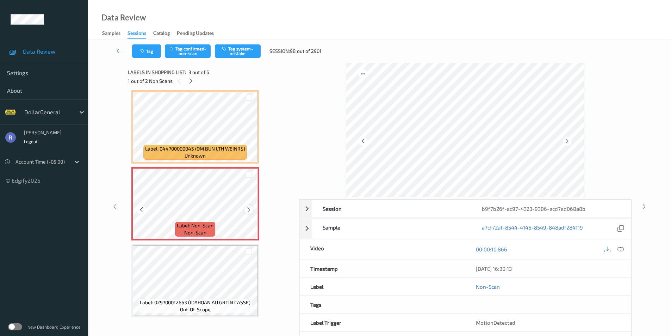
click at [247, 207] on icon at bounding box center [249, 209] width 6 height 6
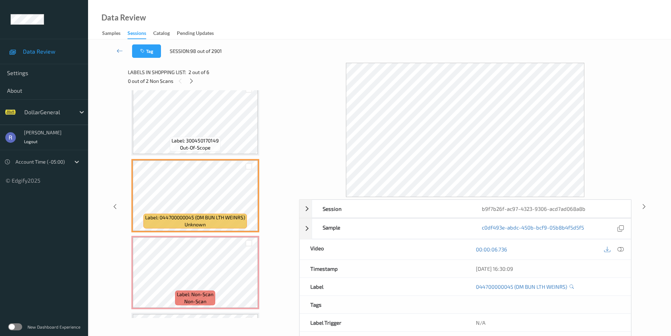
scroll to position [0, 0]
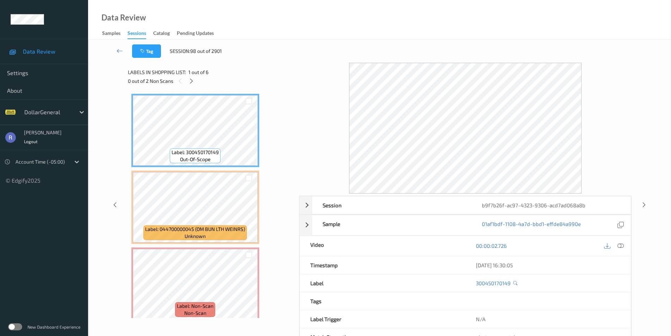
click at [625, 245] on div "00:00:02.726" at bounding box center [548, 246] width 166 height 20
click at [621, 245] on icon at bounding box center [620, 245] width 6 height 6
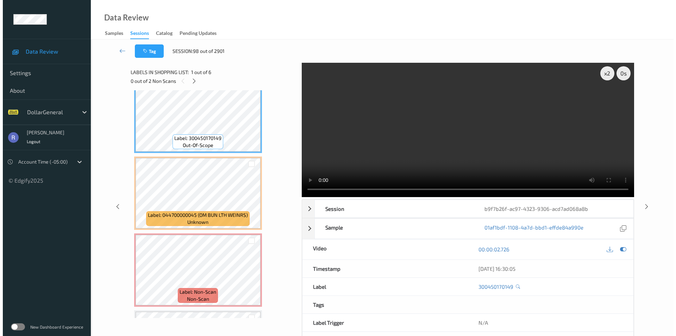
scroll to position [35, 0]
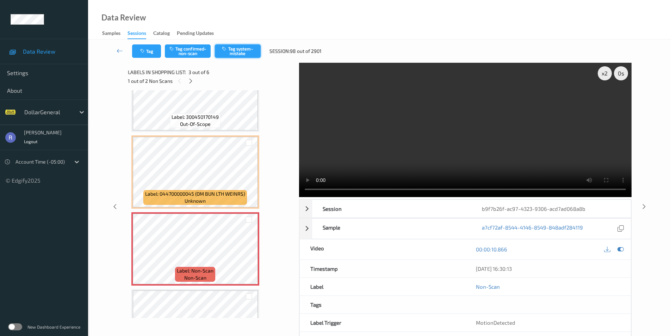
click at [243, 53] on button "Tag system-mistake" at bounding box center [238, 50] width 46 height 13
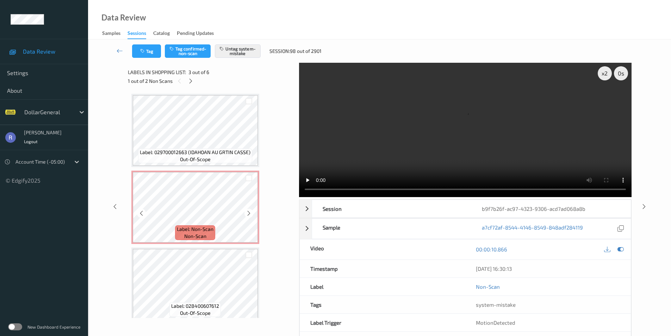
scroll to position [237, 0]
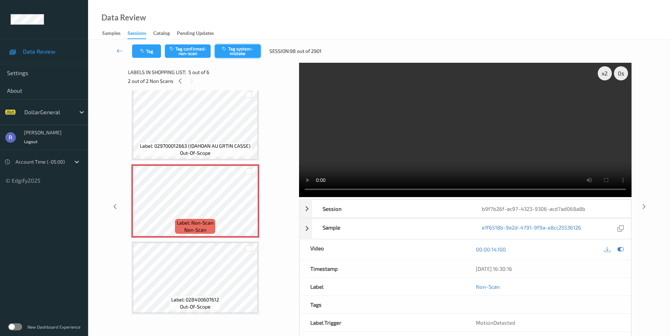
click at [246, 49] on button "Tag system-mistake" at bounding box center [238, 50] width 46 height 13
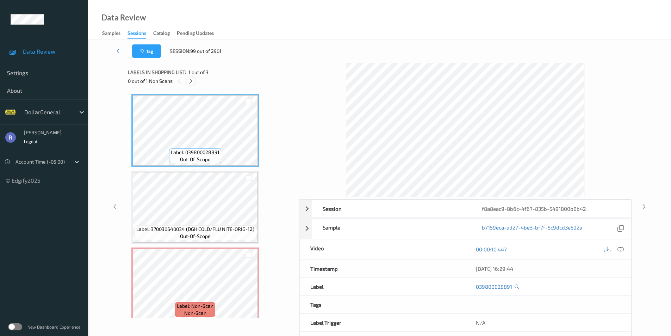
click at [189, 80] on icon at bounding box center [191, 81] width 6 height 6
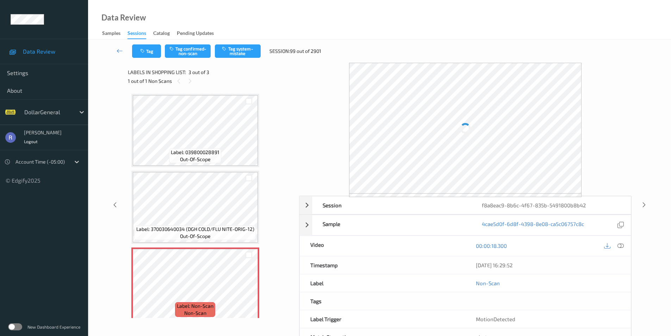
scroll to position [6, 0]
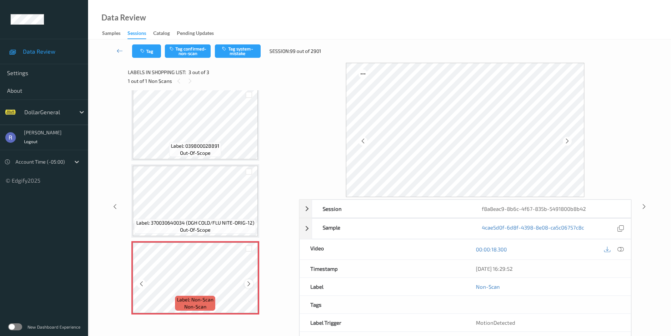
click at [247, 283] on icon at bounding box center [249, 283] width 6 height 6
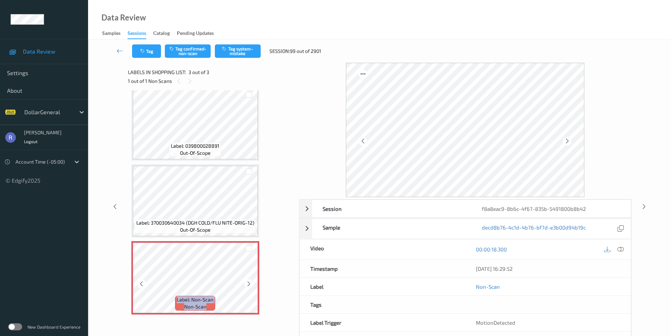
click at [247, 283] on icon at bounding box center [249, 283] width 6 height 6
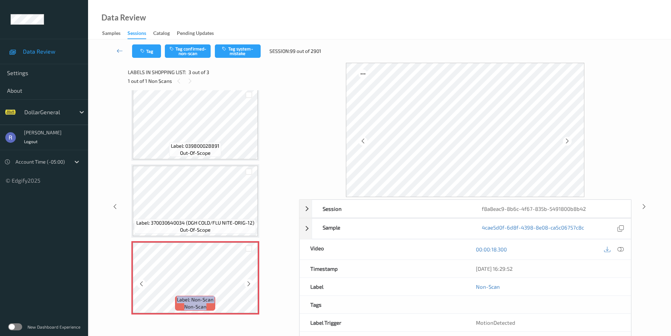
click at [247, 283] on icon at bounding box center [249, 283] width 6 height 6
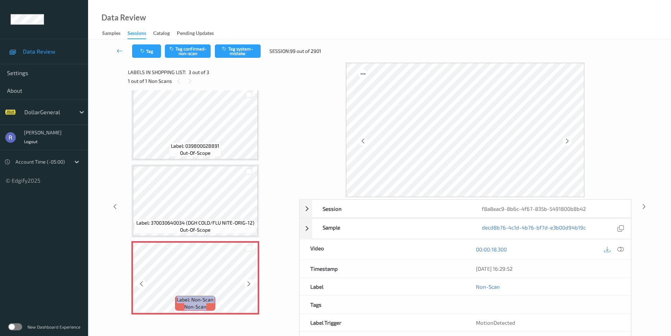
click at [247, 283] on icon at bounding box center [249, 283] width 6 height 6
click at [246, 52] on button "Tag system-mistake" at bounding box center [238, 50] width 46 height 13
click at [624, 247] on div at bounding box center [621, 249] width 10 height 10
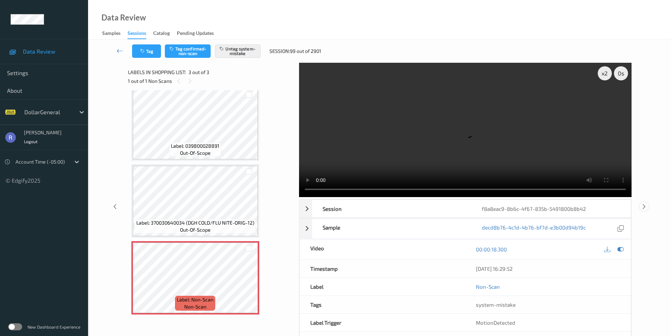
click at [644, 205] on icon at bounding box center [644, 206] width 6 height 6
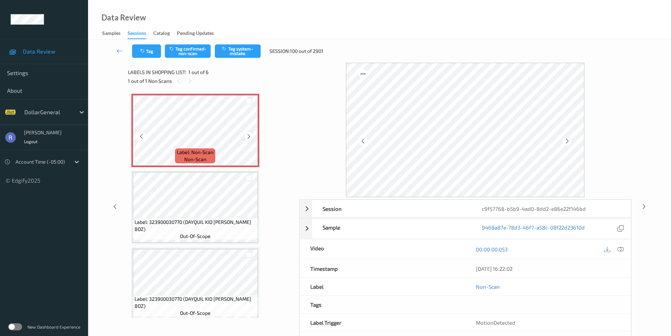
click at [248, 134] on icon at bounding box center [249, 136] width 6 height 6
click at [246, 53] on button "Tag system-mistake" at bounding box center [238, 50] width 46 height 13
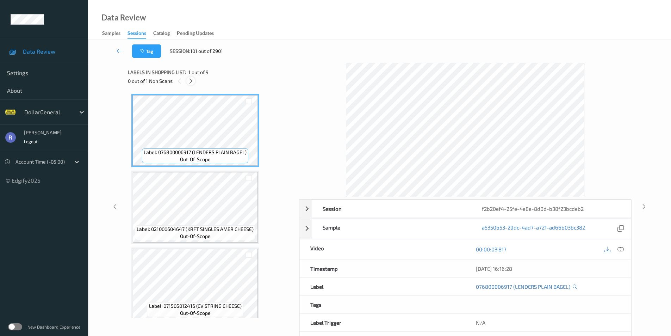
click at [193, 81] on icon at bounding box center [191, 81] width 6 height 6
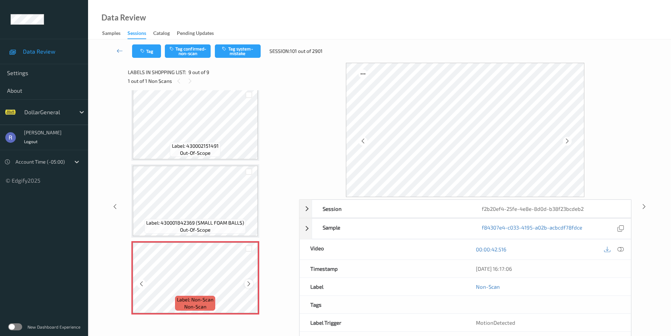
click at [247, 280] on div at bounding box center [248, 283] width 9 height 9
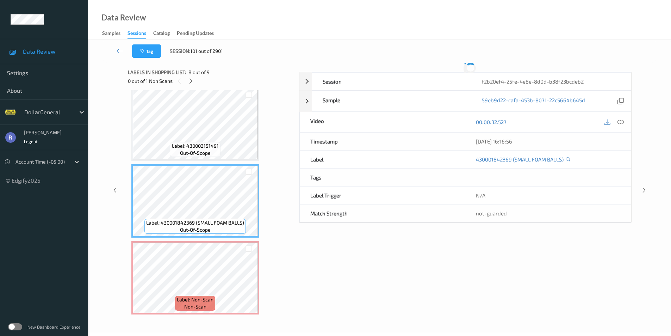
scroll to position [29, 0]
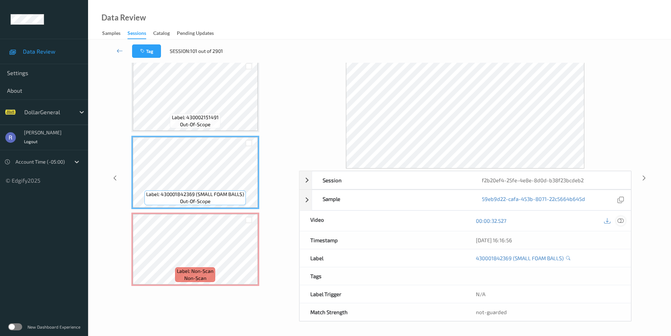
click at [622, 220] on icon at bounding box center [620, 220] width 6 height 6
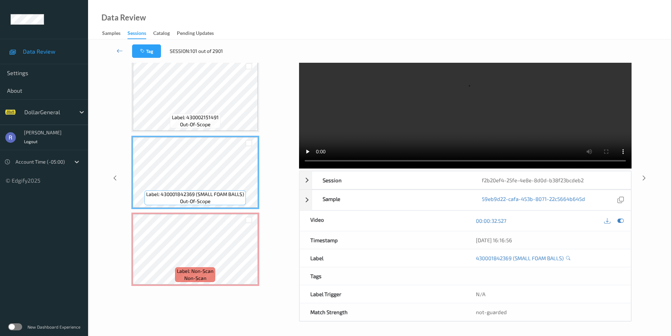
scroll to position [0, 0]
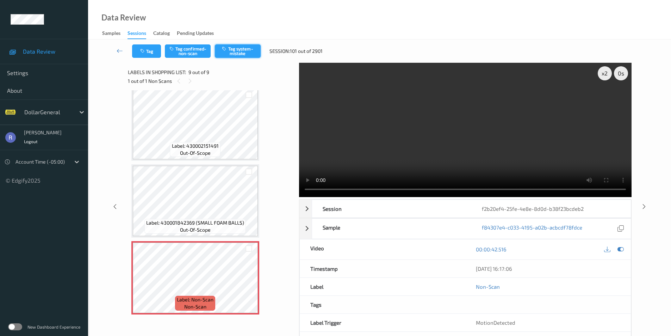
click at [250, 49] on button "Tag system-mistake" at bounding box center [238, 50] width 46 height 13
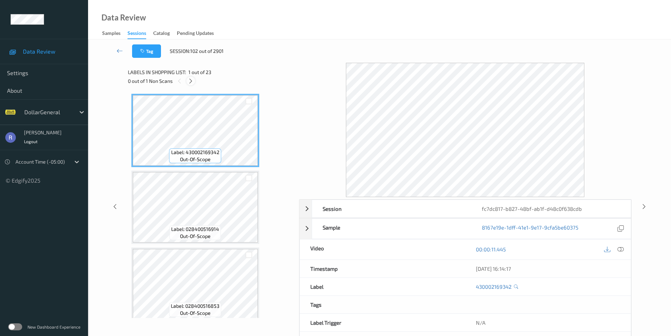
click at [191, 81] on icon at bounding box center [191, 81] width 6 height 6
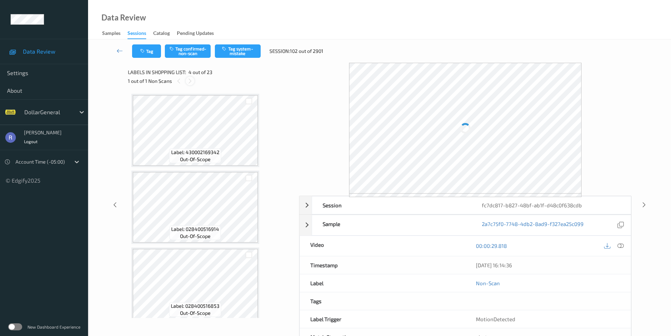
scroll to position [157, 0]
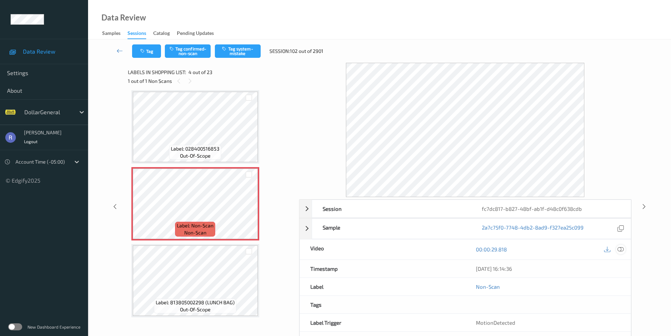
click at [620, 250] on icon at bounding box center [620, 249] width 6 height 6
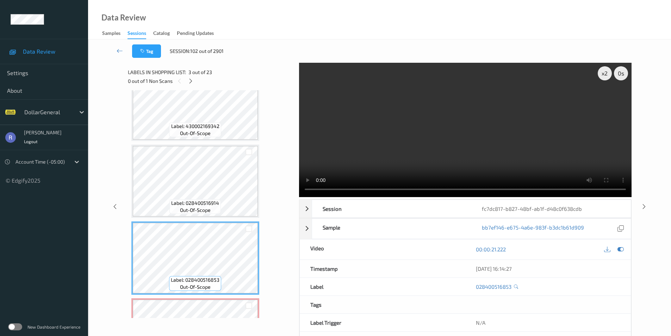
scroll to position [0, 0]
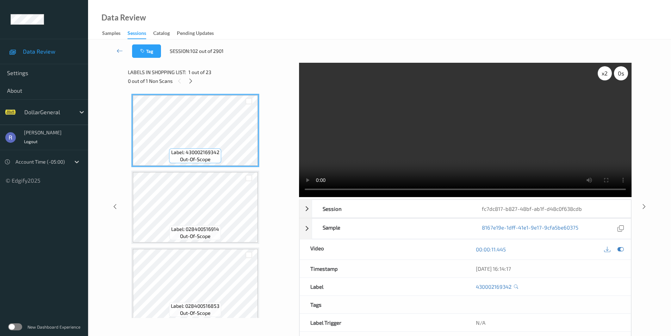
click at [604, 76] on div "x 2" at bounding box center [605, 73] width 14 height 14
click at [604, 76] on div "x 4" at bounding box center [605, 73] width 14 height 14
click at [604, 76] on div "x 8" at bounding box center [605, 73] width 14 height 14
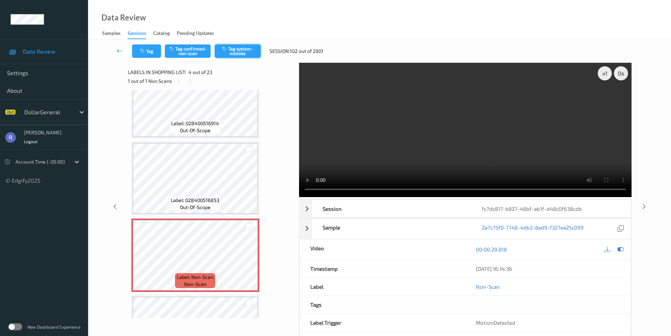
click at [239, 49] on button "Tag system-mistake" at bounding box center [238, 50] width 46 height 13
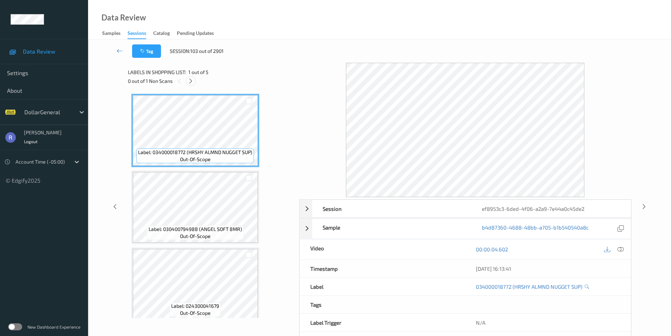
click at [192, 80] on icon at bounding box center [191, 81] width 6 height 6
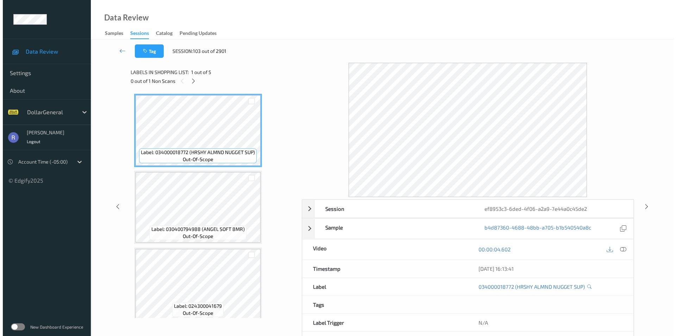
scroll to position [160, 0]
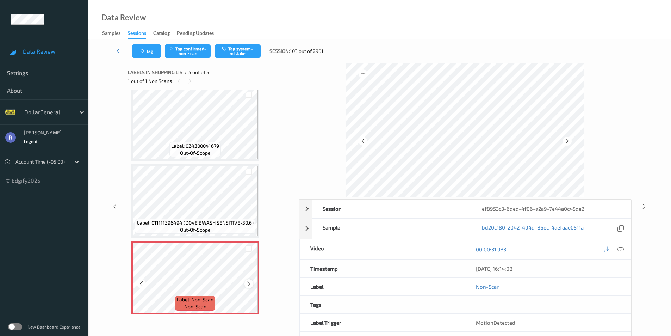
click at [248, 283] on icon at bounding box center [249, 283] width 6 height 6
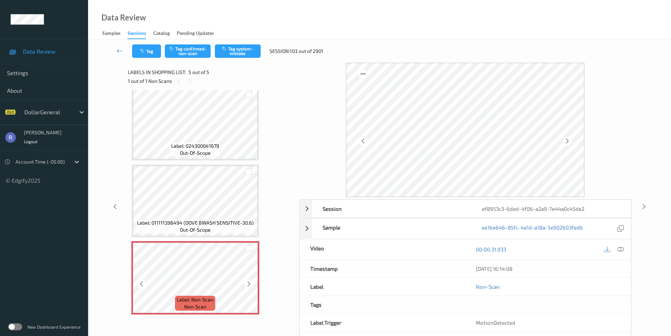
click at [248, 283] on icon at bounding box center [249, 283] width 6 height 6
click at [246, 48] on button "Tag system-mistake" at bounding box center [238, 50] width 46 height 13
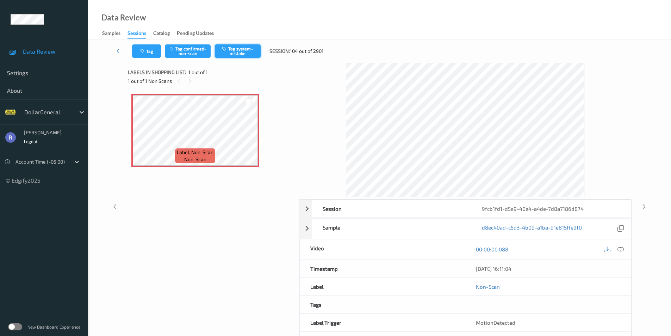
click at [245, 52] on button "Tag system-mistake" at bounding box center [238, 50] width 46 height 13
click at [150, 54] on button "Tag" at bounding box center [146, 50] width 29 height 13
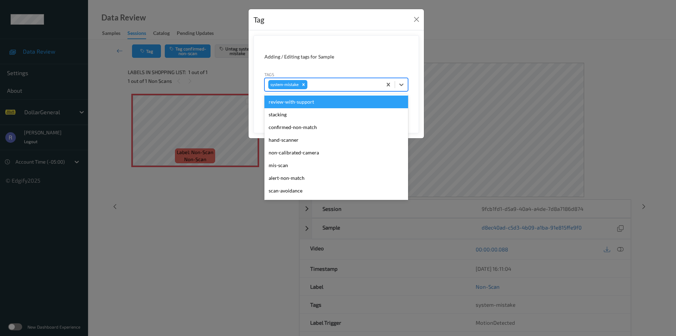
click at [346, 87] on div at bounding box center [344, 84] width 70 height 8
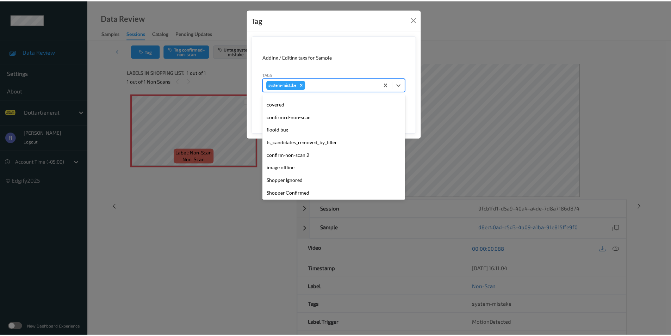
scroll to position [176, 0]
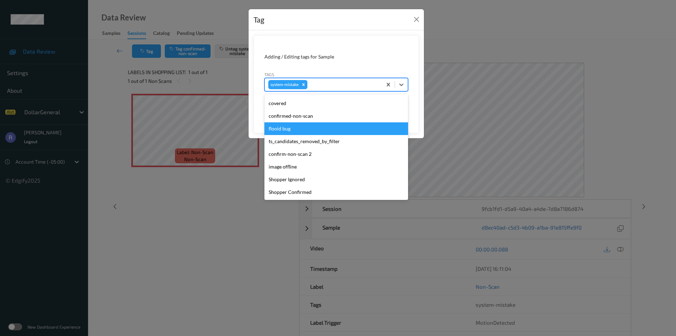
click at [285, 126] on div "flooid bug" at bounding box center [336, 128] width 144 height 13
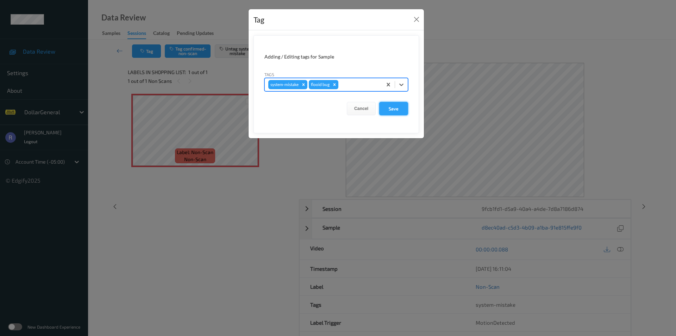
click at [393, 105] on button "Save" at bounding box center [393, 108] width 29 height 13
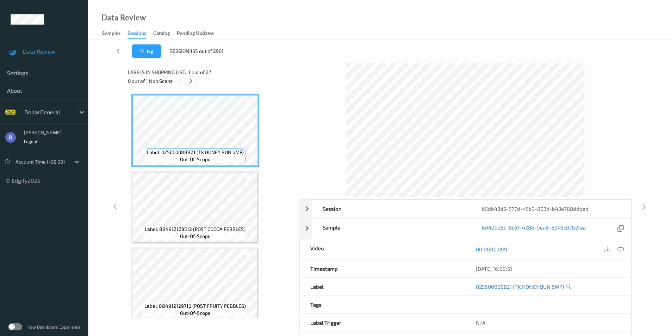
click at [190, 80] on icon at bounding box center [191, 81] width 6 height 6
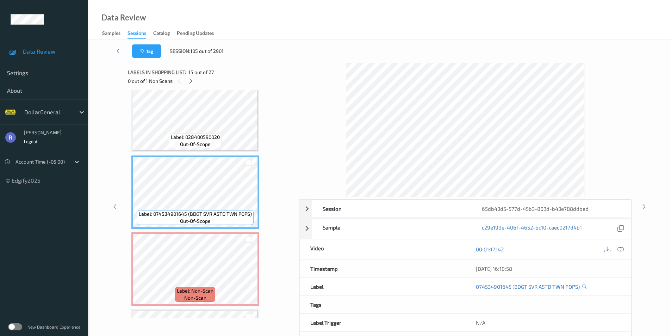
scroll to position [973, 0]
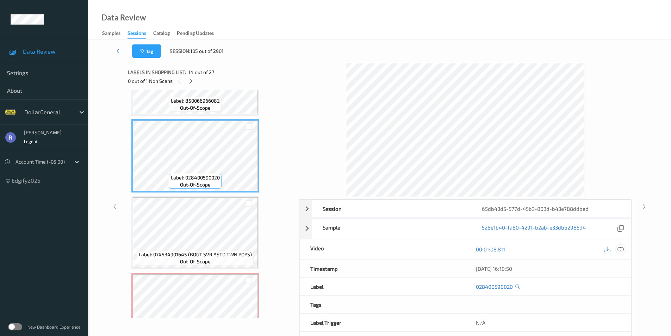
click at [622, 249] on icon at bounding box center [620, 249] width 6 height 6
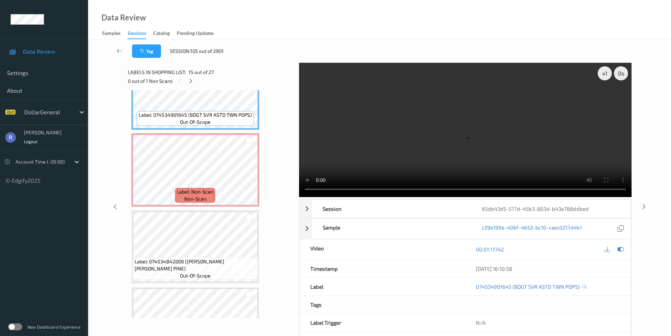
scroll to position [1113, 0]
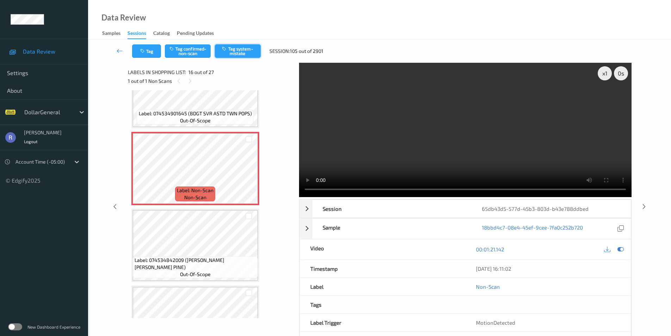
click at [242, 49] on button "Tag system-mistake" at bounding box center [238, 50] width 46 height 13
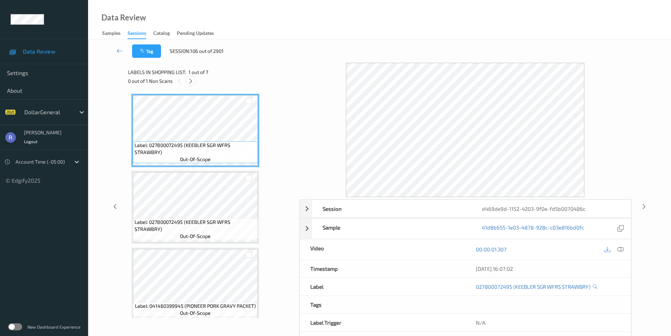
click at [192, 80] on icon at bounding box center [191, 81] width 6 height 6
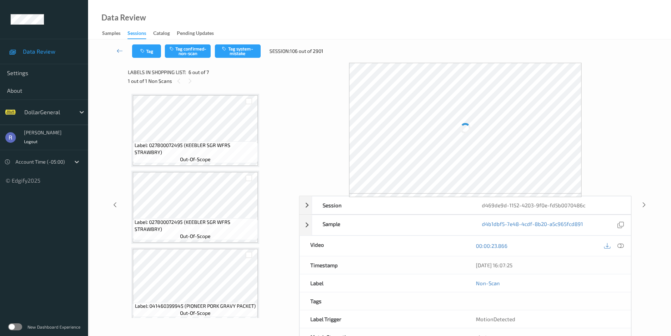
scroll to position [311, 0]
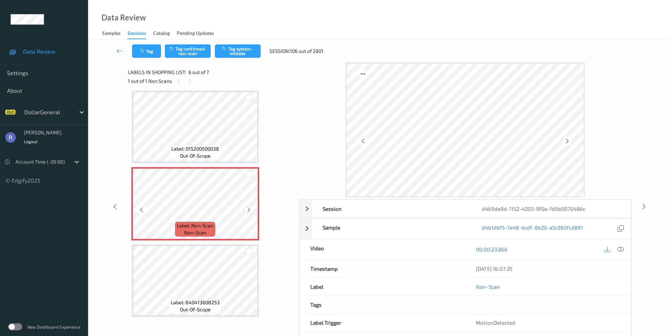
click at [249, 209] on icon at bounding box center [249, 209] width 6 height 6
click at [248, 208] on icon at bounding box center [249, 209] width 6 height 6
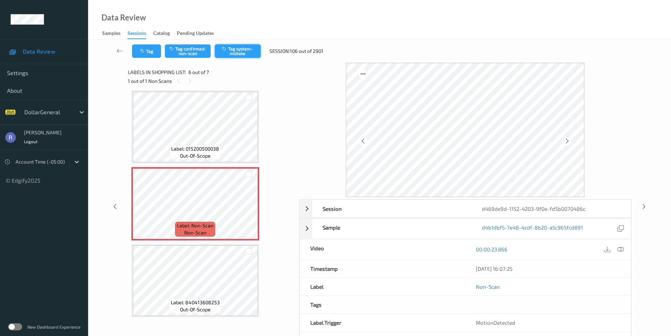
click at [244, 49] on button "Tag system-mistake" at bounding box center [238, 50] width 46 height 13
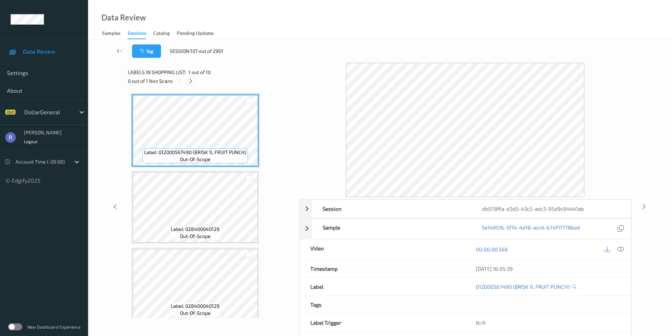
click at [190, 83] on icon at bounding box center [191, 81] width 6 height 6
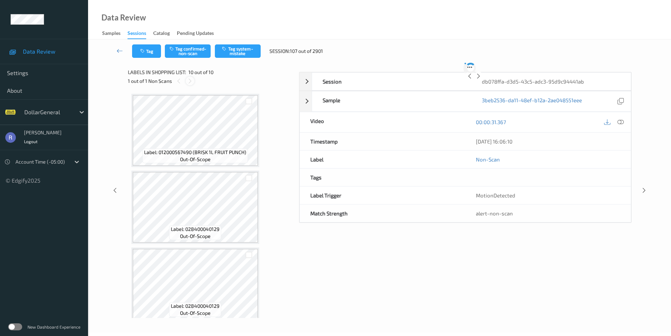
scroll to position [544, 0]
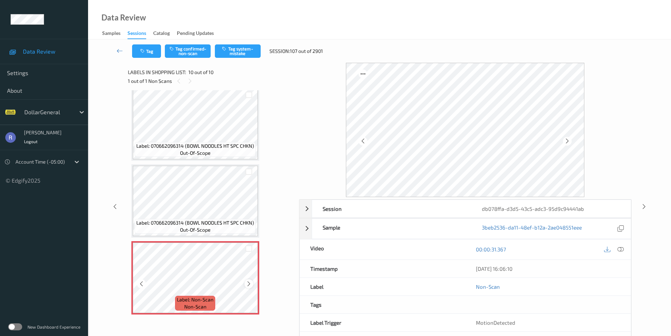
click at [248, 282] on icon at bounding box center [249, 283] width 6 height 6
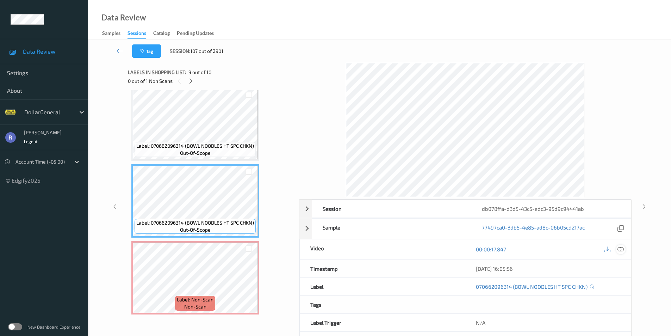
click at [622, 249] on icon at bounding box center [620, 249] width 6 height 6
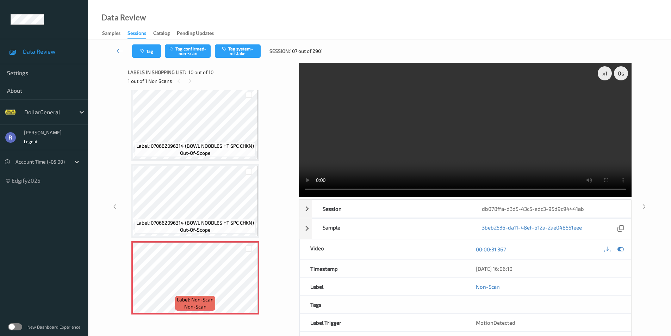
click at [242, 39] on div "Tag Tag confirmed-non-scan Tag system-mistake Session: 107 out of 2901" at bounding box center [379, 50] width 554 height 23
click at [249, 55] on button "Tag system-mistake" at bounding box center [238, 50] width 46 height 13
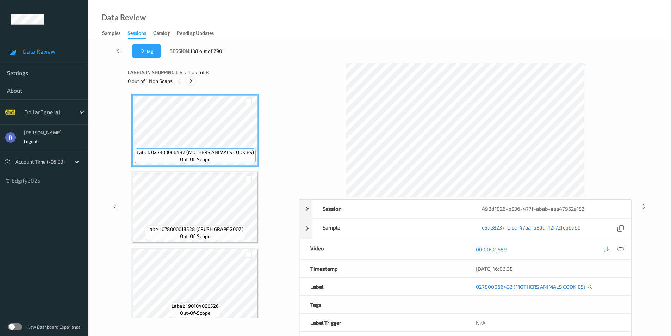
click at [191, 80] on icon at bounding box center [191, 81] width 6 height 6
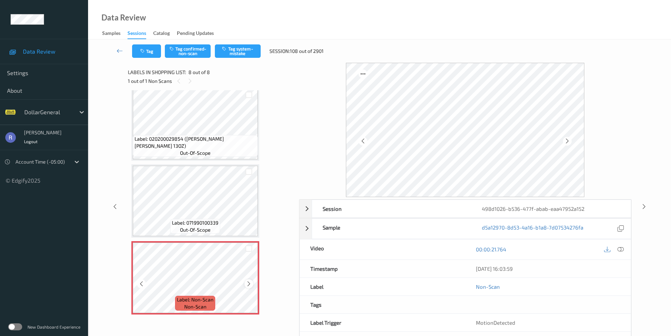
click at [249, 282] on icon at bounding box center [249, 283] width 6 height 6
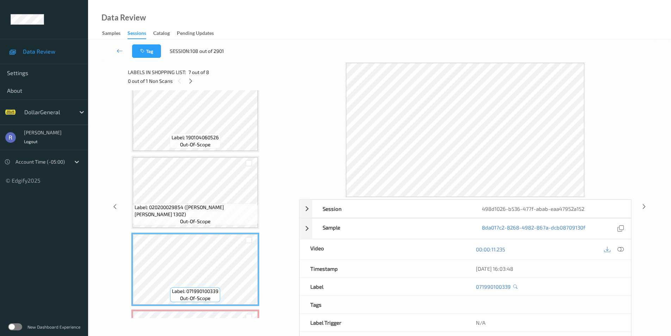
scroll to position [320, 0]
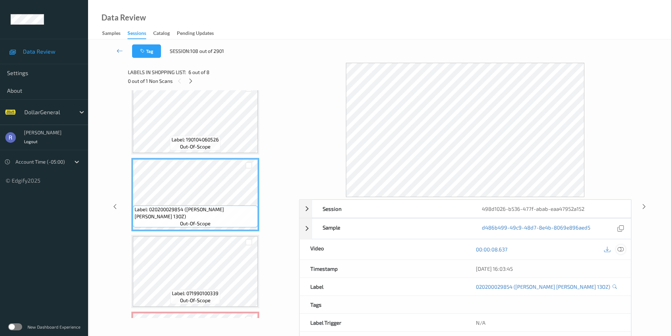
click at [622, 248] on icon at bounding box center [620, 249] width 6 height 6
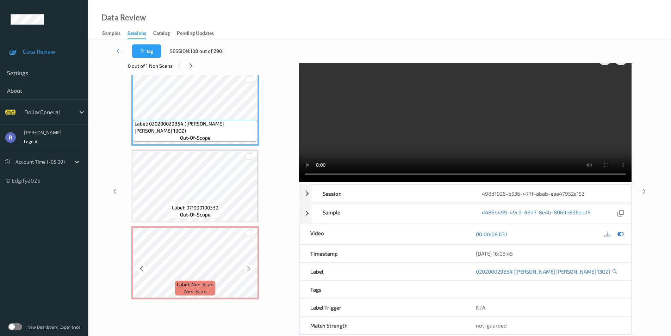
scroll to position [29, 0]
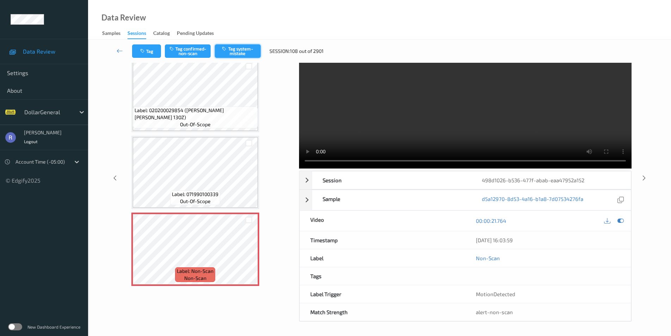
click at [246, 51] on button "Tag system-mistake" at bounding box center [238, 50] width 46 height 13
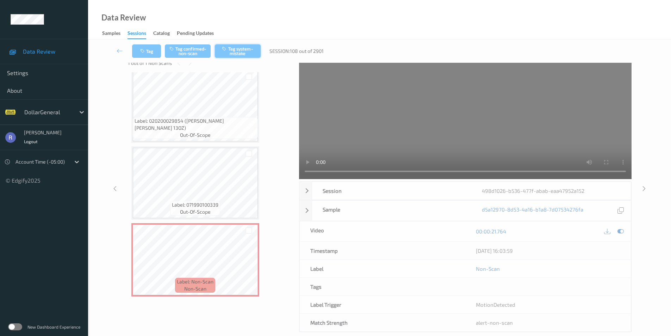
scroll to position [0, 0]
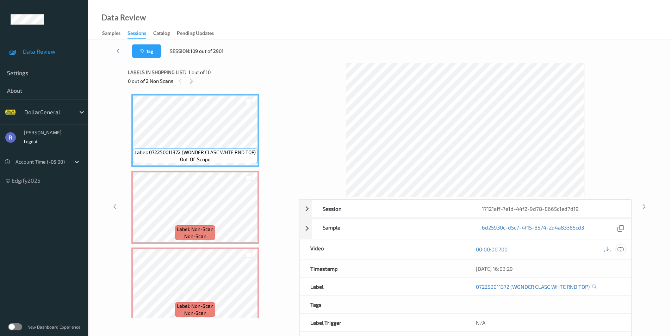
click at [619, 248] on icon at bounding box center [620, 249] width 6 height 6
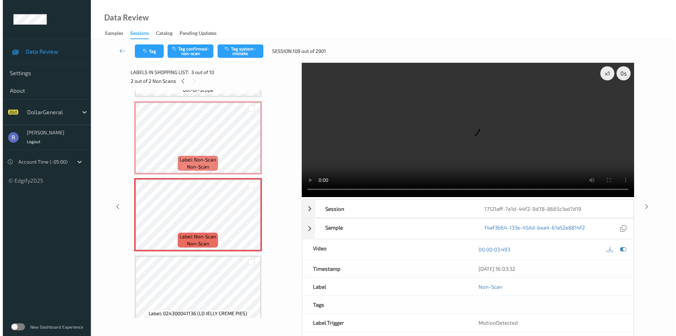
scroll to position [106, 0]
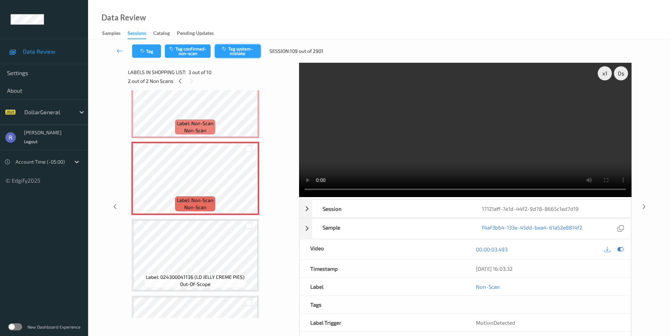
click at [245, 52] on button "Tag system-mistake" at bounding box center [238, 50] width 46 height 13
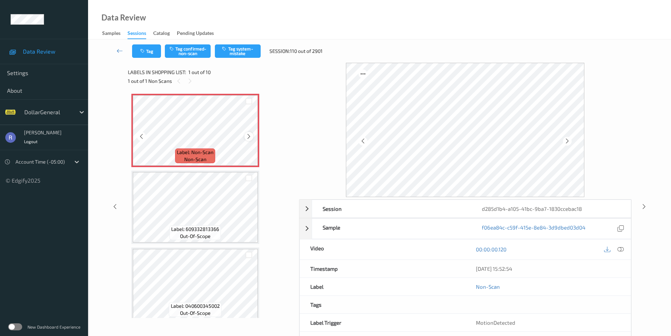
click at [247, 135] on icon at bounding box center [249, 136] width 6 height 6
click at [242, 51] on button "Tag system-mistake" at bounding box center [238, 50] width 46 height 13
click at [154, 50] on button "Tag" at bounding box center [146, 50] width 29 height 13
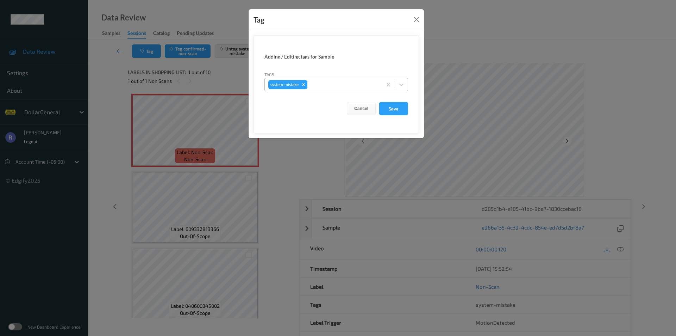
click at [330, 82] on div at bounding box center [344, 84] width 70 height 8
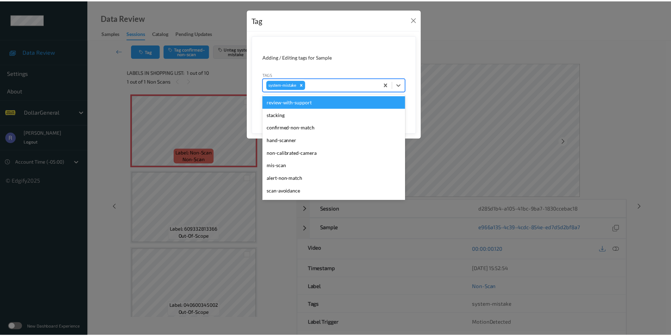
scroll to position [176, 0]
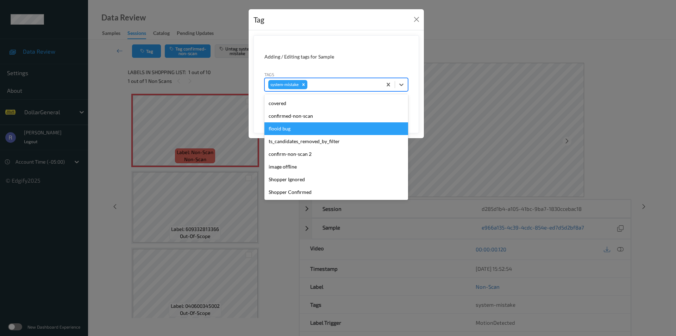
click at [293, 124] on div "flooid bug" at bounding box center [336, 128] width 144 height 13
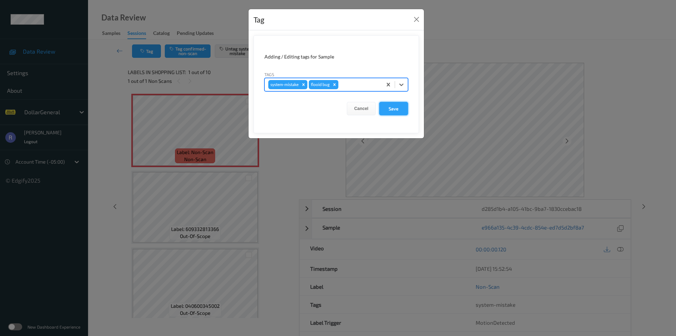
click at [395, 111] on button "Save" at bounding box center [393, 108] width 29 height 13
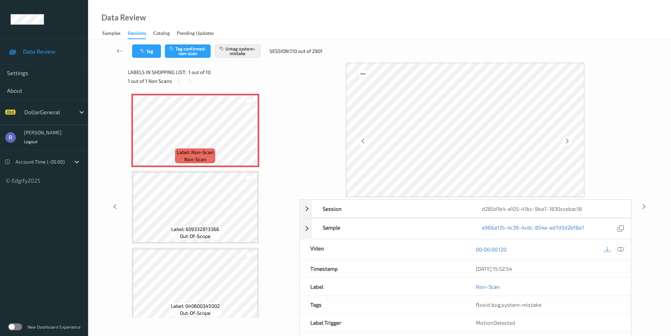
click at [622, 248] on icon at bounding box center [620, 249] width 6 height 6
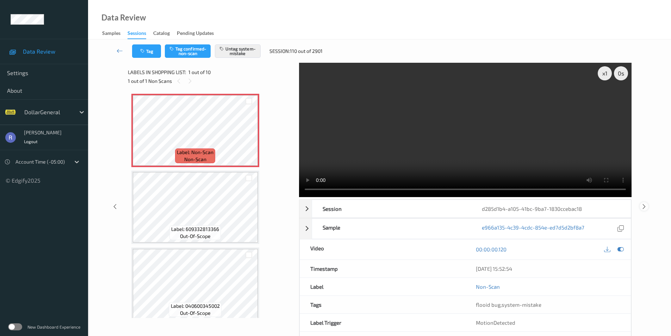
click at [643, 204] on icon at bounding box center [644, 206] width 6 height 6
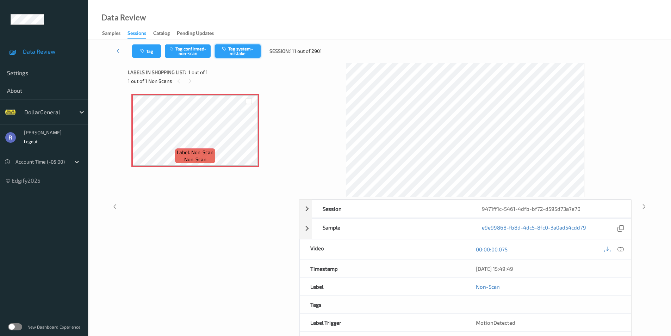
click at [250, 51] on button "Tag system-mistake" at bounding box center [238, 50] width 46 height 13
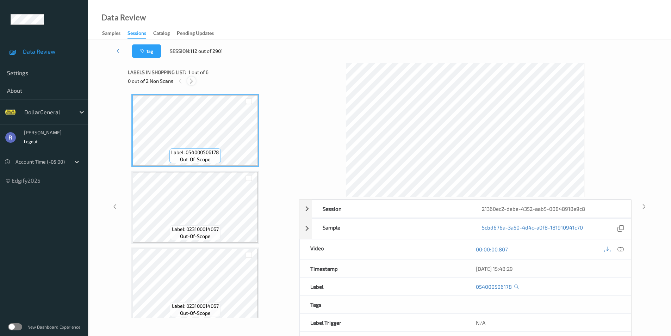
click at [191, 80] on icon at bounding box center [191, 81] width 6 height 6
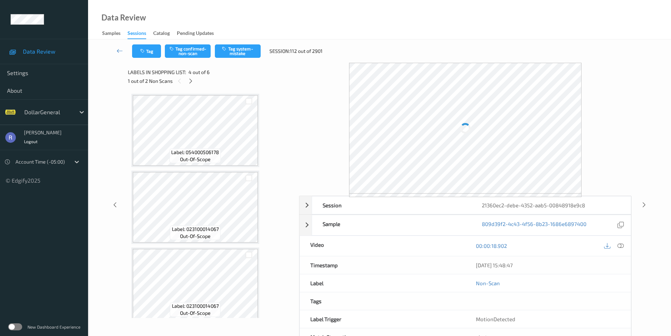
scroll to position [157, 0]
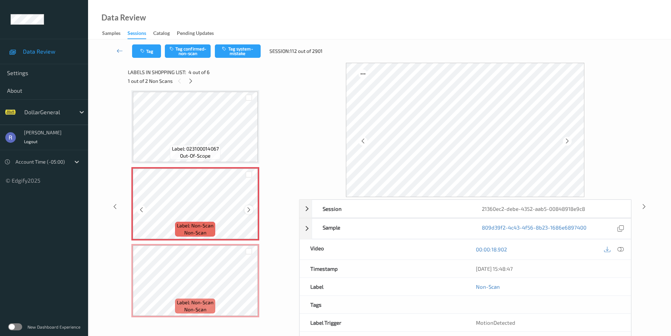
click at [247, 208] on icon at bounding box center [249, 209] width 6 height 6
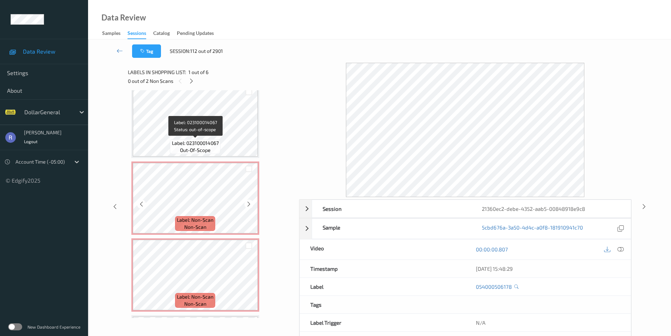
scroll to position [237, 0]
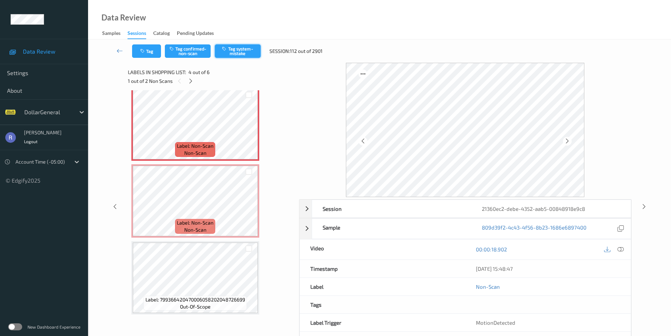
click at [235, 51] on button "Tag system-mistake" at bounding box center [238, 50] width 46 height 13
click at [189, 80] on icon at bounding box center [191, 81] width 6 height 6
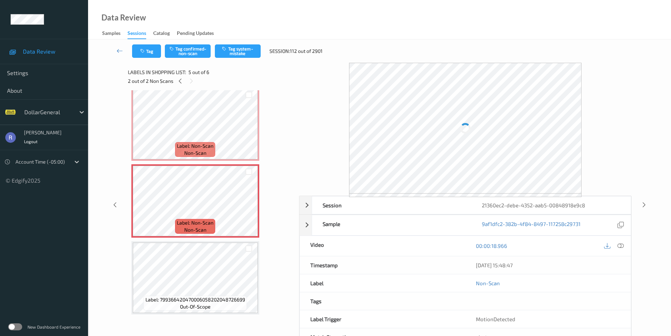
scroll to position [234, 0]
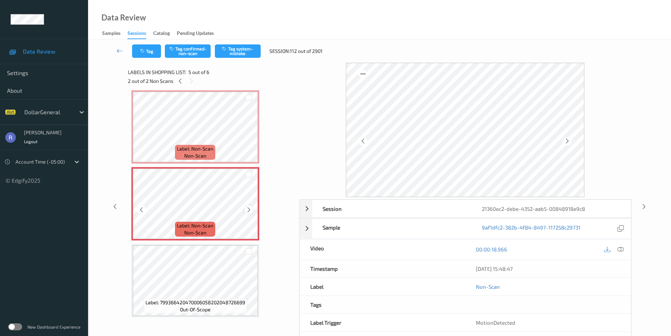
click at [250, 209] on icon at bounding box center [249, 209] width 6 height 6
click at [235, 51] on button "Tag system-mistake" at bounding box center [238, 50] width 46 height 13
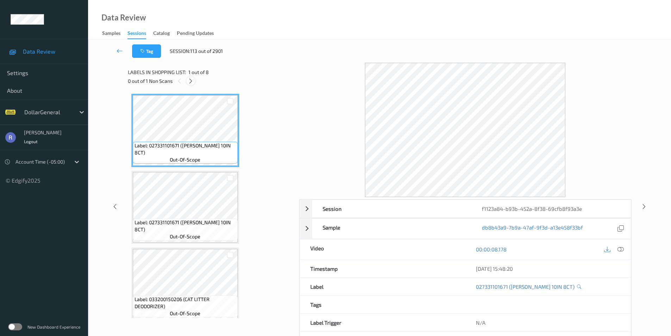
click at [191, 81] on icon at bounding box center [191, 81] width 6 height 6
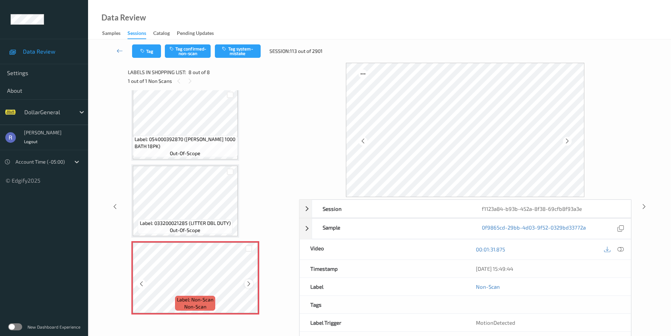
click at [247, 283] on icon at bounding box center [249, 283] width 6 height 6
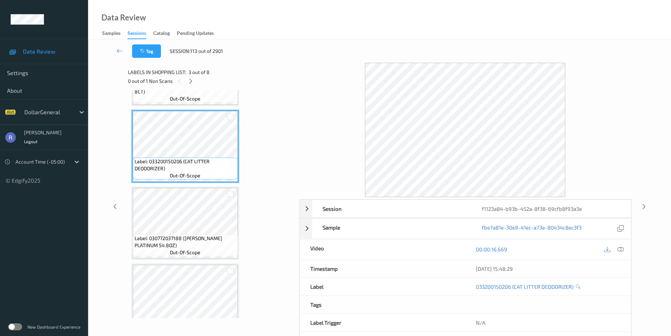
scroll to position [144, 0]
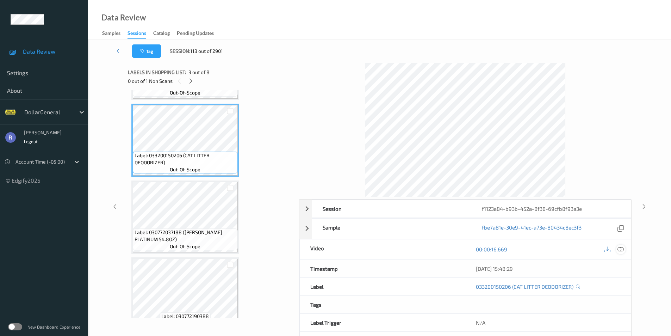
click at [620, 248] on icon at bounding box center [620, 249] width 6 height 6
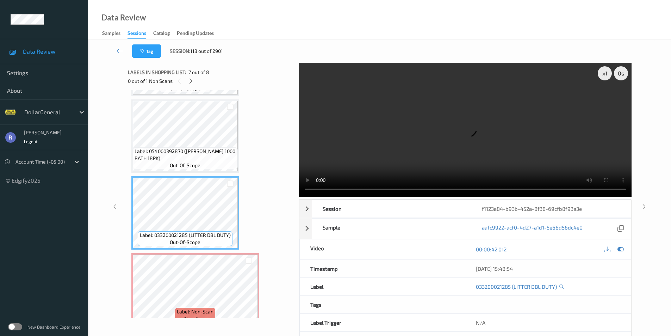
scroll to position [390, 0]
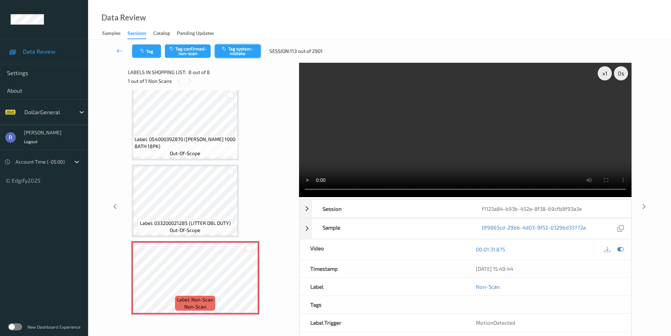
click at [242, 51] on button "Tag system-mistake" at bounding box center [238, 50] width 46 height 13
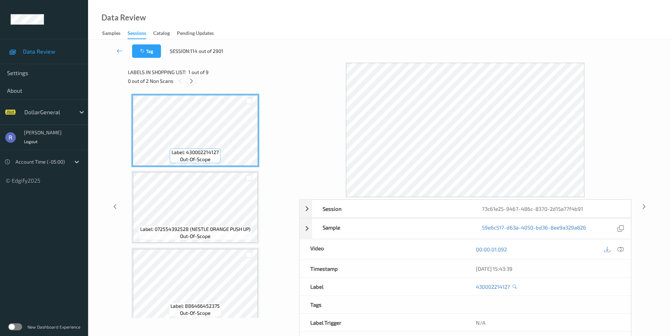
click at [192, 82] on icon at bounding box center [191, 81] width 6 height 6
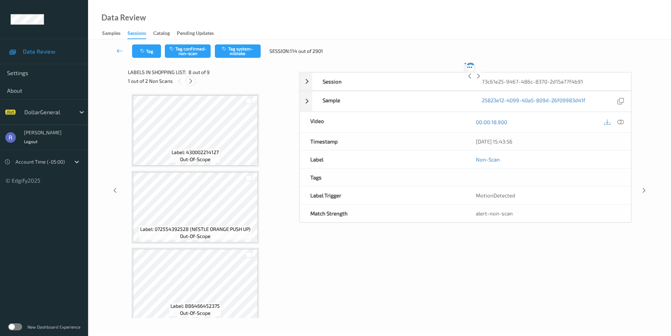
scroll to position [464, 0]
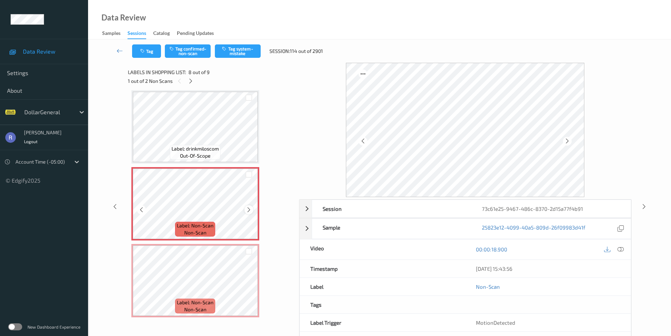
click at [249, 210] on icon at bounding box center [249, 209] width 6 height 6
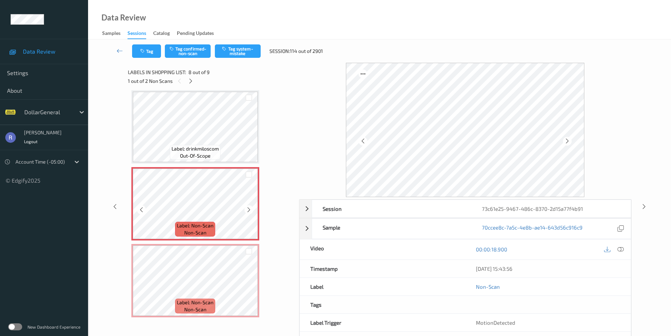
click at [249, 210] on icon at bounding box center [249, 209] width 6 height 6
click at [249, 208] on icon at bounding box center [249, 209] width 6 height 6
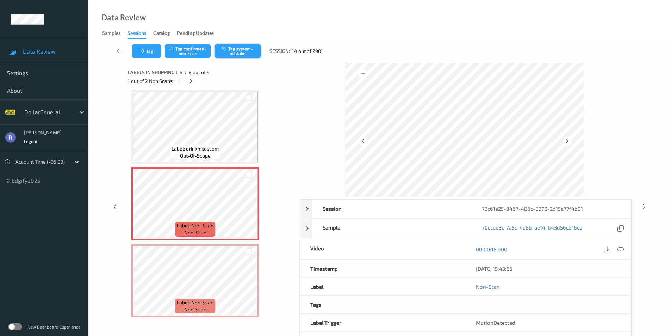
click at [245, 47] on button "Tag system-mistake" at bounding box center [238, 50] width 46 height 13
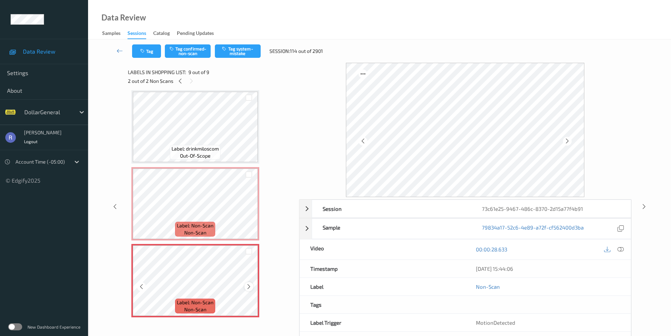
click at [249, 286] on icon at bounding box center [249, 286] width 6 height 6
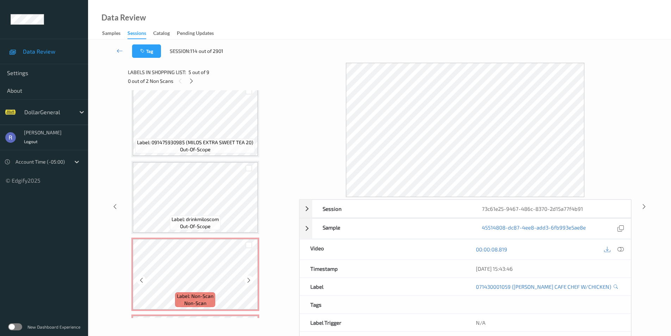
scroll to position [467, 0]
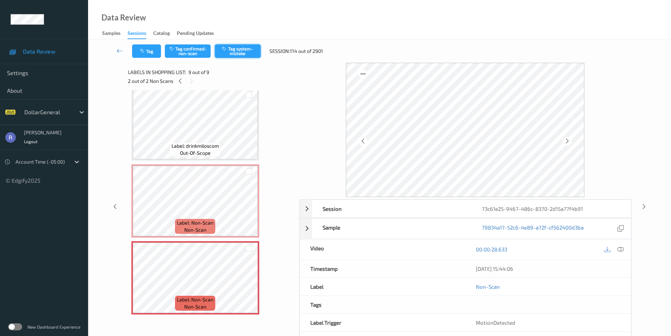
click at [243, 52] on button "Tag system-mistake" at bounding box center [238, 50] width 46 height 13
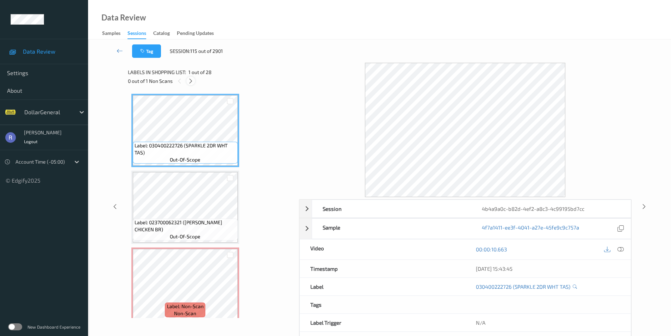
click at [190, 81] on icon at bounding box center [191, 81] width 6 height 6
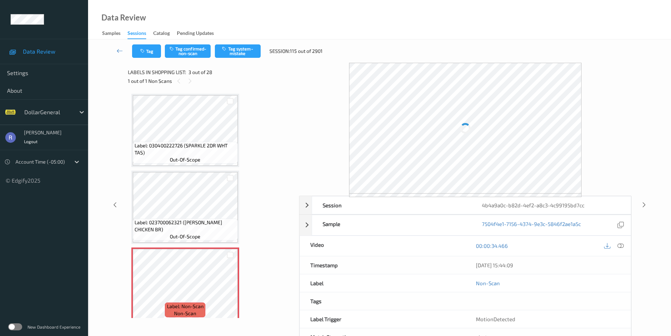
scroll to position [80, 0]
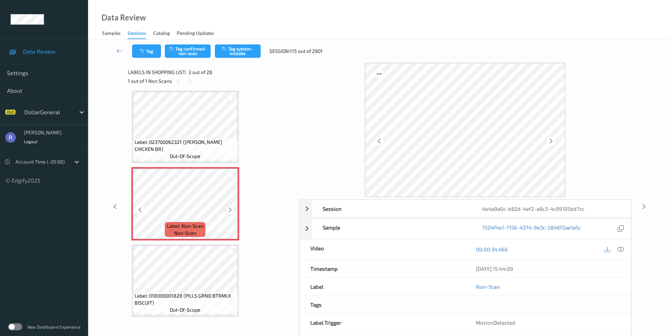
click at [228, 210] on icon at bounding box center [230, 209] width 6 height 6
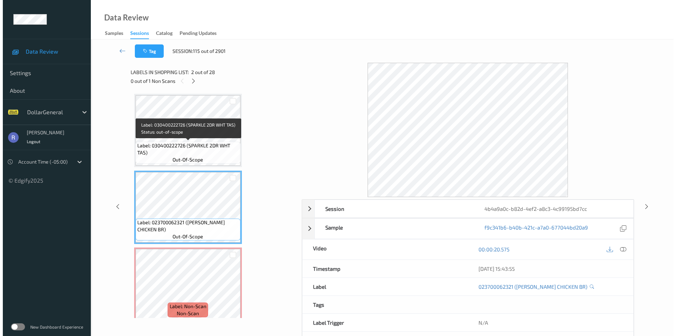
scroll to position [35, 0]
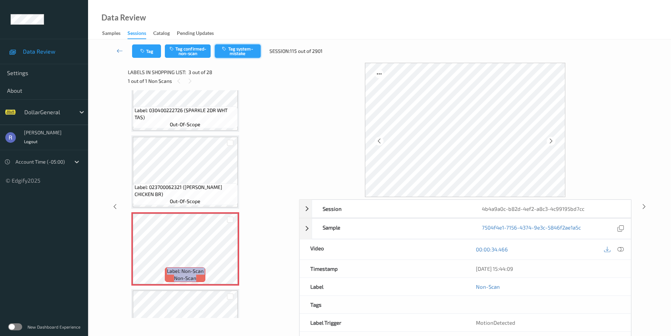
click at [229, 49] on button "Tag system-mistake" at bounding box center [238, 50] width 46 height 13
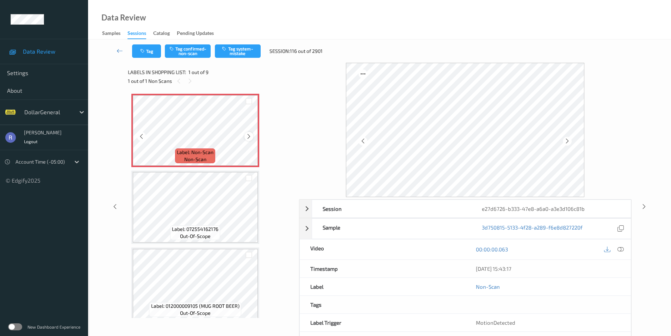
click at [247, 135] on icon at bounding box center [249, 136] width 6 height 6
click at [243, 51] on button "Tag system-mistake" at bounding box center [238, 50] width 46 height 13
click at [154, 50] on button "Tag" at bounding box center [146, 50] width 29 height 13
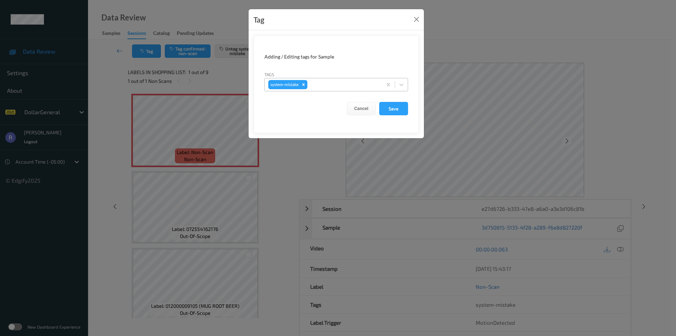
click at [334, 81] on div at bounding box center [344, 84] width 70 height 8
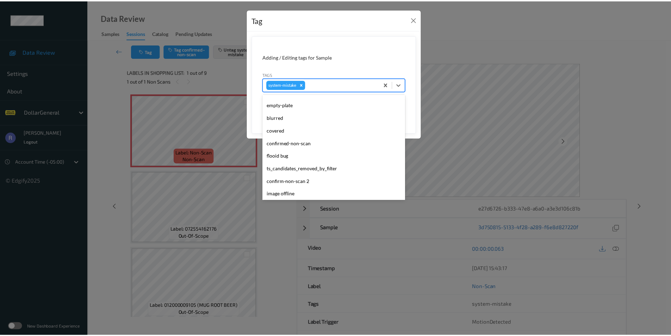
scroll to position [176, 0]
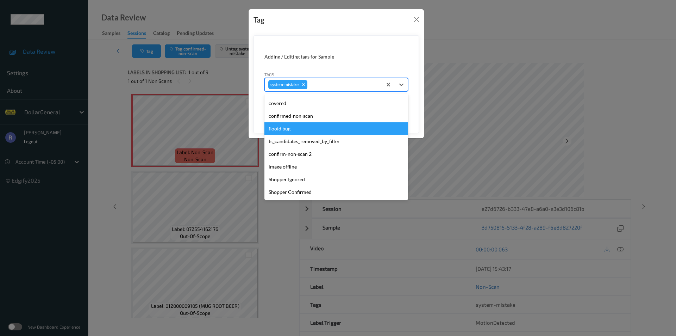
click at [293, 129] on div "flooid bug" at bounding box center [336, 128] width 144 height 13
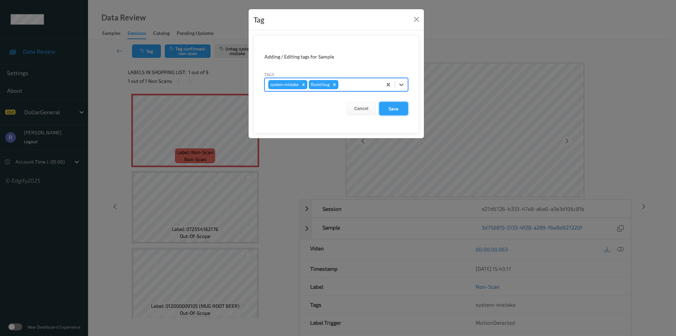
click at [392, 110] on button "Save" at bounding box center [393, 108] width 29 height 13
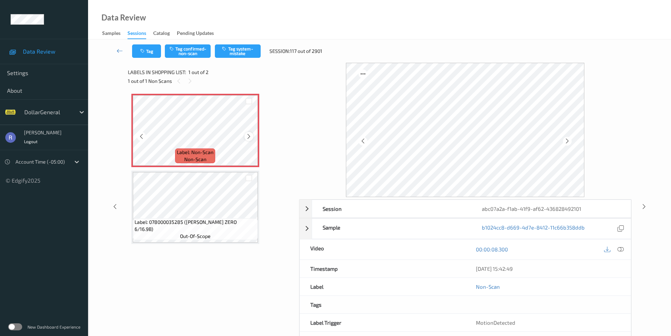
click at [249, 135] on icon at bounding box center [249, 136] width 6 height 6
click at [246, 49] on button "Tag system-mistake" at bounding box center [238, 50] width 46 height 13
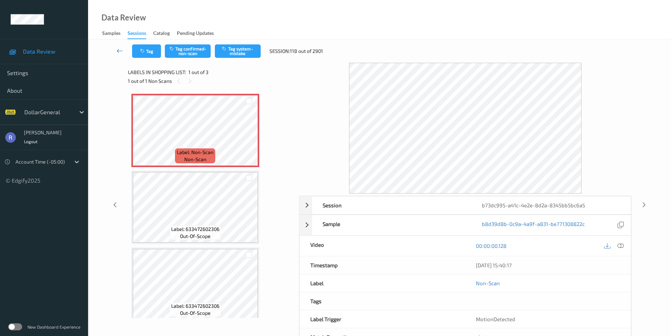
click at [119, 52] on icon at bounding box center [120, 50] width 6 height 7
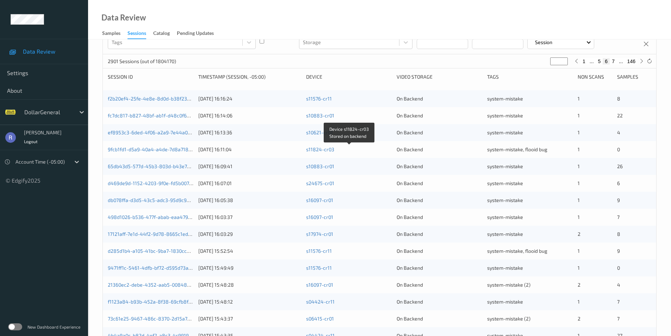
scroll to position [176, 0]
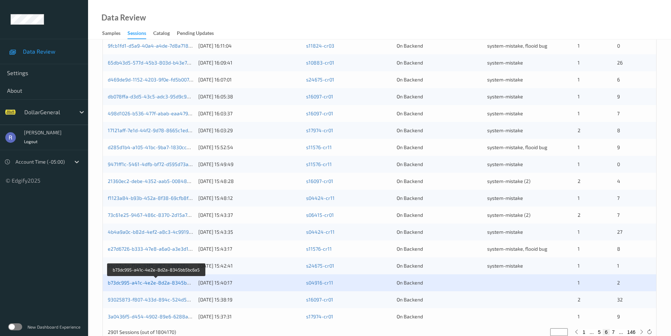
click at [164, 281] on link "b73dc995-a41c-4e2e-8d2a-8345bb5bc6a5" at bounding box center [157, 282] width 98 height 6
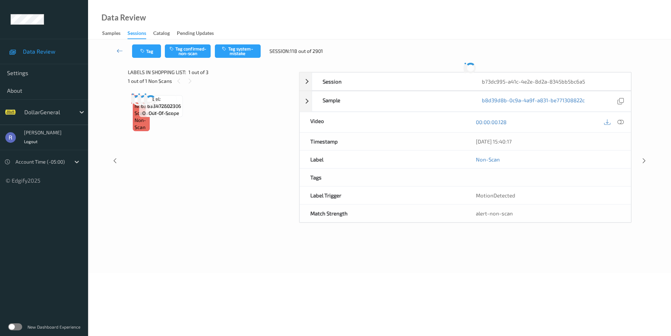
scroll to position [25, 0]
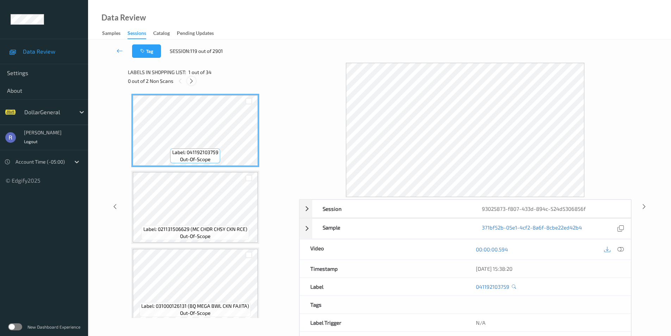
click at [191, 81] on icon at bounding box center [191, 81] width 6 height 6
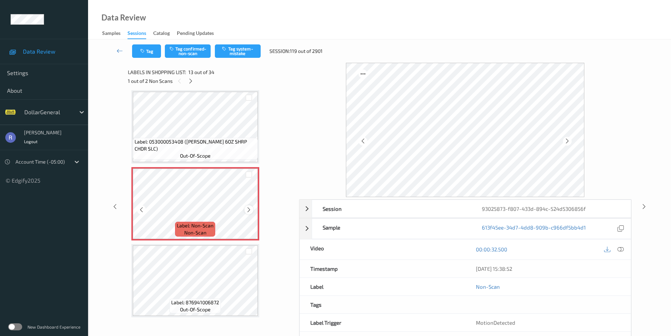
click at [248, 209] on icon at bounding box center [249, 209] width 6 height 6
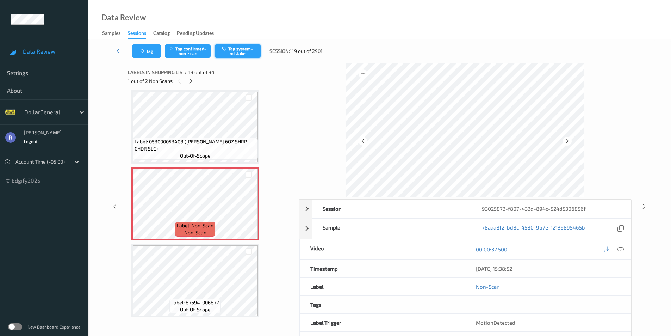
click at [244, 51] on button "Tag system-mistake" at bounding box center [238, 50] width 46 height 13
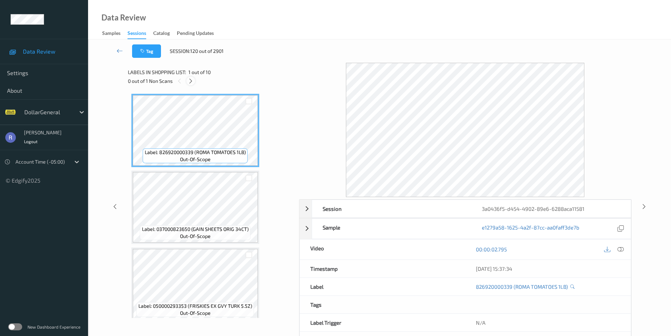
click at [189, 81] on icon at bounding box center [191, 81] width 6 height 6
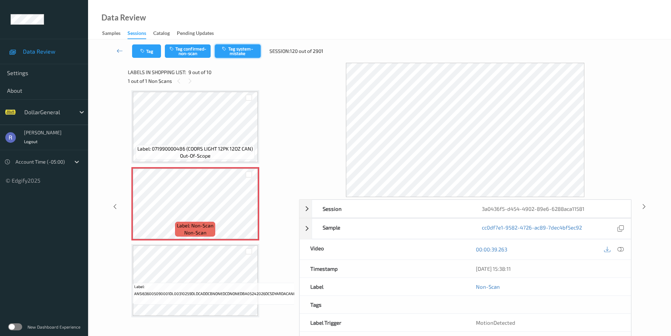
click at [250, 55] on button "Tag system-mistake" at bounding box center [238, 50] width 46 height 13
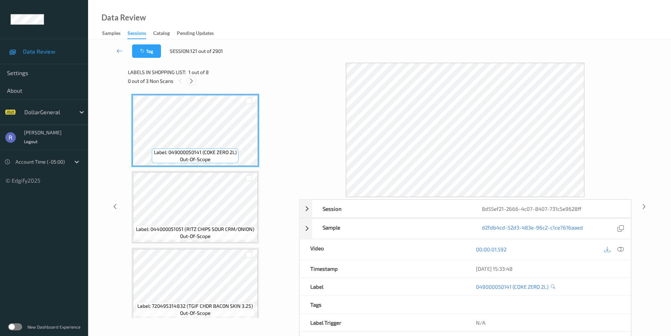
click at [192, 80] on icon at bounding box center [191, 81] width 6 height 6
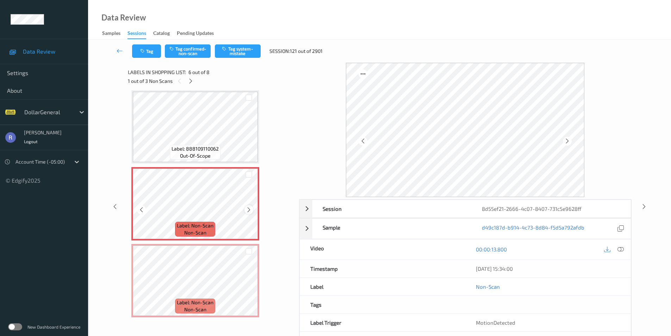
click at [249, 209] on icon at bounding box center [249, 209] width 6 height 6
click at [245, 50] on button "Tag system-mistake" at bounding box center [238, 50] width 46 height 13
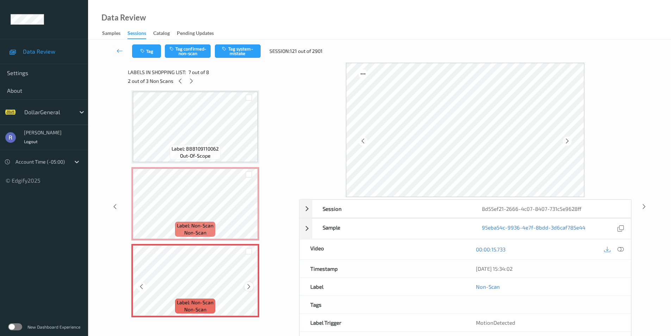
click at [250, 288] on icon at bounding box center [249, 286] width 6 height 6
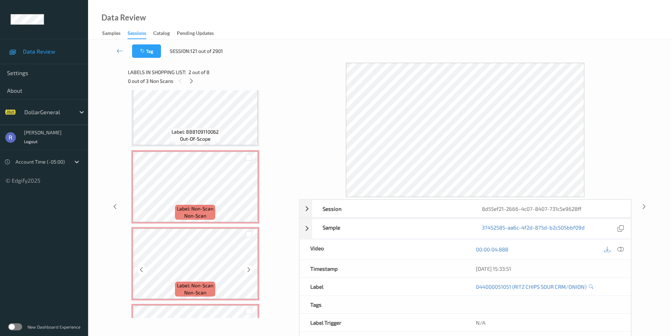
scroll to position [390, 0]
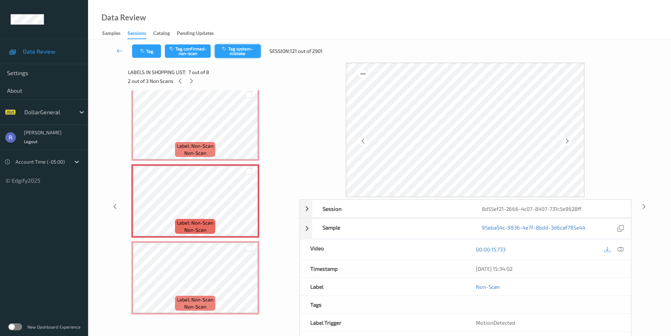
click at [247, 49] on button "Tag system-mistake" at bounding box center [238, 50] width 46 height 13
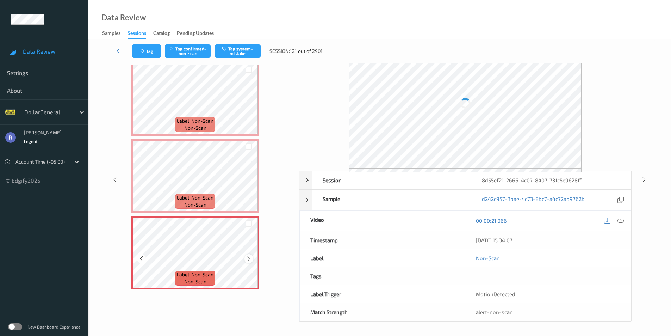
scroll to position [29, 0]
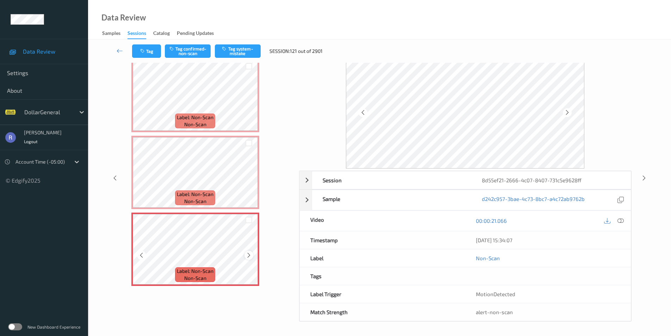
click at [250, 254] on icon at bounding box center [249, 255] width 6 height 6
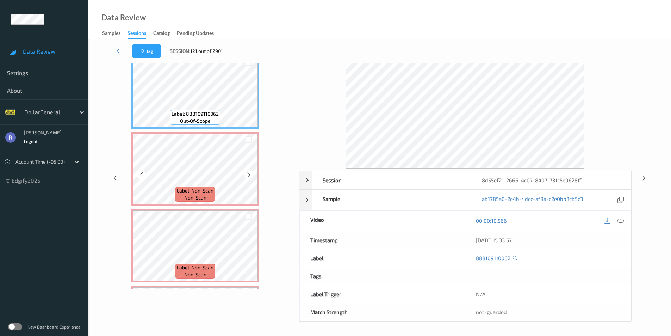
scroll to position [390, 0]
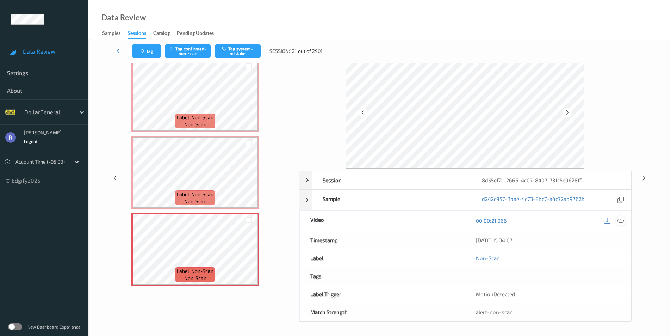
click at [622, 219] on icon at bounding box center [620, 220] width 6 height 6
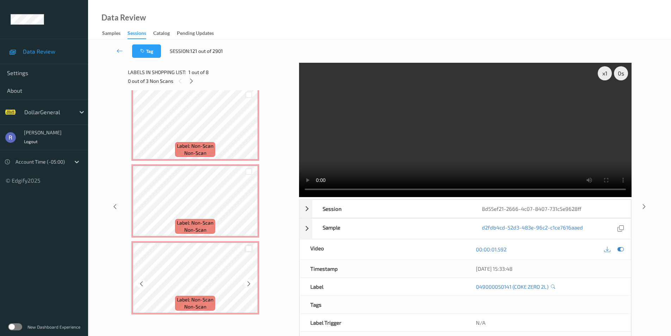
click at [248, 251] on div at bounding box center [248, 248] width 7 height 7
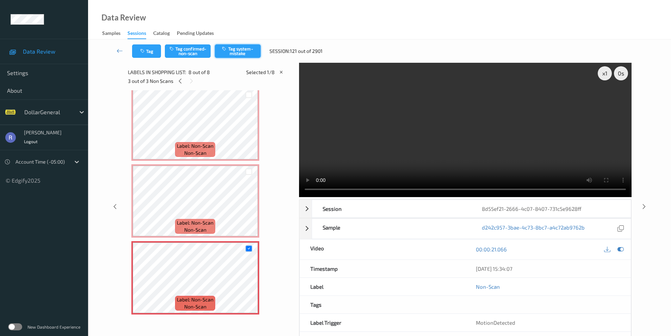
click at [237, 50] on button "Tag system-mistake" at bounding box center [238, 50] width 46 height 13
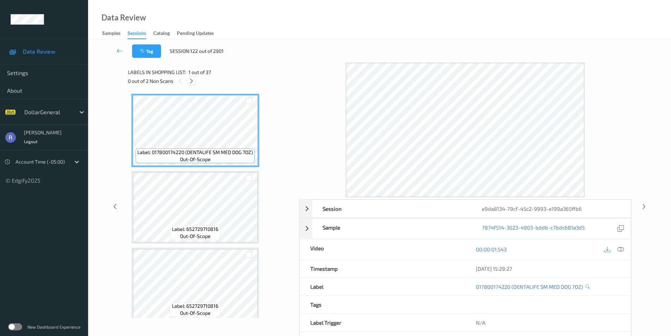
click at [195, 80] on div at bounding box center [191, 80] width 9 height 9
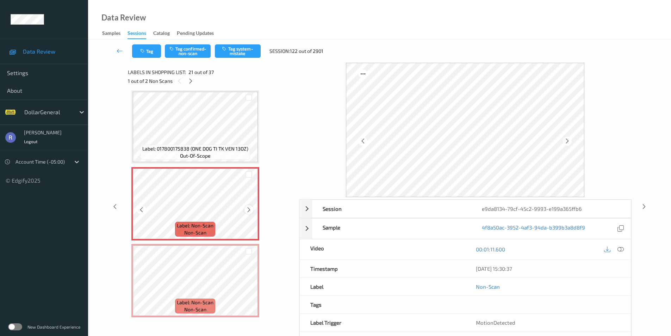
click at [246, 208] on icon at bounding box center [249, 209] width 6 height 6
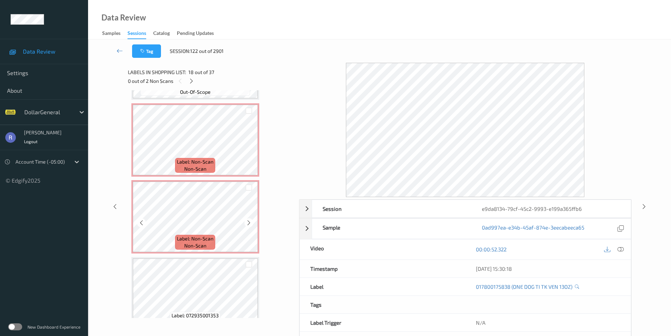
scroll to position [1533, 0]
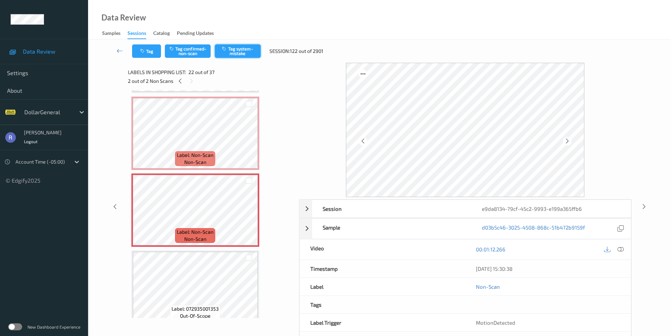
click at [238, 51] on button "Tag system-mistake" at bounding box center [238, 50] width 46 height 13
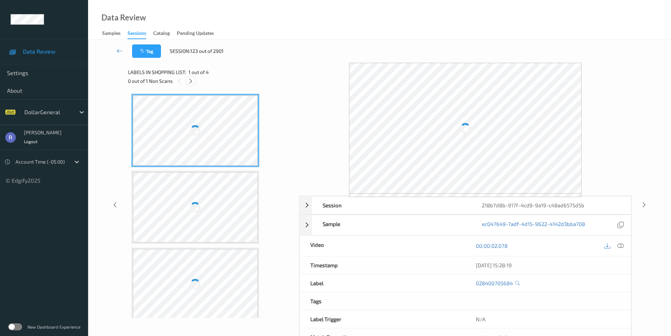
click at [192, 80] on icon at bounding box center [191, 81] width 6 height 6
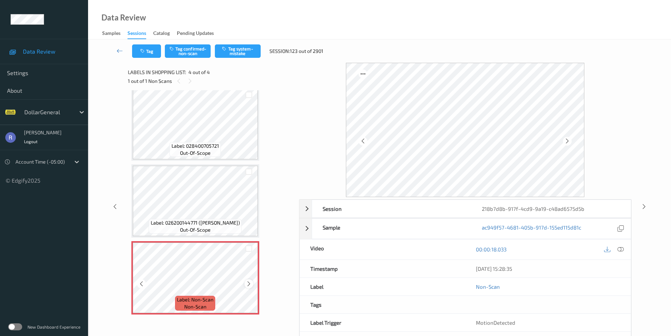
click at [247, 283] on icon at bounding box center [249, 283] width 6 height 6
click at [241, 48] on button "Tag system-mistake" at bounding box center [238, 50] width 46 height 13
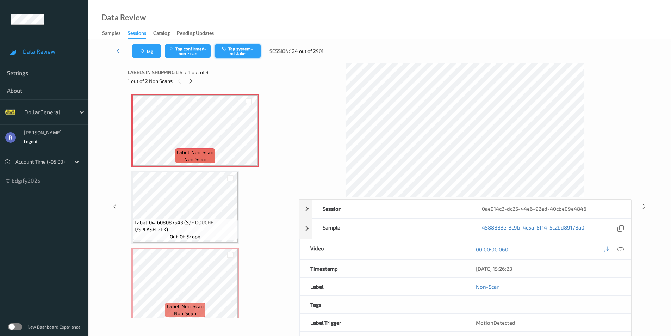
click at [246, 51] on button "Tag system-mistake" at bounding box center [238, 50] width 46 height 13
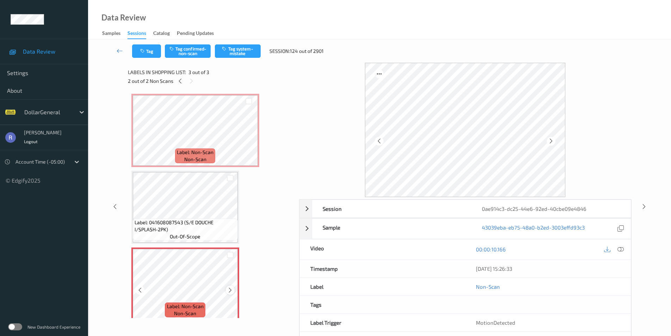
click at [229, 291] on icon at bounding box center [230, 290] width 6 height 6
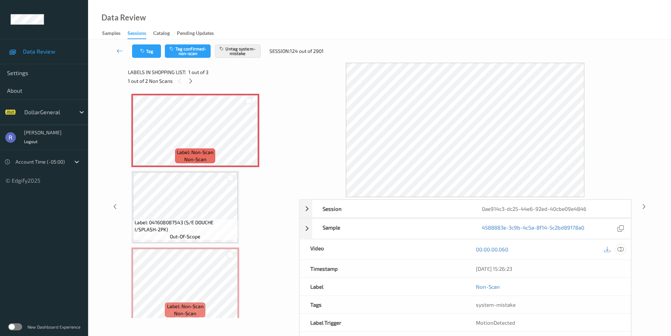
click at [619, 248] on icon at bounding box center [620, 249] width 6 height 6
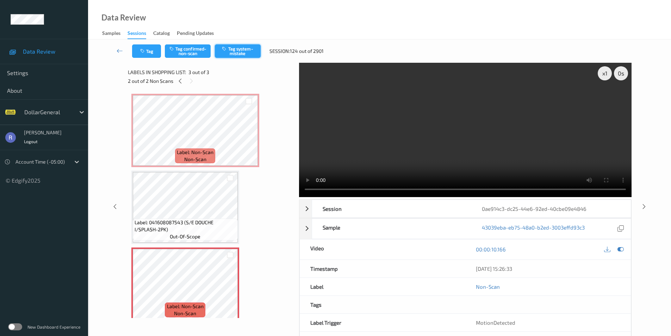
click at [243, 47] on button "Tag system-mistake" at bounding box center [238, 50] width 46 height 13
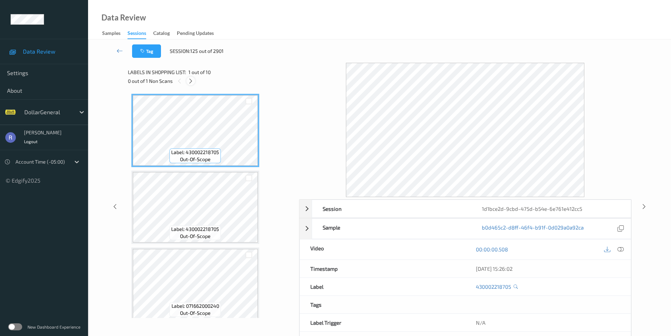
click at [188, 80] on icon at bounding box center [191, 81] width 6 height 6
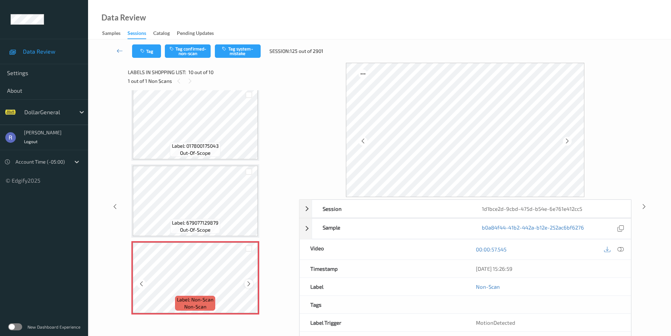
click at [249, 282] on icon at bounding box center [249, 283] width 6 height 6
click at [248, 282] on icon at bounding box center [249, 283] width 6 height 6
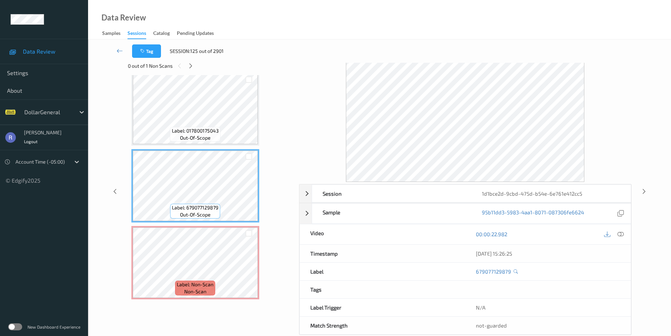
scroll to position [29, 0]
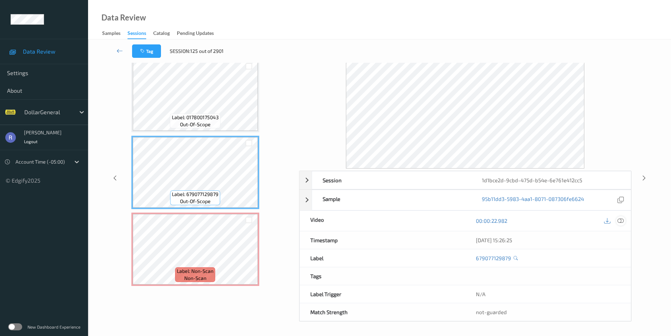
click at [621, 220] on icon at bounding box center [620, 220] width 6 height 6
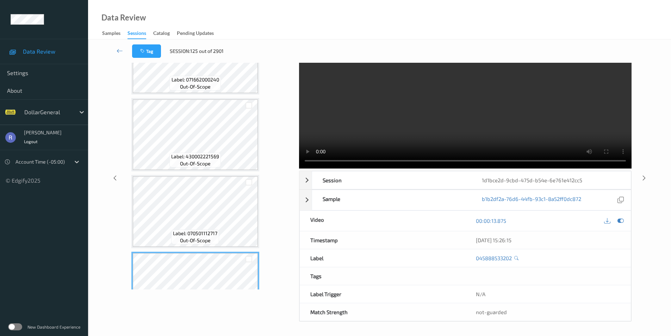
scroll to position [192, 0]
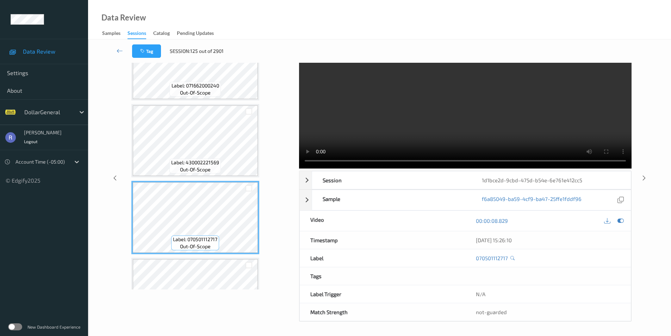
click at [524, 125] on video at bounding box center [465, 101] width 332 height 134
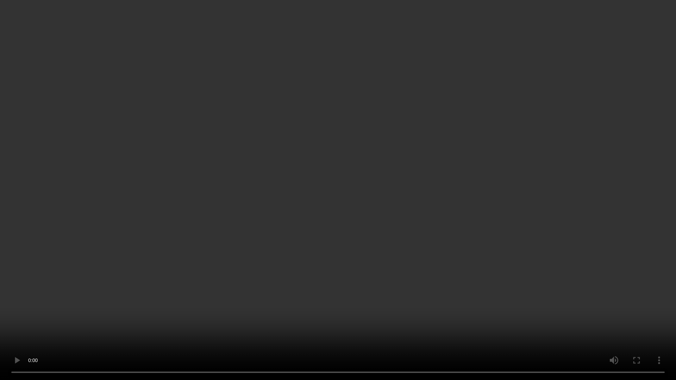
click at [213, 285] on video at bounding box center [338, 190] width 676 height 380
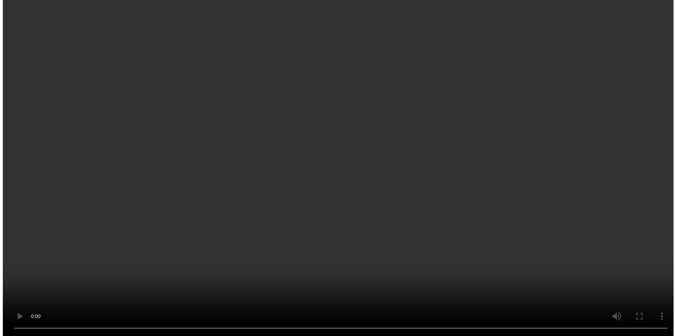
scroll to position [544, 0]
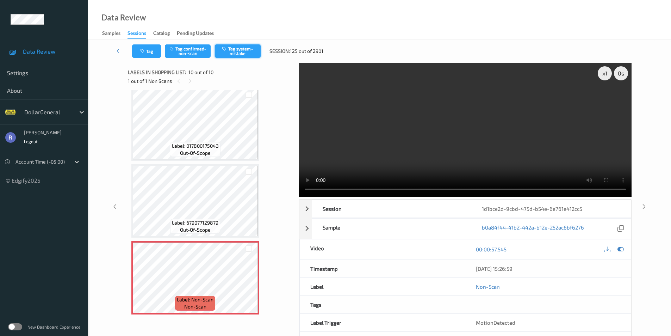
click at [248, 51] on button "Tag system-mistake" at bounding box center [238, 50] width 46 height 13
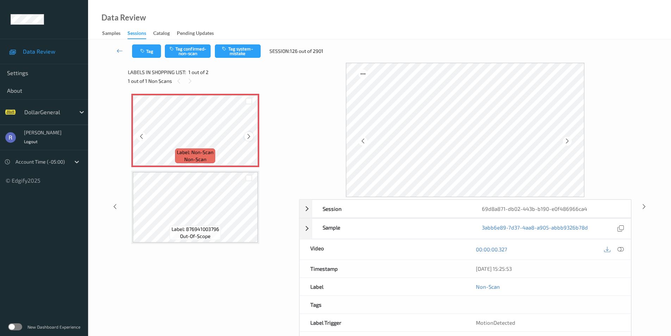
click at [248, 137] on icon at bounding box center [249, 136] width 6 height 6
click at [245, 48] on button "Tag system-mistake" at bounding box center [238, 50] width 46 height 13
click at [251, 133] on icon at bounding box center [249, 136] width 6 height 6
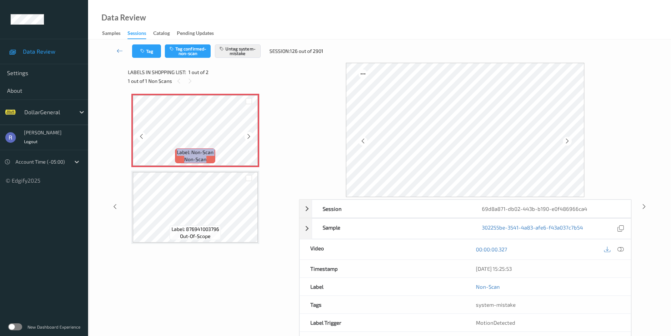
click at [251, 133] on icon at bounding box center [249, 136] width 6 height 6
click at [145, 48] on button "Tag" at bounding box center [146, 50] width 29 height 13
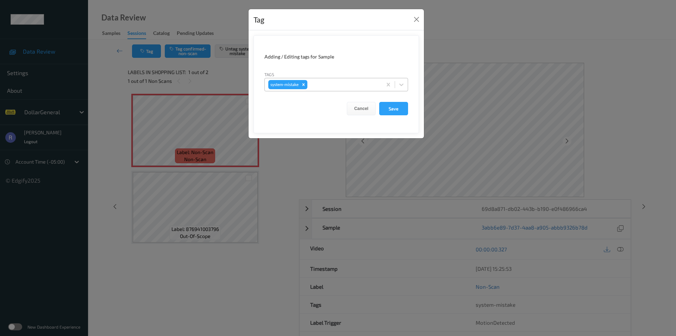
click at [337, 81] on div at bounding box center [344, 84] width 70 height 8
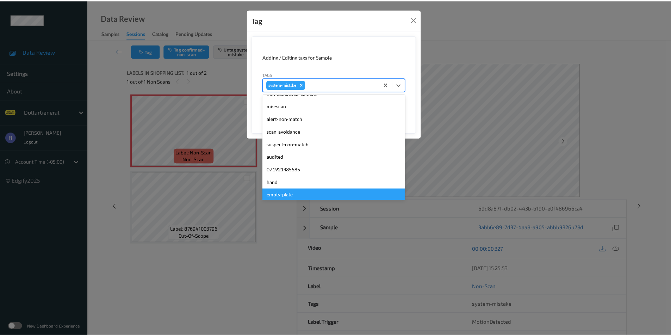
scroll to position [141, 0]
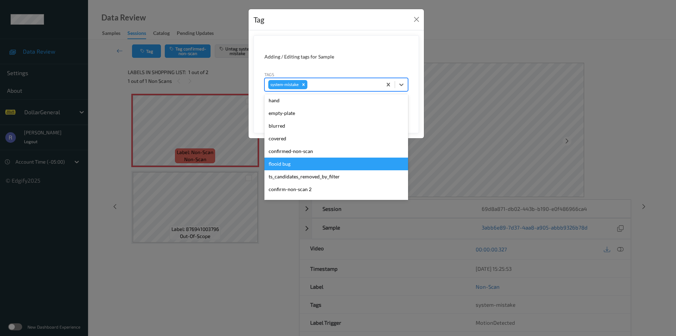
click at [282, 164] on div "flooid bug" at bounding box center [336, 163] width 144 height 13
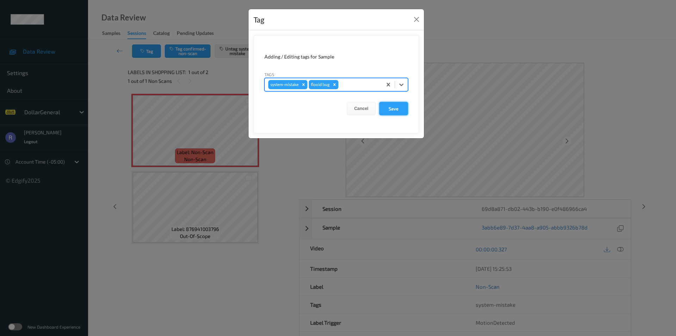
click at [391, 104] on button "Save" at bounding box center [393, 108] width 29 height 13
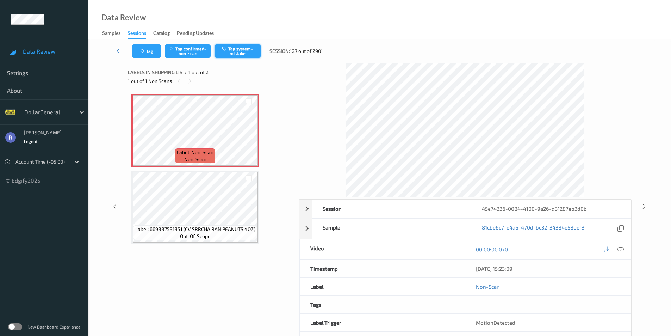
click at [249, 52] on button "Tag system-mistake" at bounding box center [238, 50] width 46 height 13
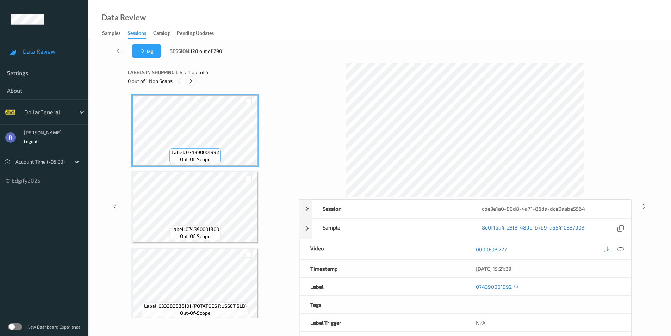
click at [194, 81] on icon at bounding box center [191, 81] width 6 height 6
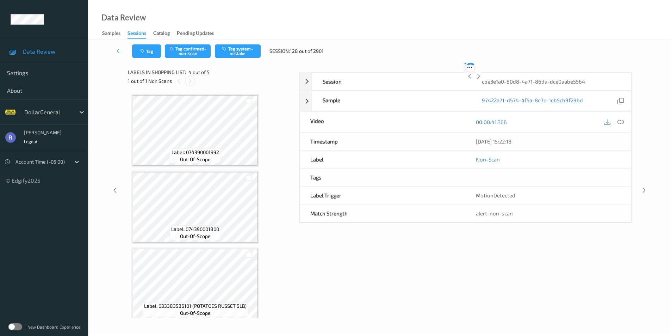
scroll to position [157, 0]
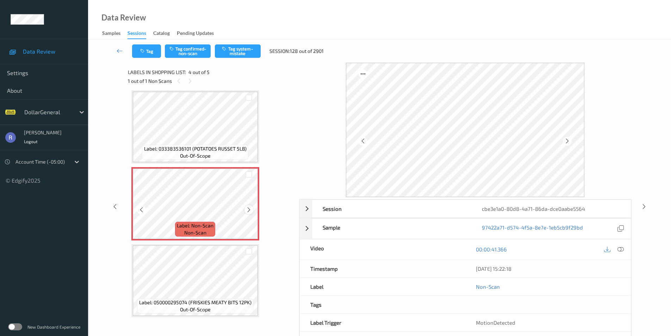
click at [251, 207] on icon at bounding box center [249, 209] width 6 height 6
click at [236, 46] on button "Tag system-mistake" at bounding box center [238, 50] width 46 height 13
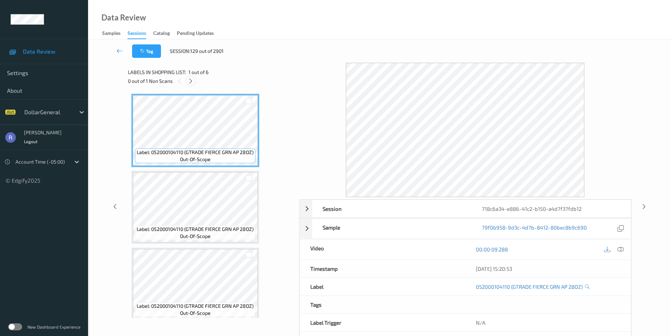
click at [192, 78] on icon at bounding box center [191, 81] width 6 height 6
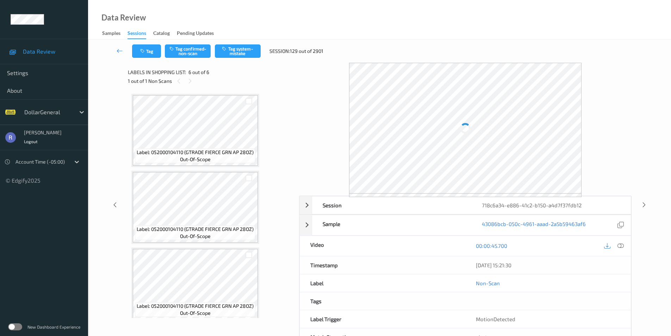
scroll to position [237, 0]
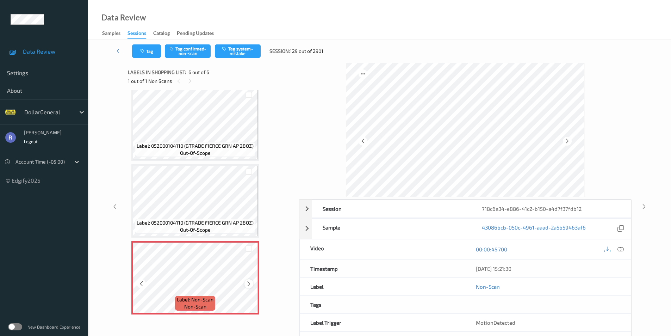
click at [247, 282] on icon at bounding box center [249, 283] width 6 height 6
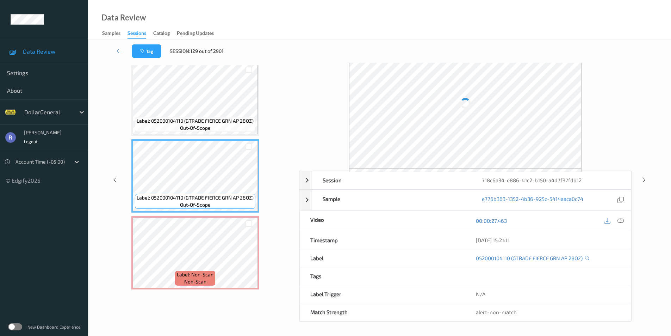
scroll to position [29, 0]
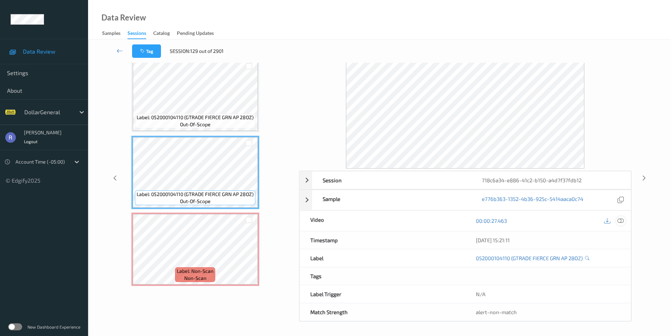
click at [622, 223] on icon at bounding box center [620, 220] width 6 height 6
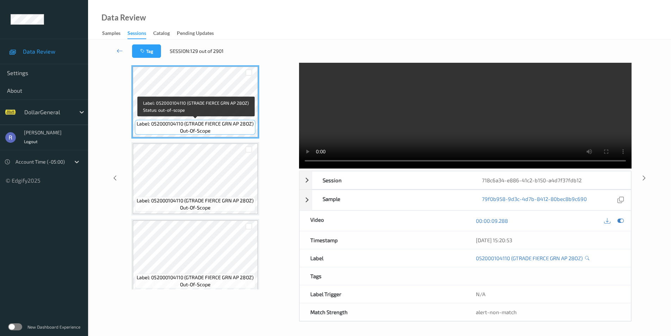
scroll to position [0, 0]
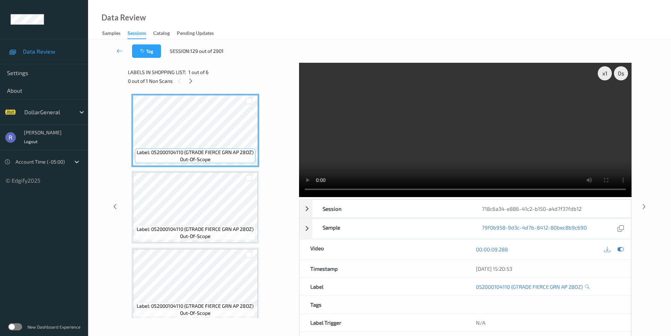
click at [473, 137] on video at bounding box center [465, 130] width 332 height 134
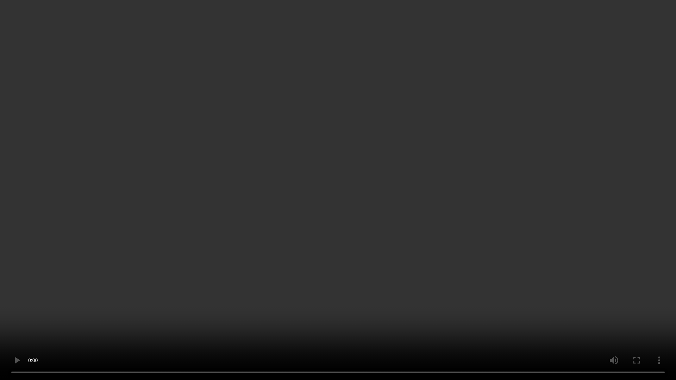
click at [315, 240] on video at bounding box center [338, 190] width 676 height 380
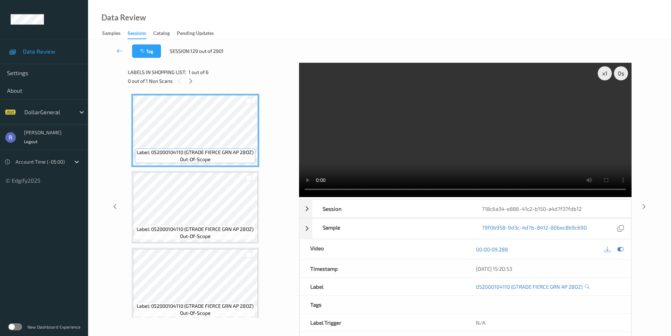
click at [467, 130] on video at bounding box center [465, 130] width 332 height 134
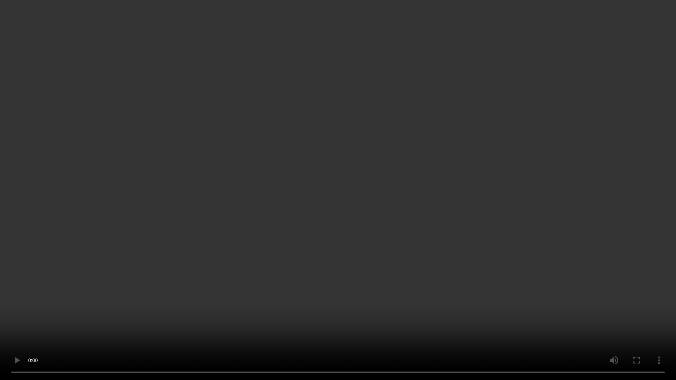
click at [431, 166] on video at bounding box center [338, 190] width 676 height 380
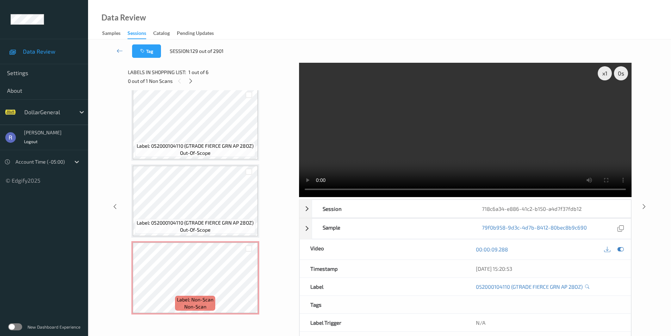
scroll to position [29, 0]
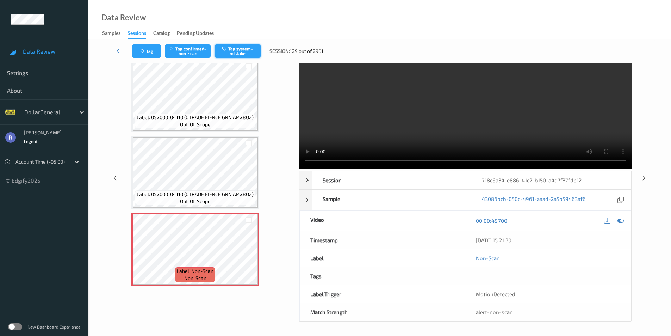
click at [234, 49] on button "Tag system-mistake" at bounding box center [238, 50] width 46 height 13
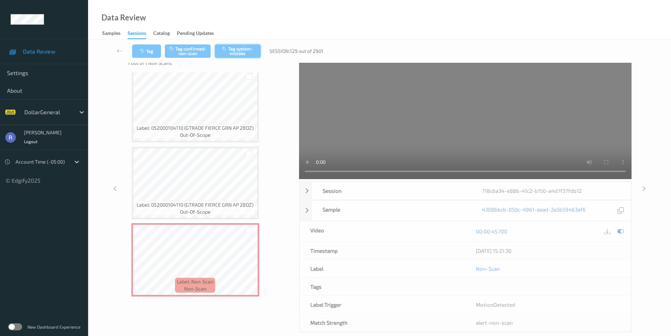
scroll to position [0, 0]
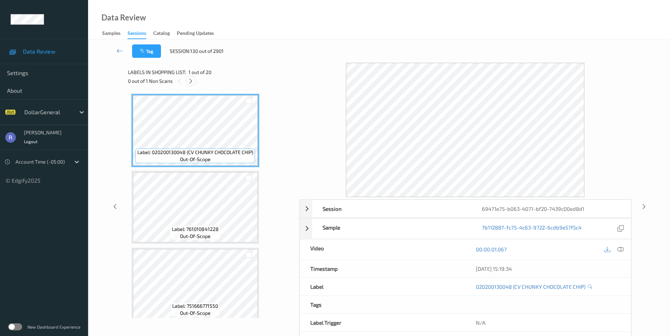
click at [189, 81] on icon at bounding box center [191, 81] width 6 height 6
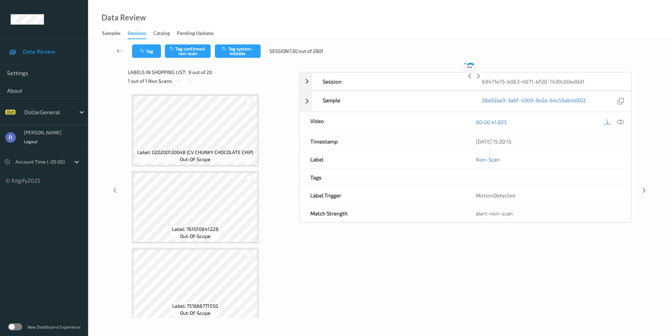
scroll to position [541, 0]
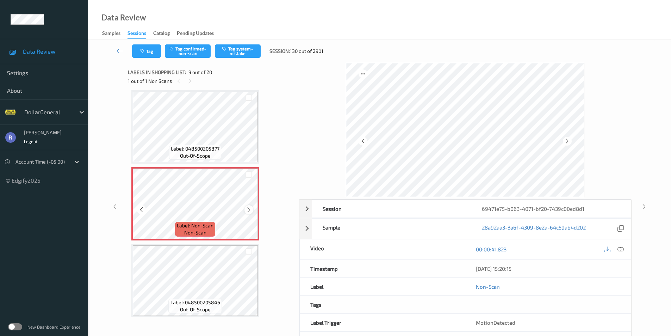
click at [247, 208] on icon at bounding box center [249, 209] width 6 height 6
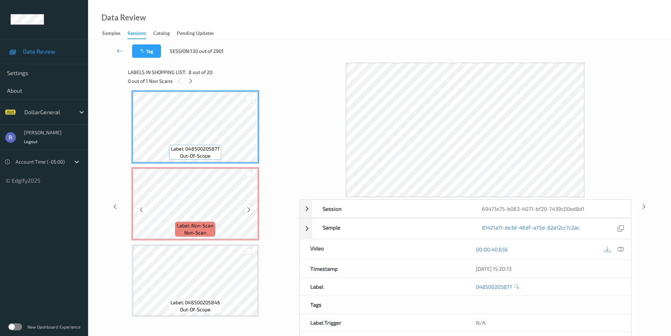
click at [248, 207] on icon at bounding box center [249, 209] width 6 height 6
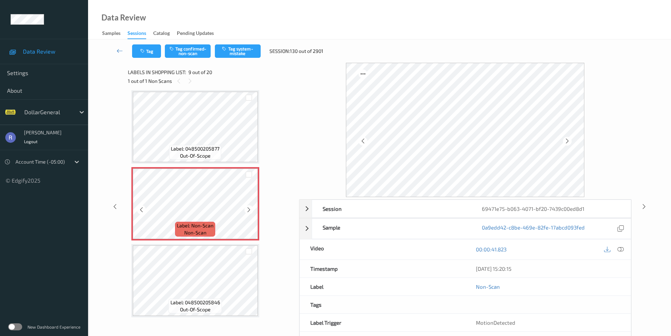
click at [248, 207] on icon at bounding box center [249, 209] width 6 height 6
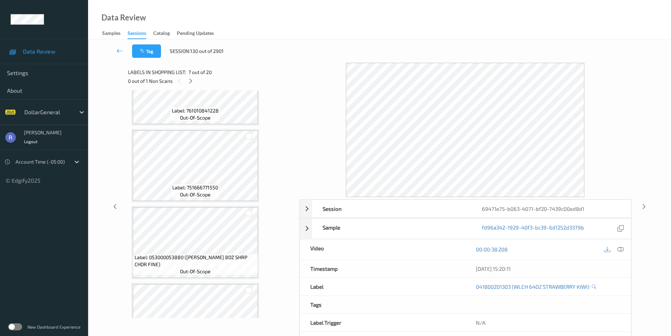
scroll to position [0, 0]
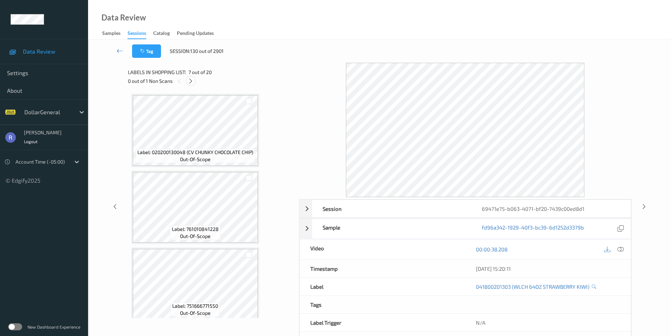
click at [189, 81] on icon at bounding box center [191, 81] width 6 height 6
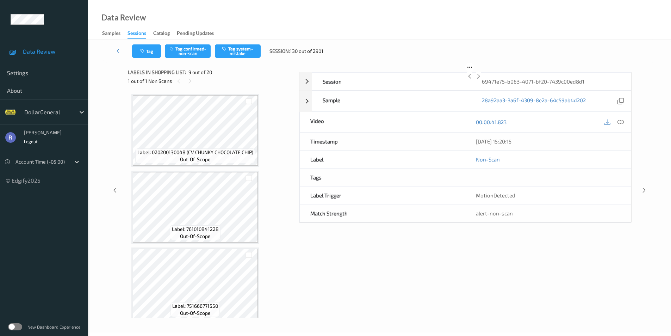
scroll to position [541, 0]
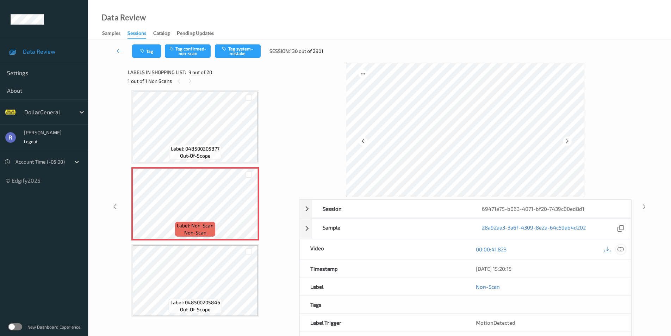
click at [622, 248] on icon at bounding box center [620, 249] width 6 height 6
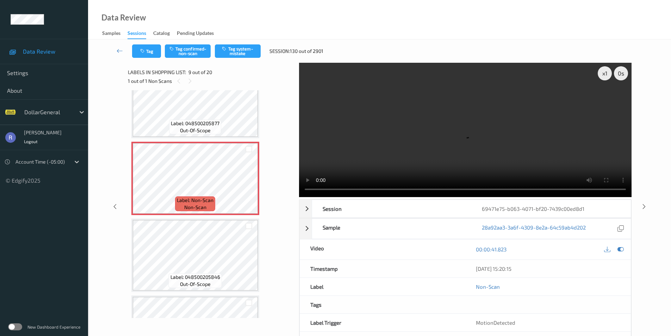
scroll to position [576, 0]
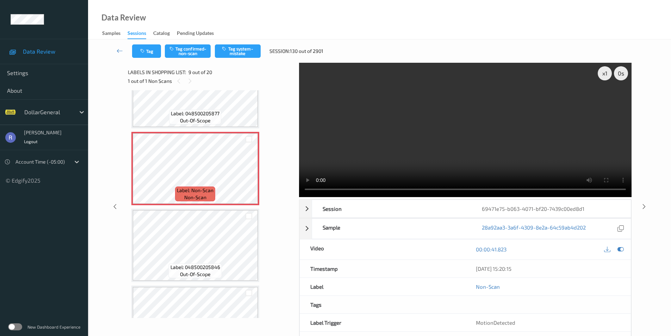
click at [478, 131] on video at bounding box center [465, 130] width 332 height 134
click at [457, 126] on video at bounding box center [465, 130] width 332 height 134
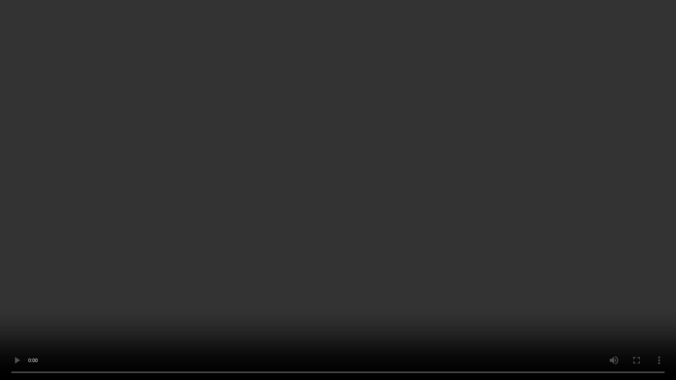
click at [355, 241] on video at bounding box center [338, 190] width 676 height 380
click at [341, 227] on video at bounding box center [338, 190] width 676 height 380
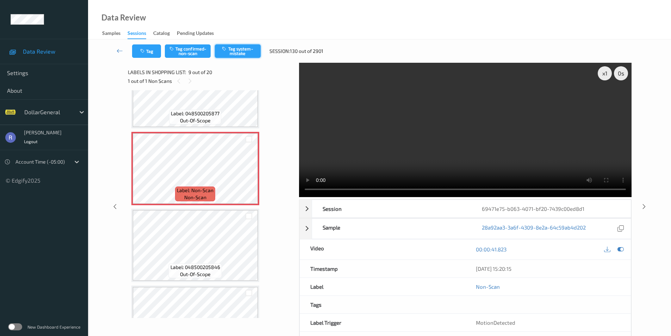
click at [241, 52] on button "Tag system-mistake" at bounding box center [238, 50] width 46 height 13
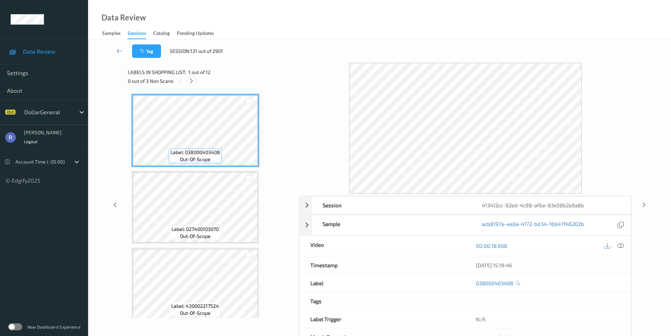
click at [190, 82] on icon at bounding box center [191, 81] width 6 height 6
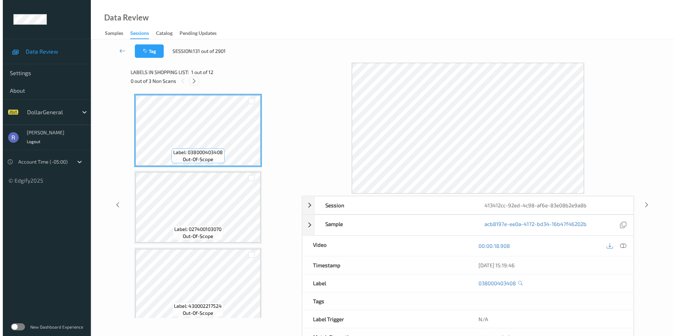
scroll to position [618, 0]
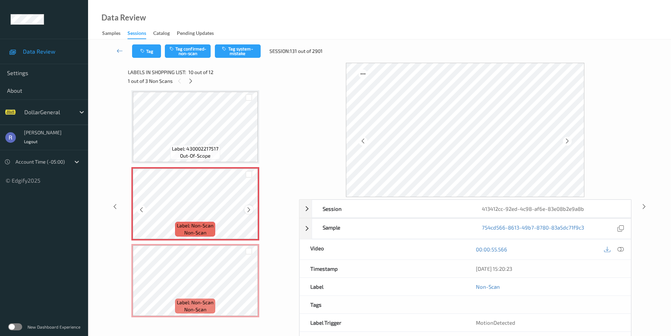
click at [250, 208] on icon at bounding box center [249, 209] width 6 height 6
click at [251, 208] on icon at bounding box center [249, 209] width 6 height 6
click at [243, 48] on button "Tag system-mistake" at bounding box center [238, 50] width 46 height 13
click at [625, 249] on div "00:00:55.566" at bounding box center [548, 249] width 166 height 20
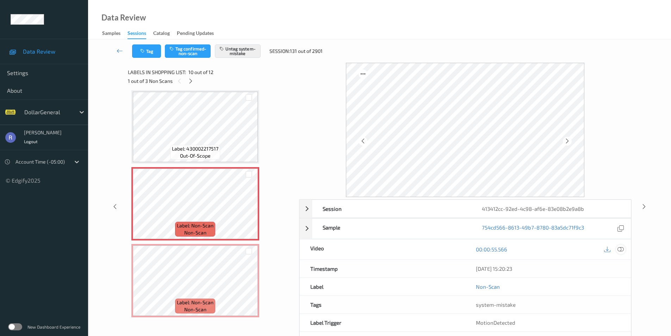
click at [624, 248] on div at bounding box center [621, 249] width 10 height 10
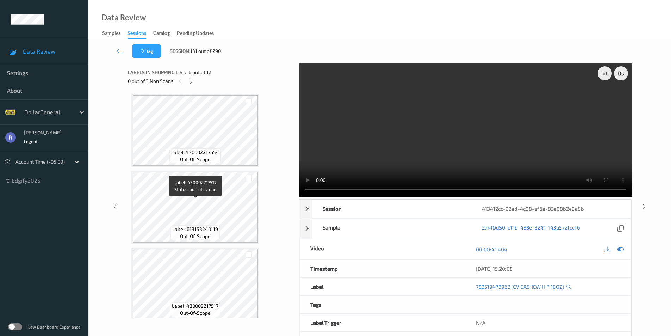
scroll to position [458, 0]
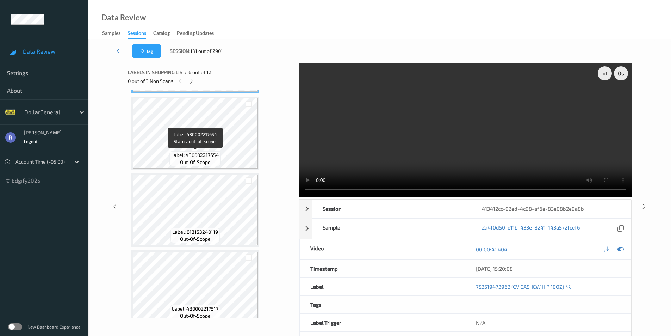
click at [211, 153] on span "Label: 430002217654" at bounding box center [195, 154] width 48 height 7
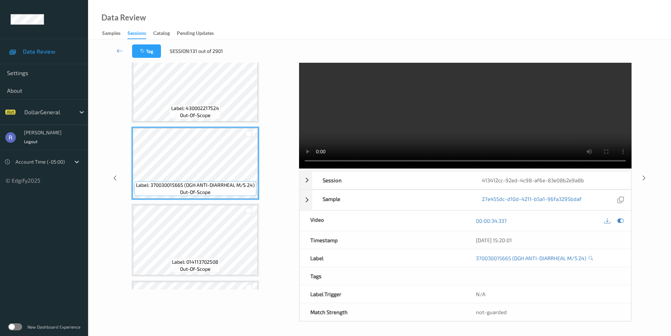
scroll to position [28, 0]
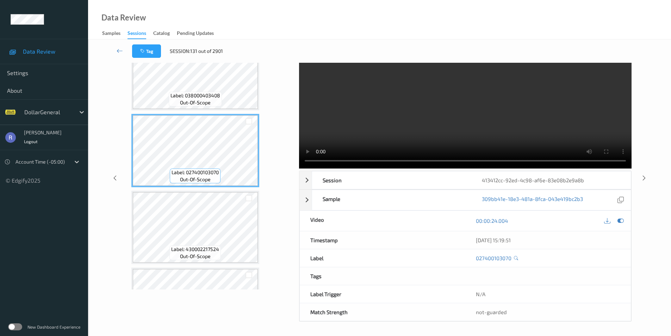
click at [562, 74] on video at bounding box center [465, 101] width 332 height 134
click at [490, 104] on video at bounding box center [465, 101] width 332 height 134
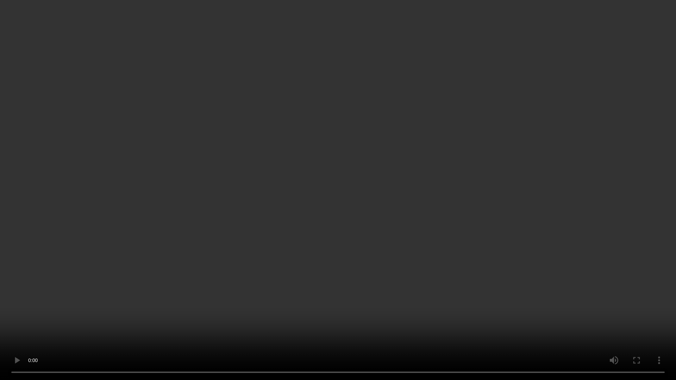
click at [489, 135] on video at bounding box center [338, 190] width 676 height 380
click at [260, 332] on video at bounding box center [338, 190] width 676 height 380
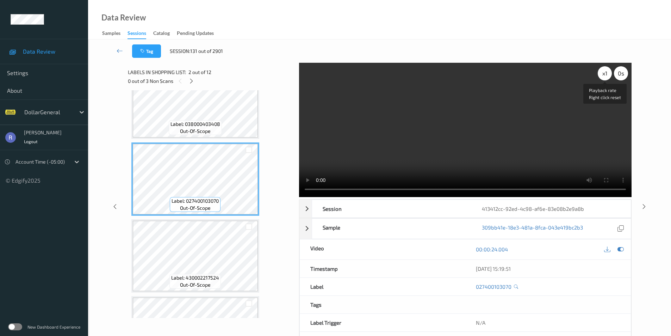
click at [607, 75] on div "x 1" at bounding box center [605, 73] width 14 height 14
click at [607, 75] on div "x 2" at bounding box center [605, 73] width 14 height 14
click at [460, 117] on video at bounding box center [465, 130] width 332 height 134
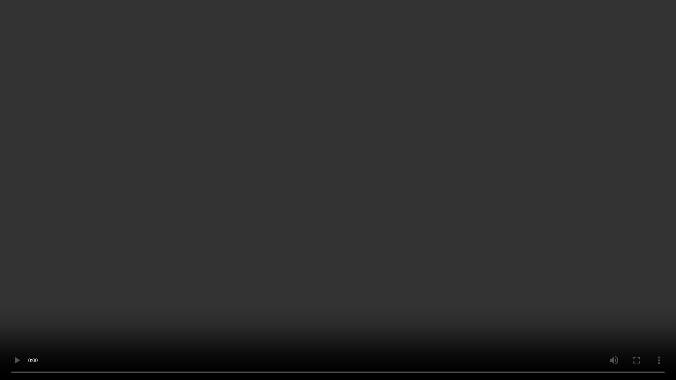
click at [454, 161] on video at bounding box center [338, 190] width 676 height 380
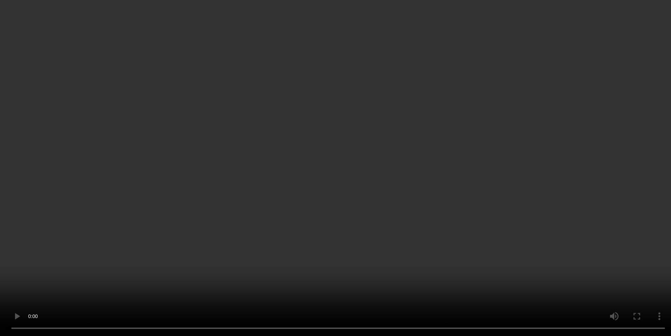
scroll to position [697, 0]
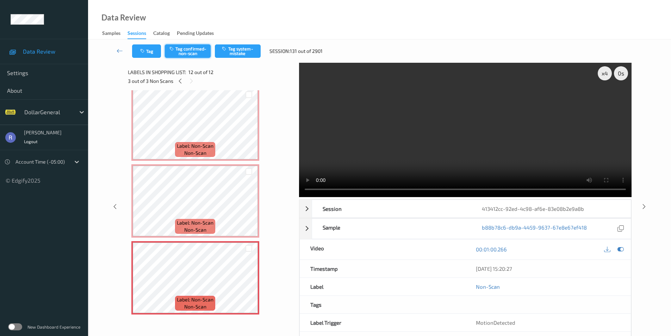
click at [192, 49] on button "Tag confirmed-non-scan" at bounding box center [188, 50] width 46 height 13
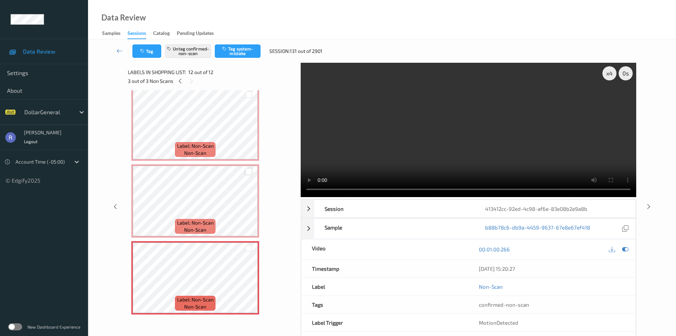
click at [247, 171] on div at bounding box center [248, 171] width 7 height 7
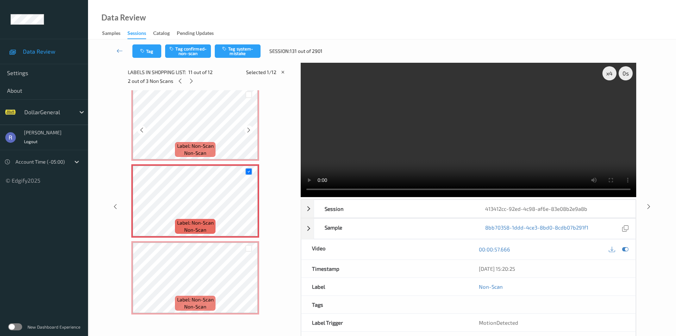
click at [248, 91] on div at bounding box center [249, 95] width 18 height 12
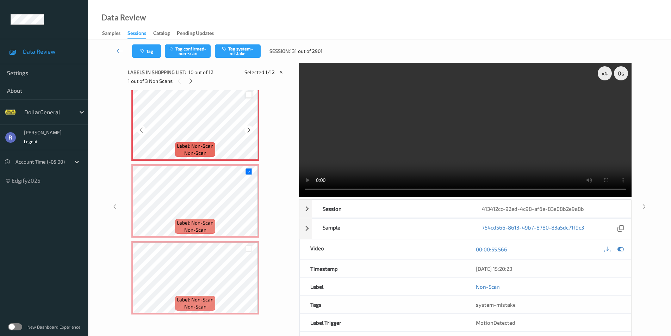
click at [251, 97] on div at bounding box center [248, 94] width 7 height 7
click at [247, 49] on button "Tag system-mistake" at bounding box center [238, 50] width 46 height 13
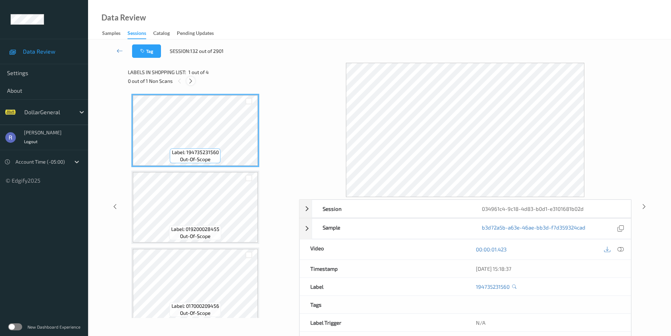
click at [190, 81] on icon at bounding box center [191, 81] width 6 height 6
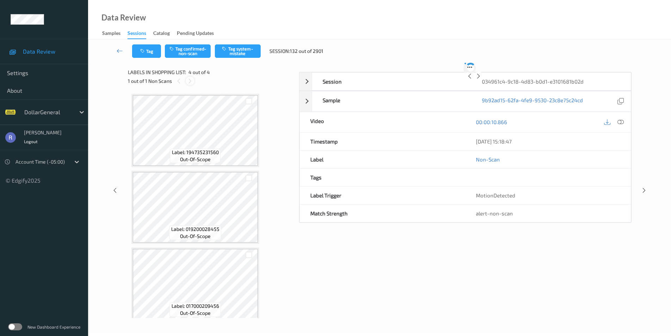
scroll to position [83, 0]
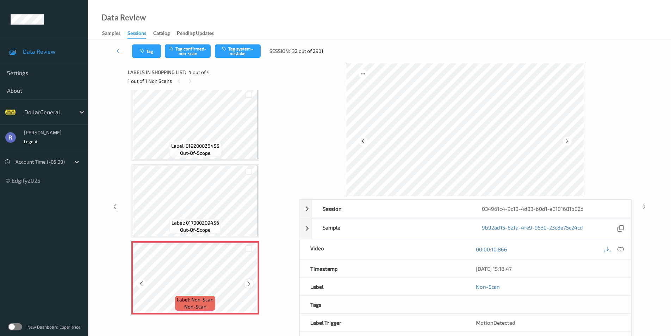
click at [249, 285] on icon at bounding box center [249, 283] width 6 height 6
click at [251, 51] on button "Tag system-mistake" at bounding box center [238, 50] width 46 height 13
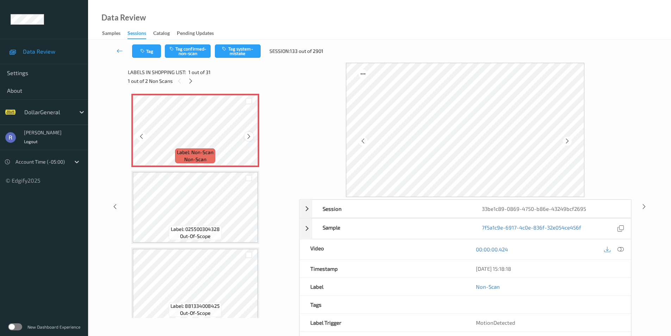
click at [250, 137] on icon at bounding box center [249, 136] width 6 height 6
click at [232, 50] on button "Tag system-mistake" at bounding box center [238, 50] width 46 height 13
click at [187, 81] on div at bounding box center [190, 80] width 9 height 9
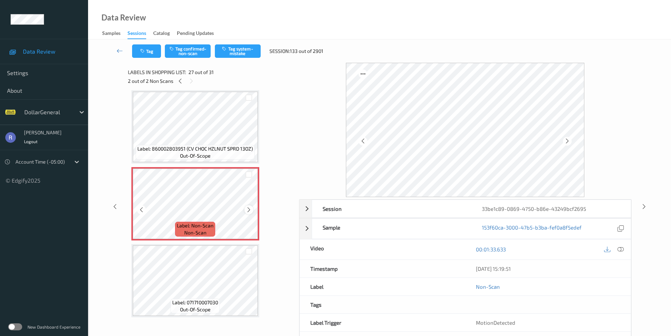
click at [247, 210] on icon at bounding box center [249, 209] width 6 height 6
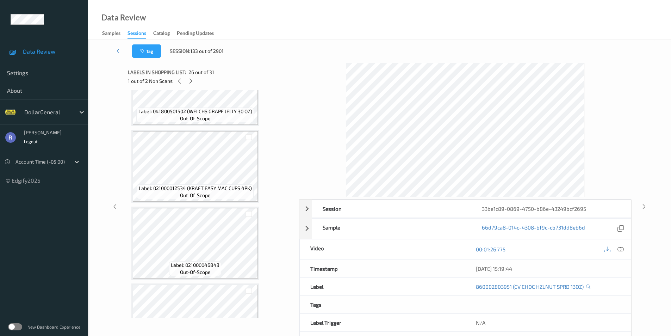
scroll to position [1571, 0]
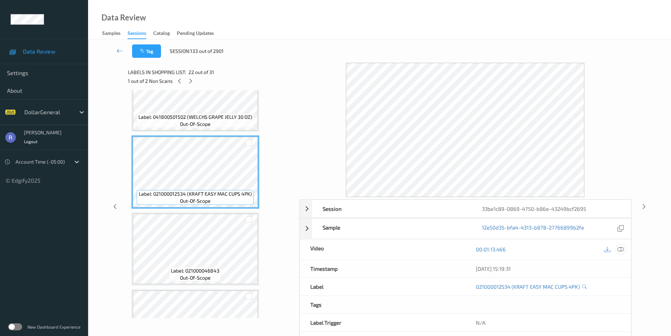
click at [620, 248] on icon at bounding box center [620, 249] width 6 height 6
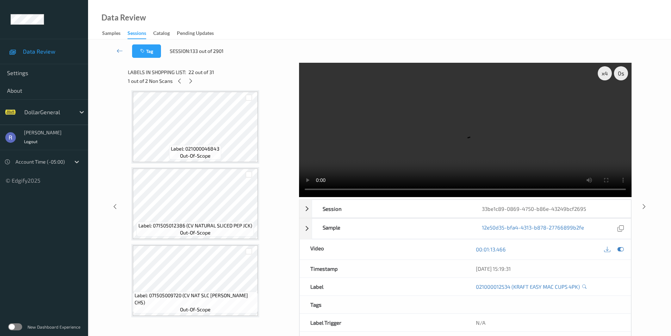
scroll to position [1711, 0]
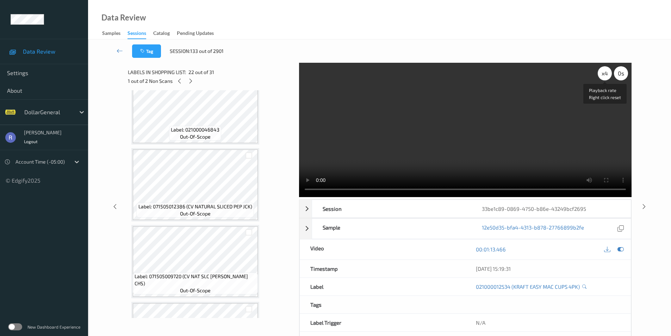
click at [610, 73] on div "x 4" at bounding box center [605, 73] width 14 height 14
click at [610, 73] on div "x 8" at bounding box center [605, 73] width 14 height 14
click at [399, 156] on video at bounding box center [465, 130] width 332 height 134
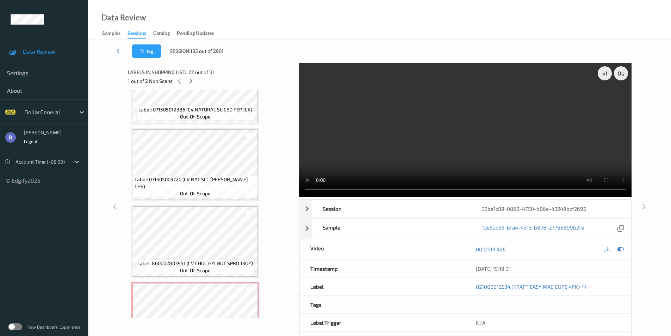
scroll to position [1817, 0]
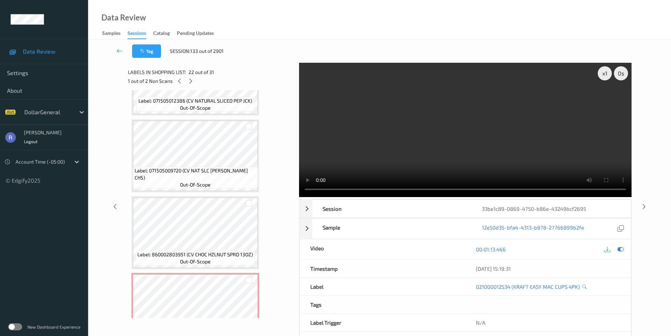
click at [457, 142] on video at bounding box center [465, 130] width 332 height 134
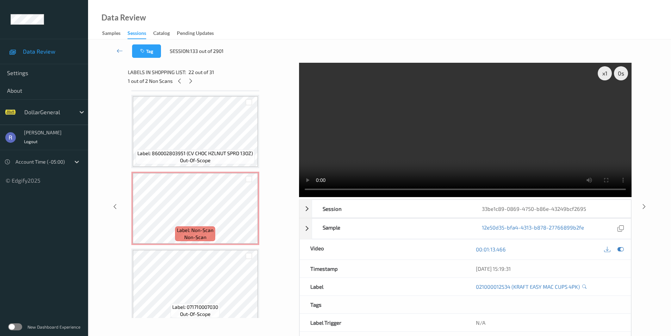
scroll to position [1923, 0]
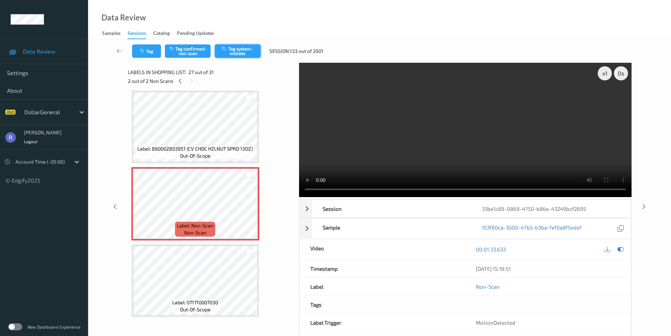
click at [244, 50] on button "Tag system-mistake" at bounding box center [238, 50] width 46 height 13
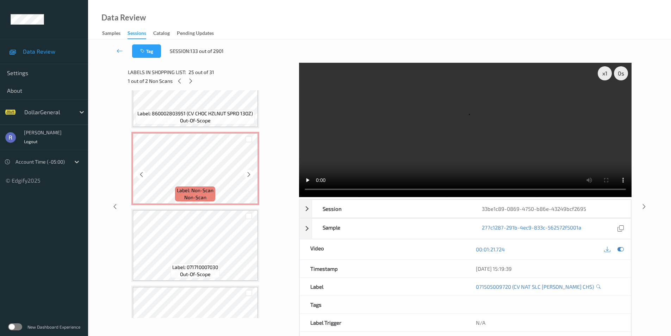
scroll to position [2099, 0]
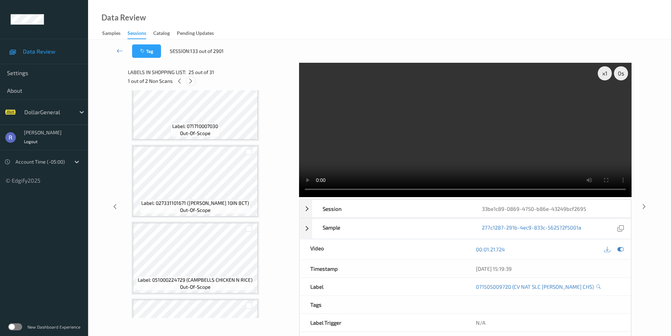
click at [191, 81] on icon at bounding box center [191, 81] width 6 height 6
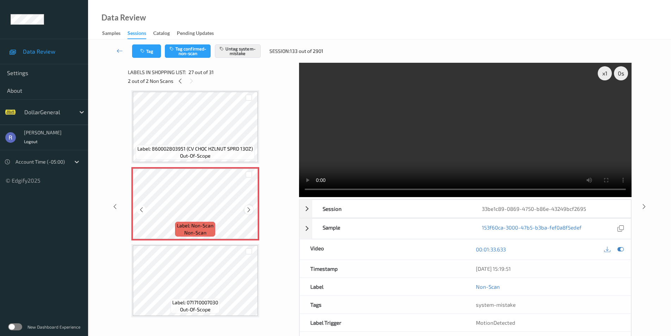
click at [246, 208] on icon at bounding box center [249, 209] width 6 height 6
click at [180, 81] on icon at bounding box center [180, 81] width 6 height 6
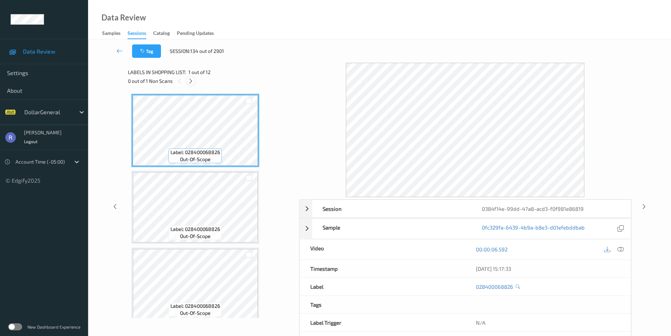
click at [190, 78] on icon at bounding box center [191, 81] width 6 height 6
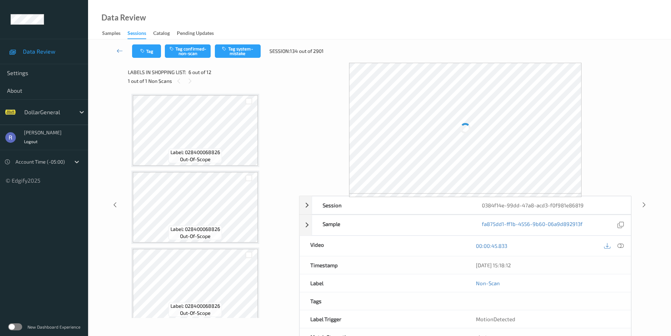
scroll to position [311, 0]
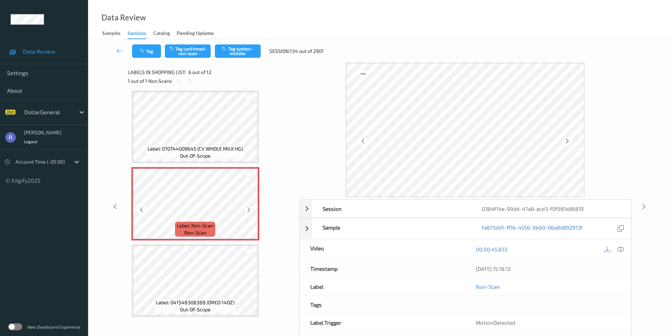
click at [250, 210] on icon at bounding box center [249, 209] width 6 height 6
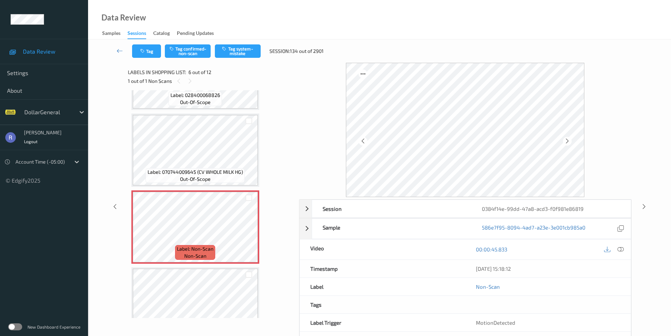
scroll to position [275, 0]
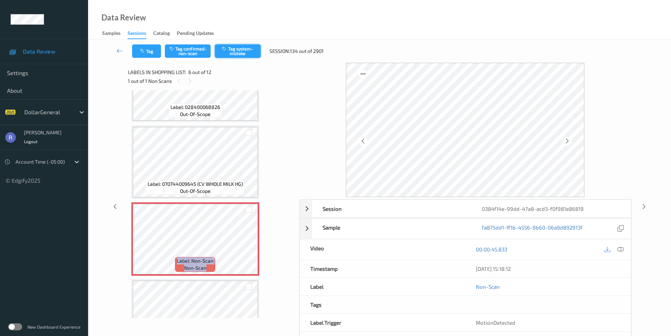
click at [240, 47] on button "Tag system-mistake" at bounding box center [238, 50] width 46 height 13
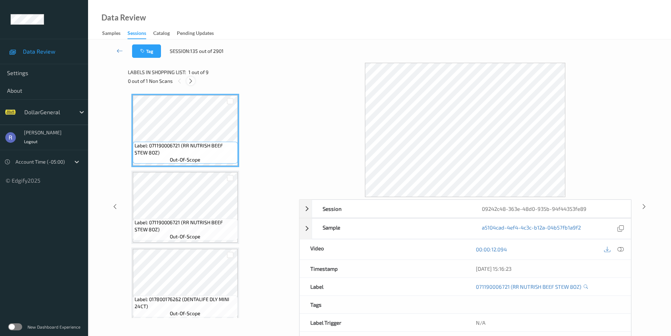
click at [191, 81] on icon at bounding box center [191, 81] width 6 height 6
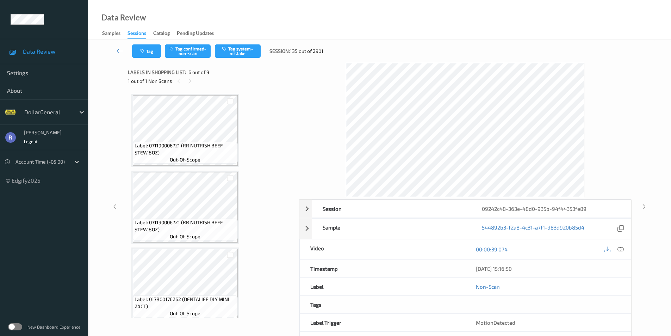
scroll to position [35, 0]
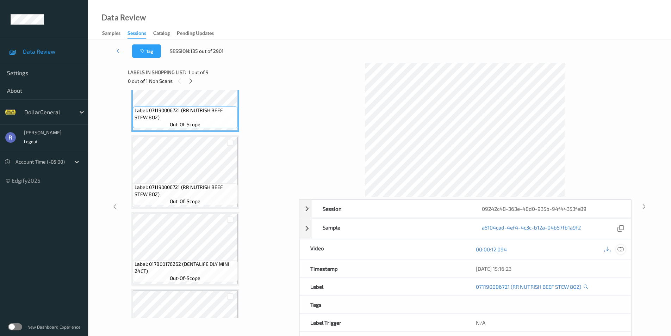
click at [621, 250] on icon at bounding box center [620, 249] width 6 height 6
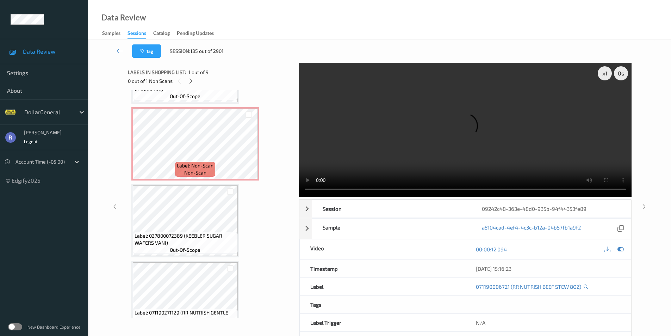
scroll to position [423, 0]
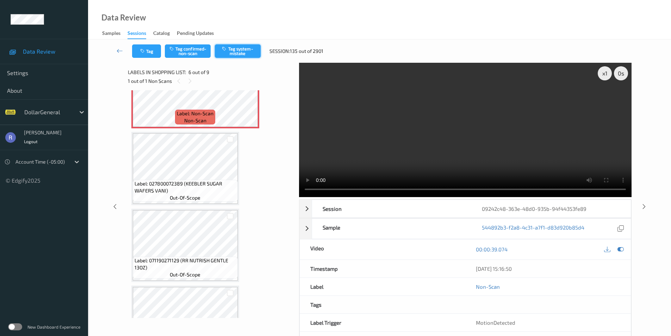
click at [239, 49] on button "Tag system-mistake" at bounding box center [238, 50] width 46 height 13
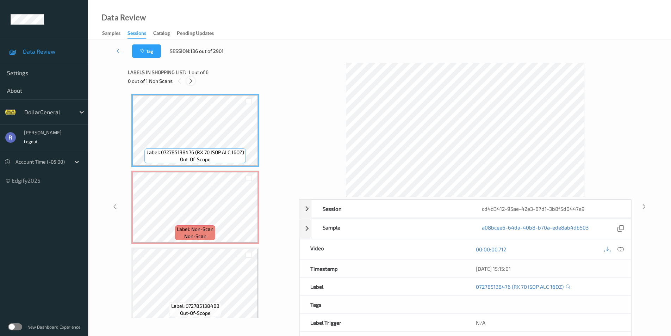
click at [191, 80] on icon at bounding box center [191, 81] width 6 height 6
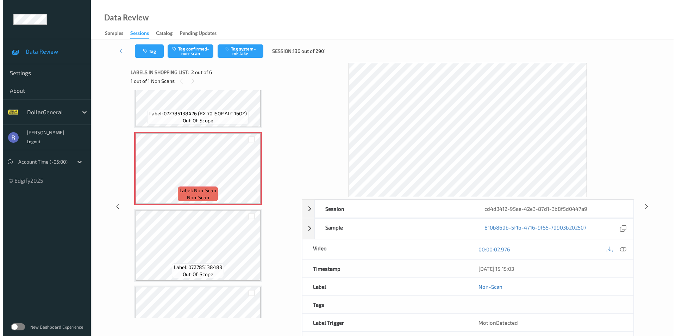
scroll to position [4, 0]
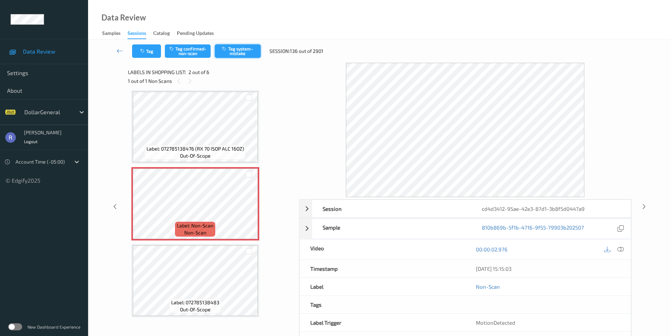
click at [241, 52] on button "Tag system-mistake" at bounding box center [238, 50] width 46 height 13
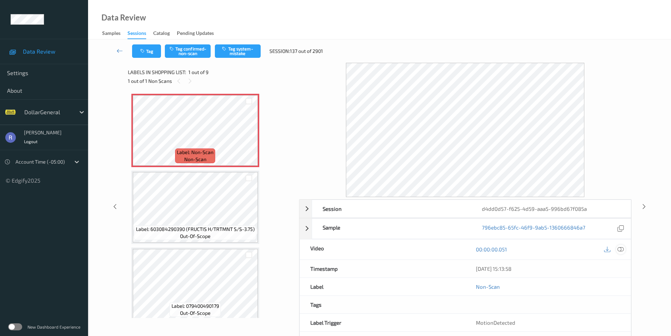
click at [621, 248] on icon at bounding box center [620, 249] width 6 height 6
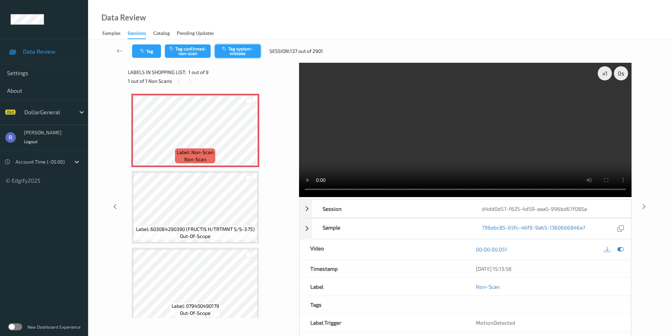
click at [237, 51] on button "Tag system-mistake" at bounding box center [238, 50] width 46 height 13
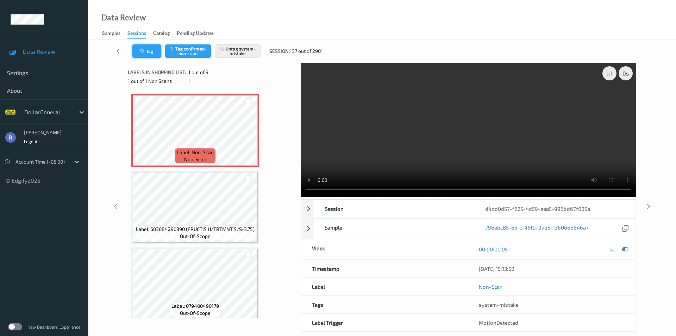
click at [149, 52] on button "Tag" at bounding box center [146, 50] width 29 height 13
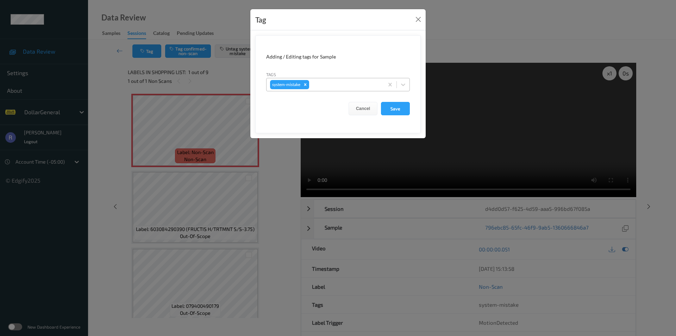
click at [333, 81] on div at bounding box center [346, 84] width 70 height 8
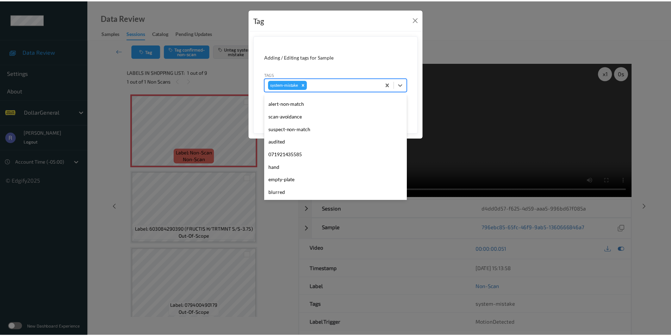
scroll to position [141, 0]
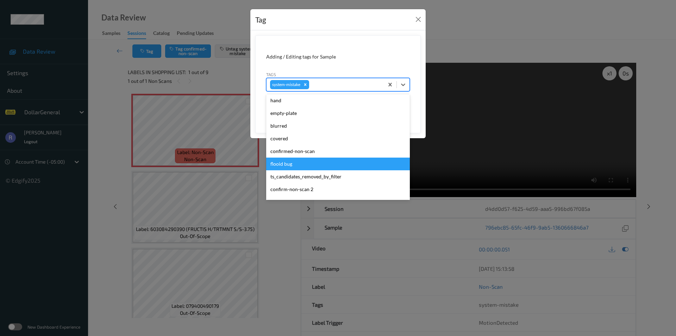
click at [295, 164] on div "flooid bug" at bounding box center [338, 163] width 144 height 13
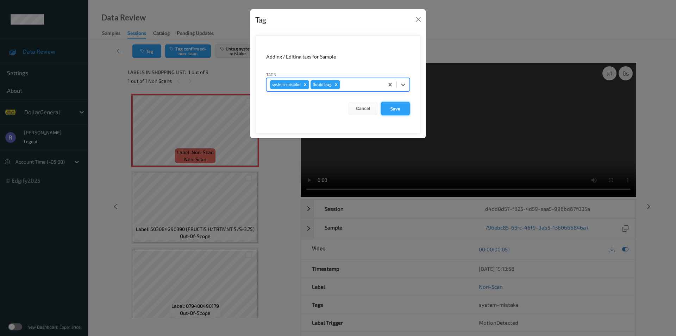
click at [396, 106] on button "Save" at bounding box center [395, 108] width 29 height 13
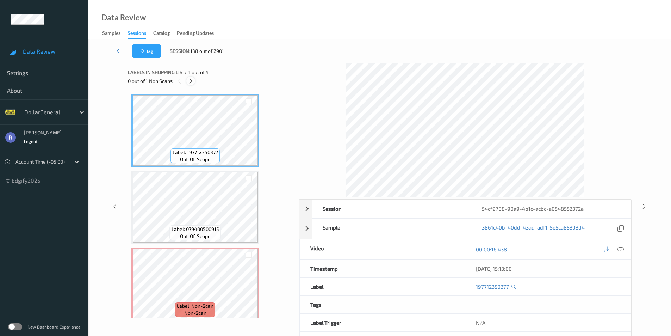
click at [188, 82] on icon at bounding box center [191, 81] width 6 height 6
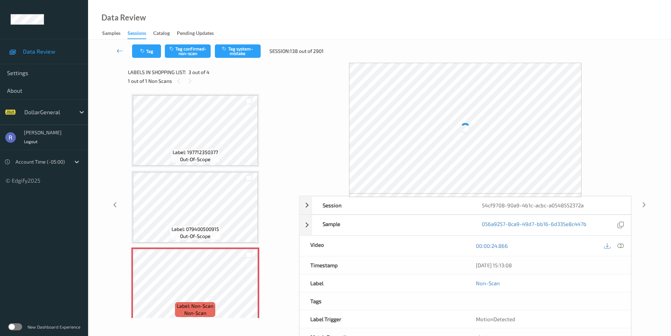
scroll to position [80, 0]
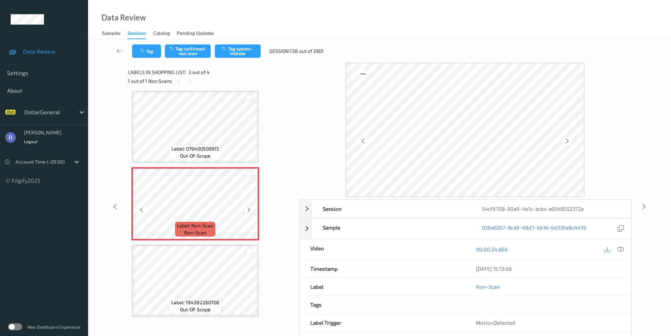
click at [247, 207] on icon at bounding box center [249, 209] width 6 height 6
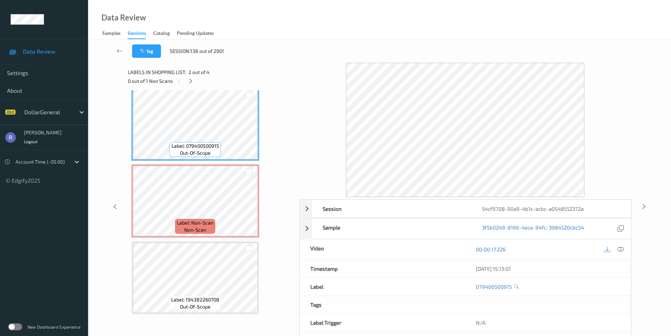
scroll to position [0, 0]
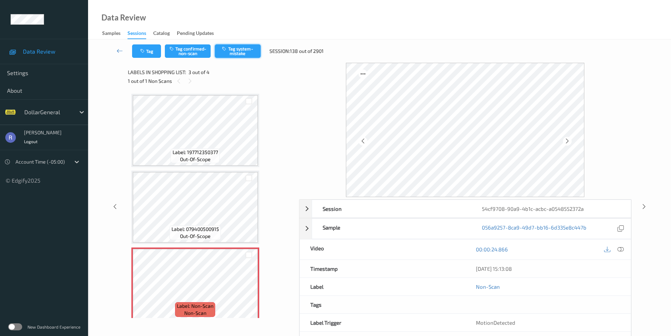
click at [237, 48] on button "Tag system-mistake" at bounding box center [238, 50] width 46 height 13
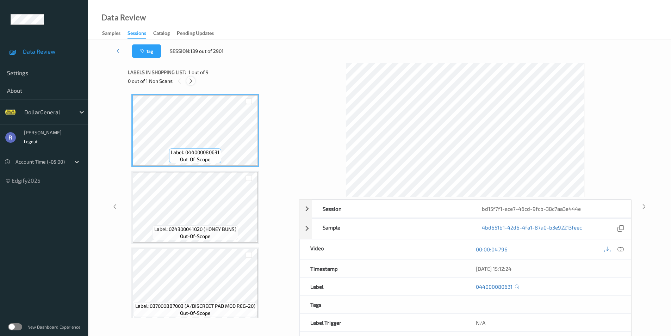
click at [191, 80] on icon at bounding box center [191, 81] width 6 height 6
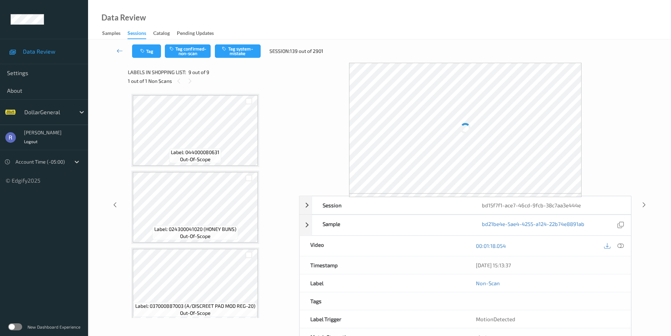
scroll to position [467, 0]
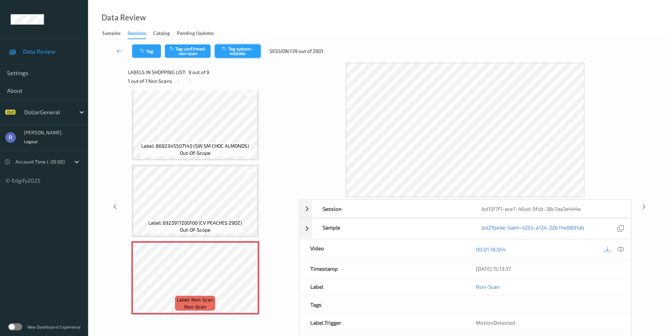
click at [242, 49] on button "Tag system-mistake" at bounding box center [238, 50] width 46 height 13
